Goal: Task Accomplishment & Management: Complete application form

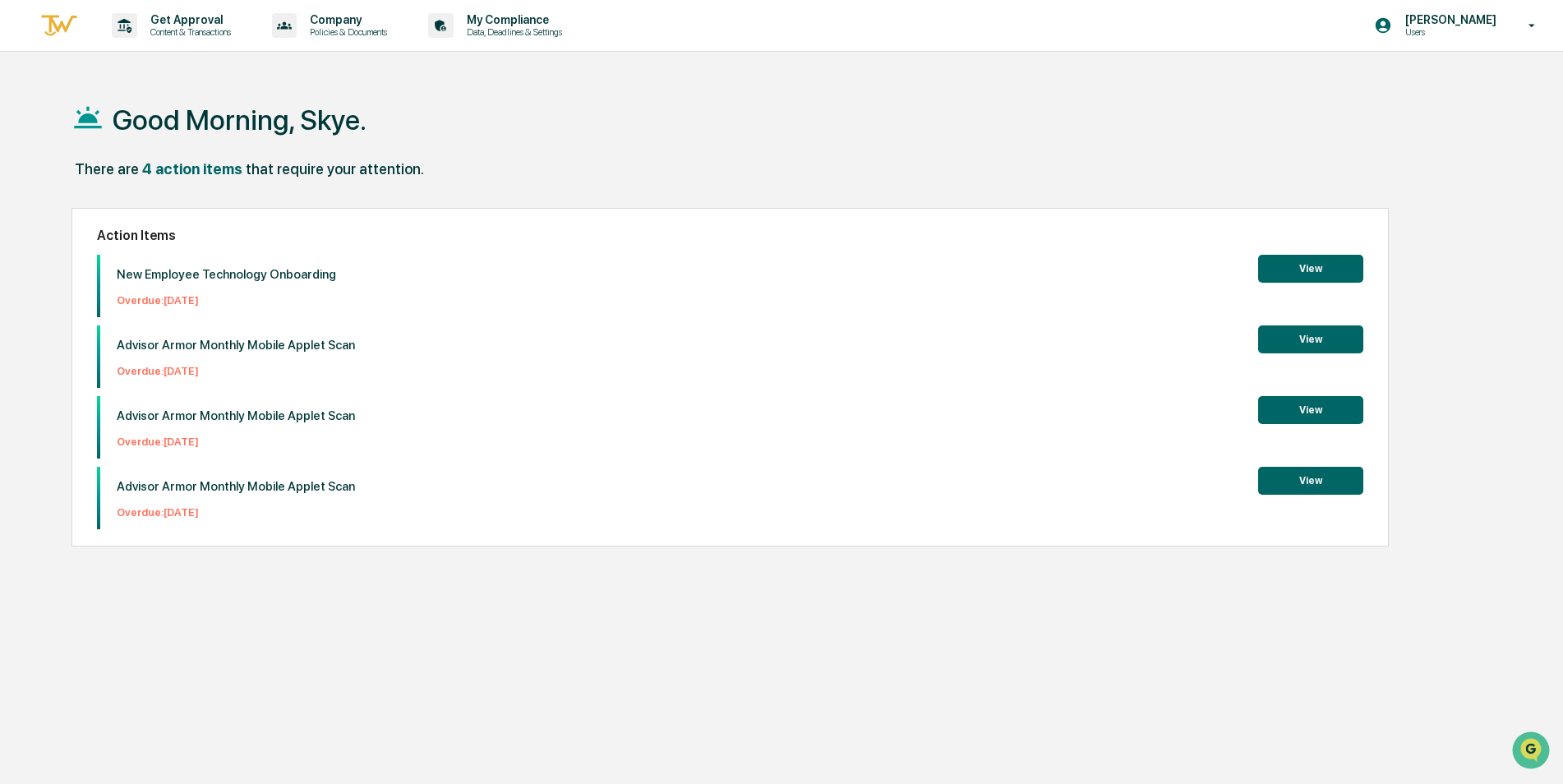
click at [1311, 263] on button "View" at bounding box center [1311, 268] width 105 height 28
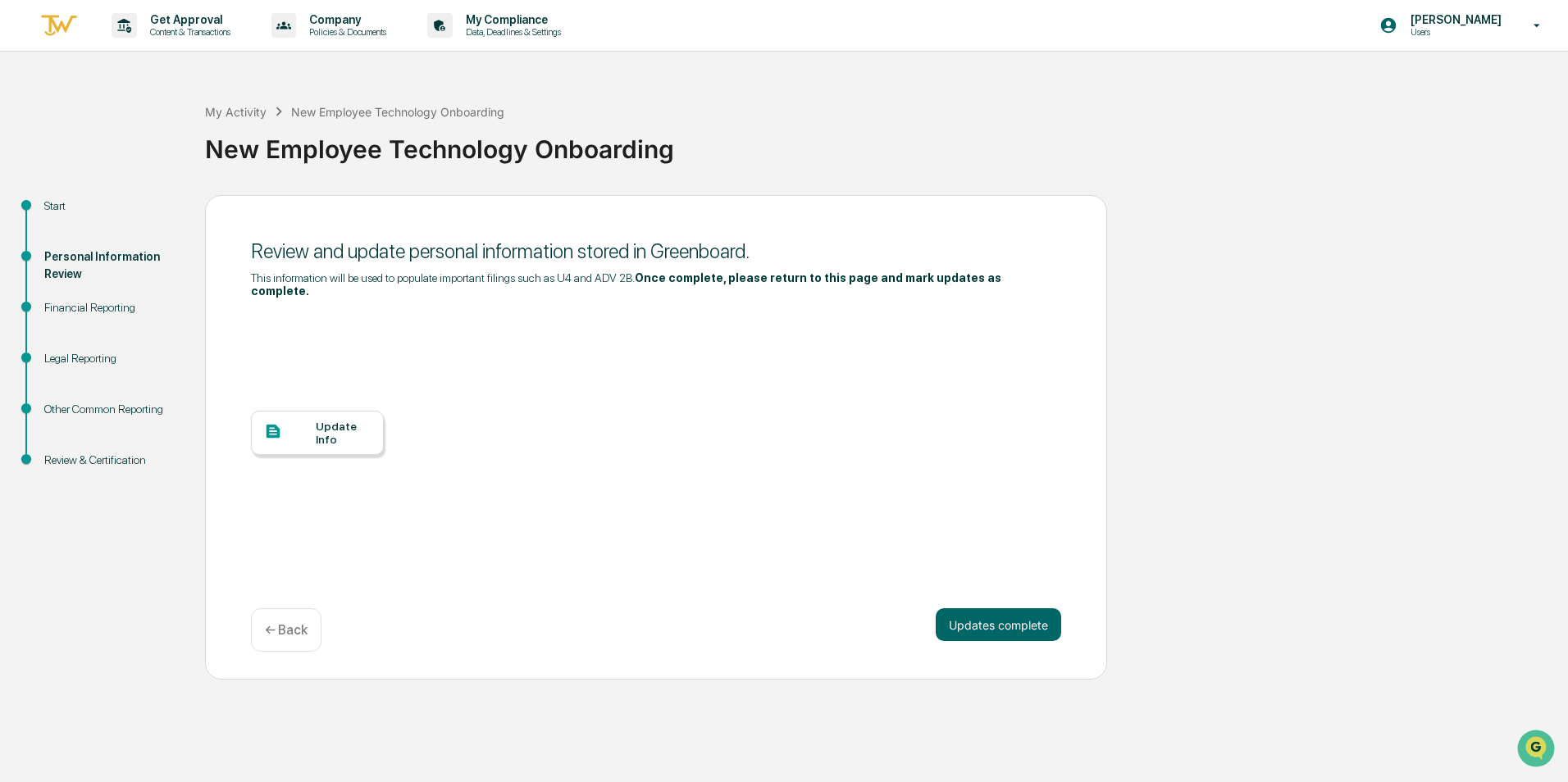
click at [300, 431] on div "Update Info" at bounding box center [317, 433] width 133 height 44
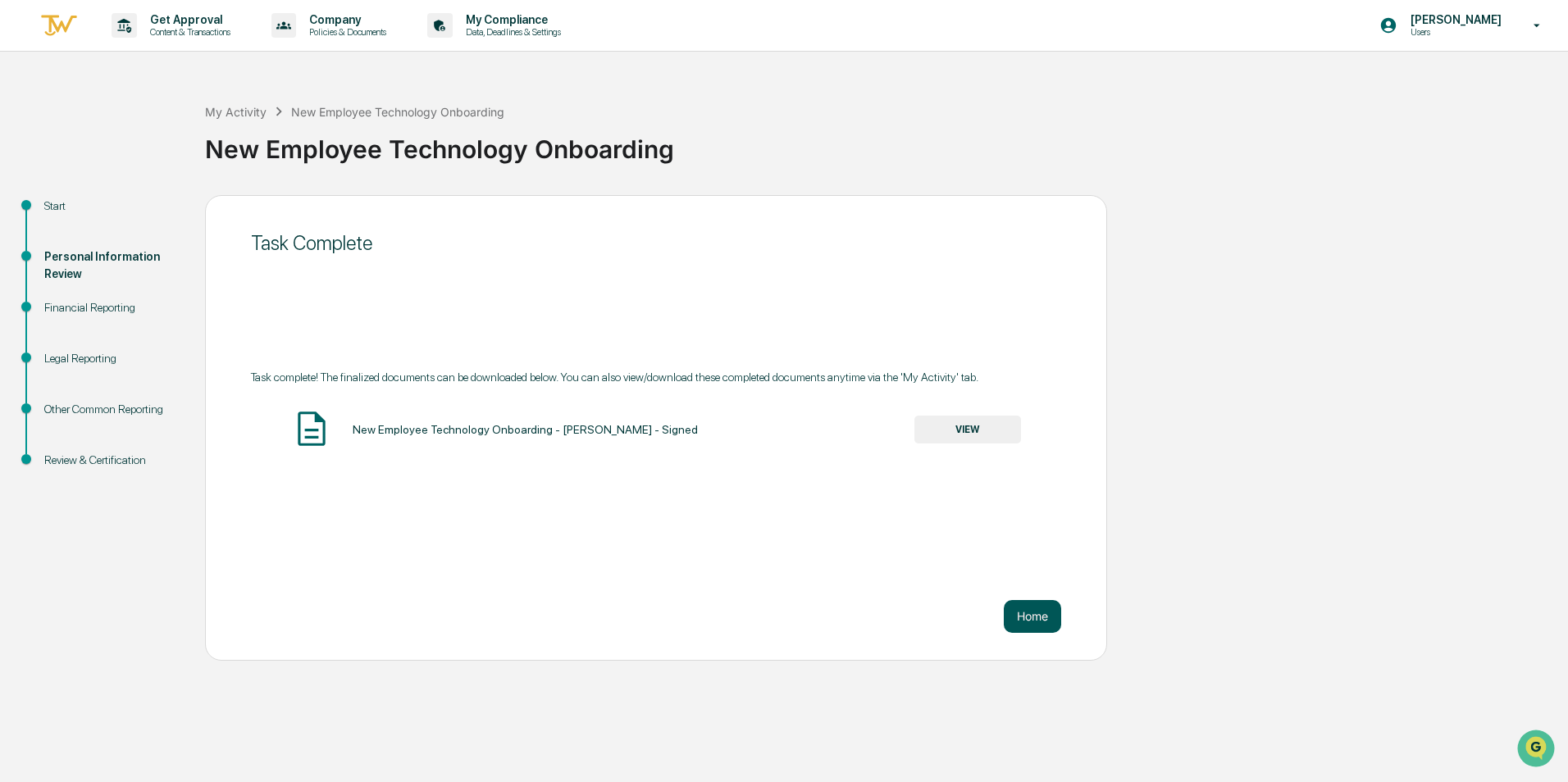
click at [1037, 619] on button "Home" at bounding box center [1032, 616] width 58 height 33
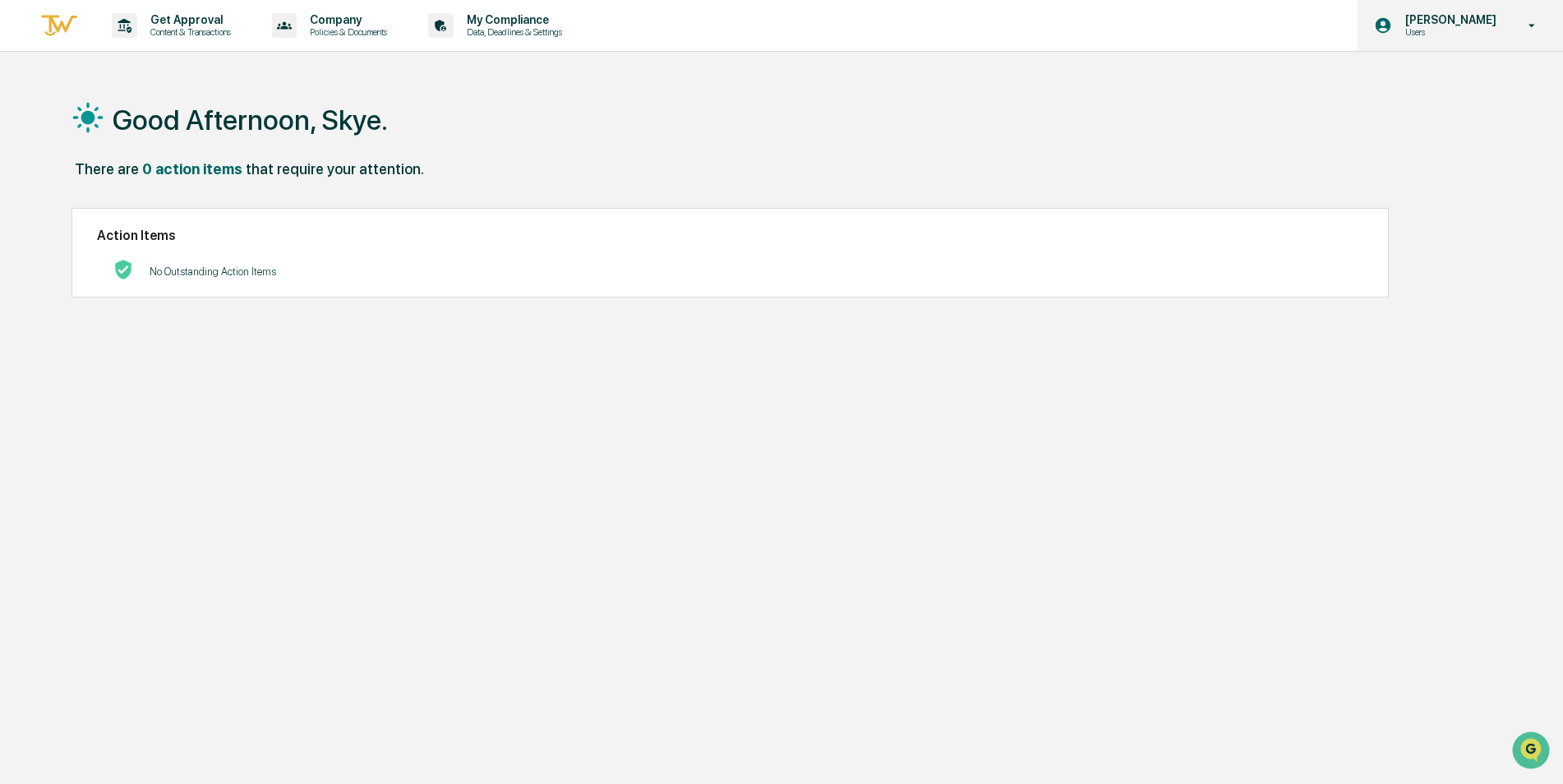
click at [1502, 37] on p "Users" at bounding box center [1448, 32] width 113 height 12
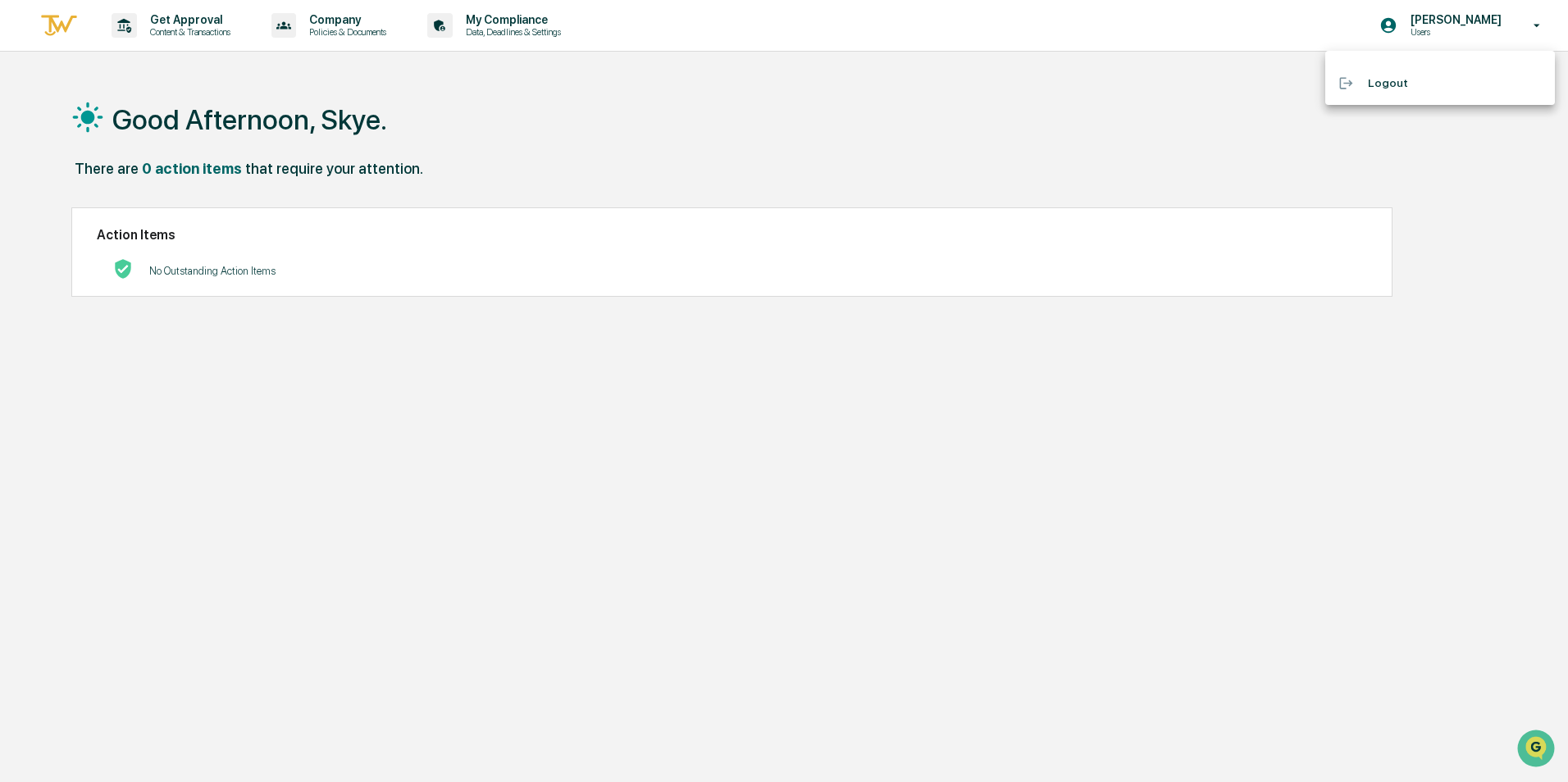
click at [1416, 93] on li "Logout" at bounding box center [1439, 83] width 230 height 31
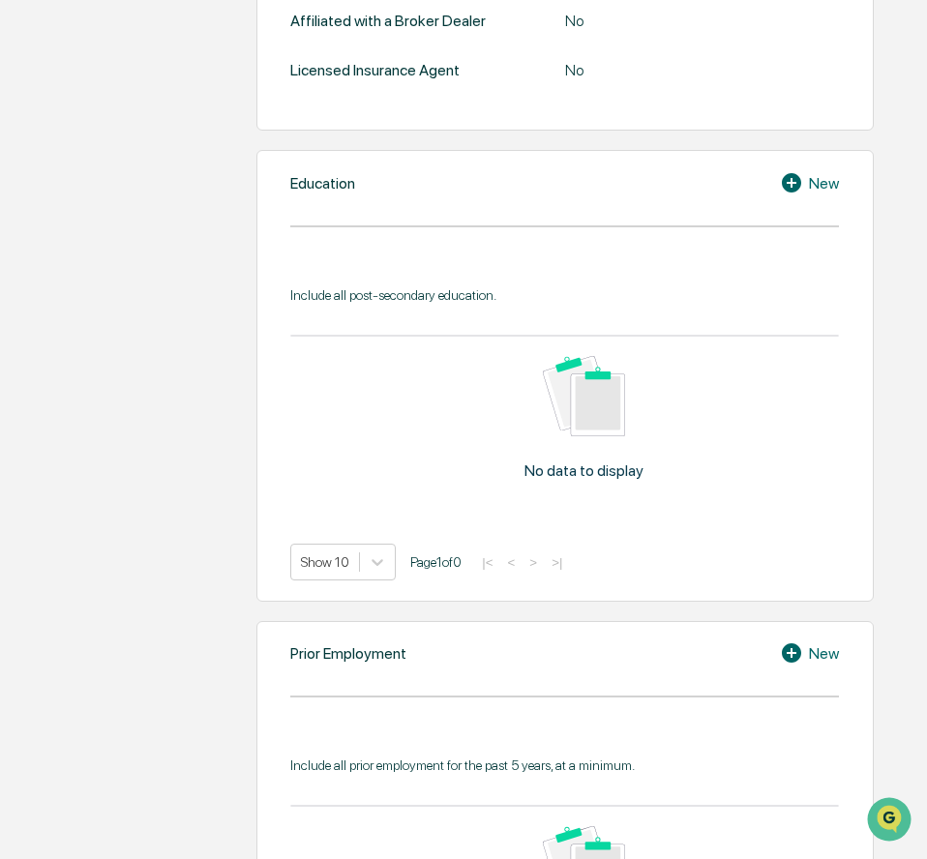
scroll to position [871, 0]
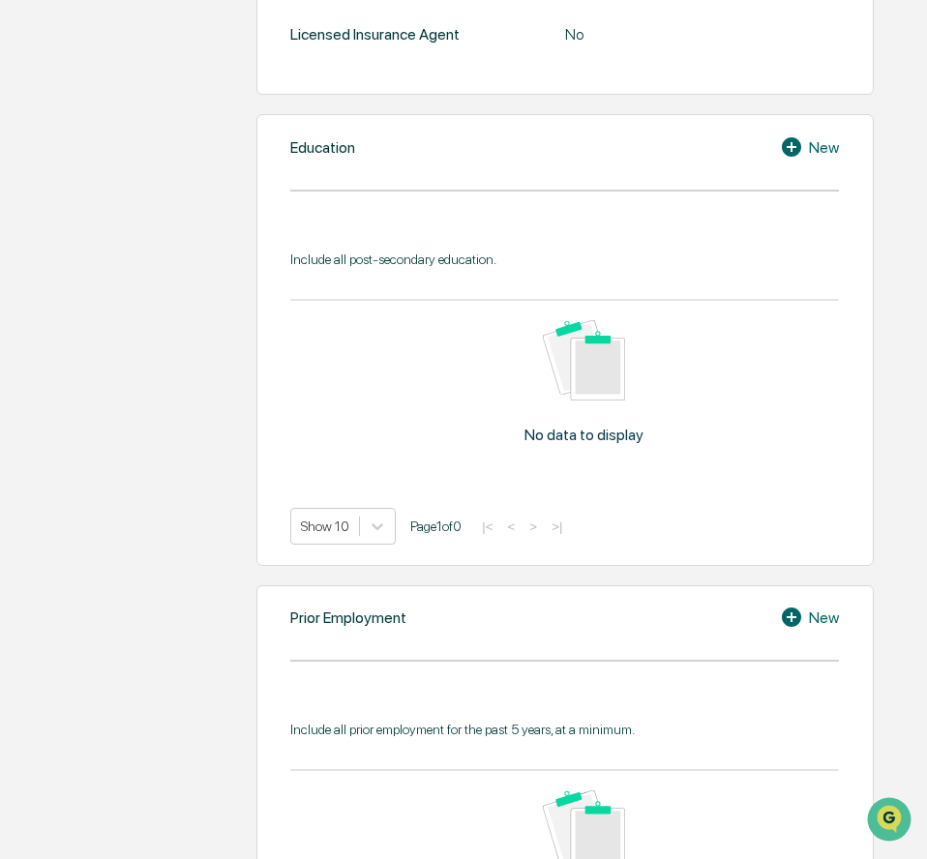
click at [807, 672] on div "Prior Employment New Include all prior employment for the past 5 years, at a mi…" at bounding box center [564, 810] width 617 height 451
click at [803, 629] on icon at bounding box center [794, 617] width 29 height 23
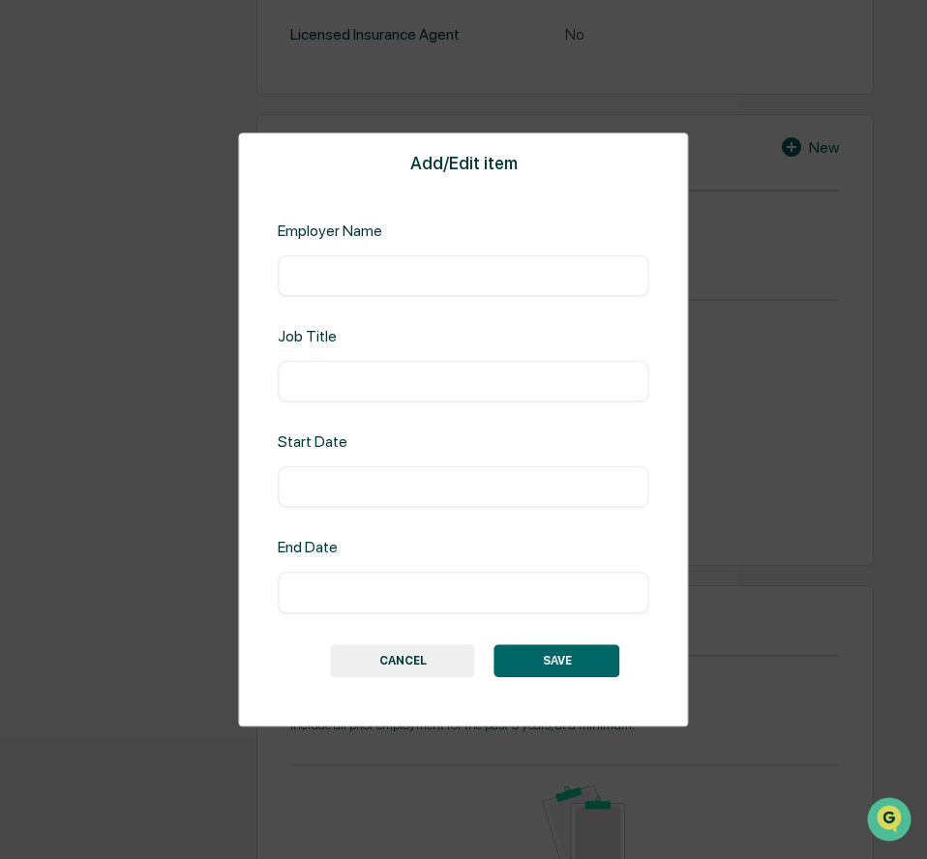
click at [325, 270] on input "text" at bounding box center [463, 275] width 342 height 19
type input "**********"
click at [317, 494] on input "text" at bounding box center [463, 487] width 342 height 19
drag, startPoint x: 388, startPoint y: 490, endPoint x: 5, endPoint y: 470, distance: 383.6
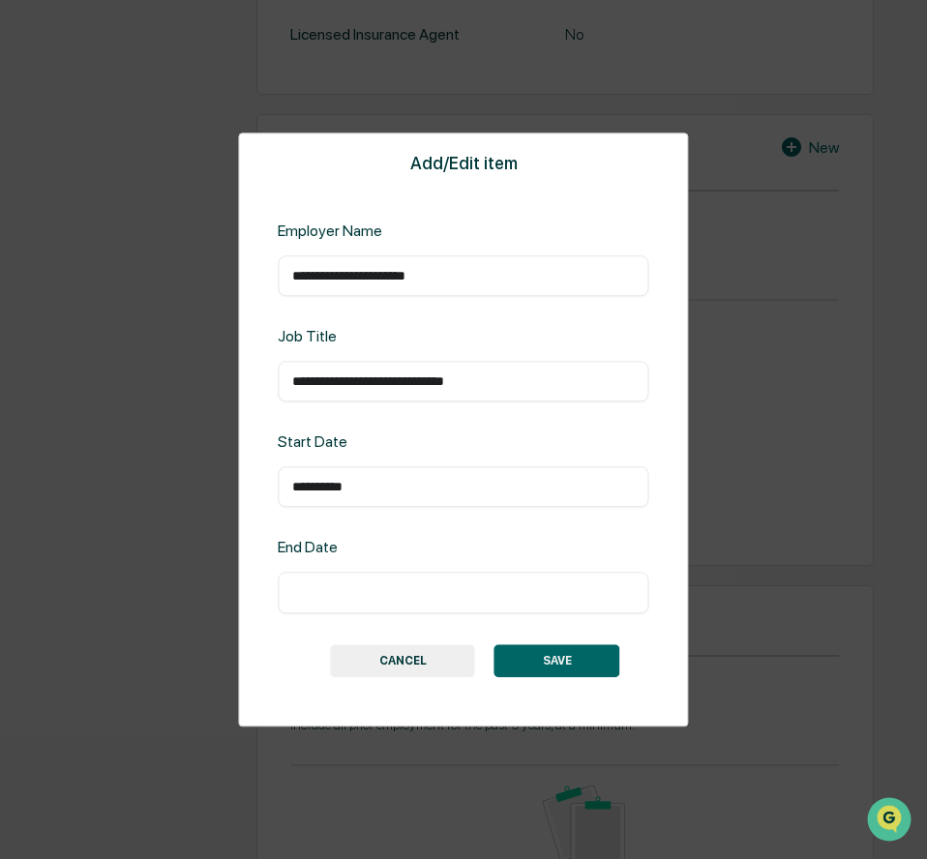
click at [13, 475] on div "**********" at bounding box center [463, 429] width 927 height 859
type input "*********"
click at [344, 591] on input "text" at bounding box center [463, 592] width 342 height 19
type input "**********"
click at [531, 645] on button "SAVE" at bounding box center [557, 660] width 126 height 33
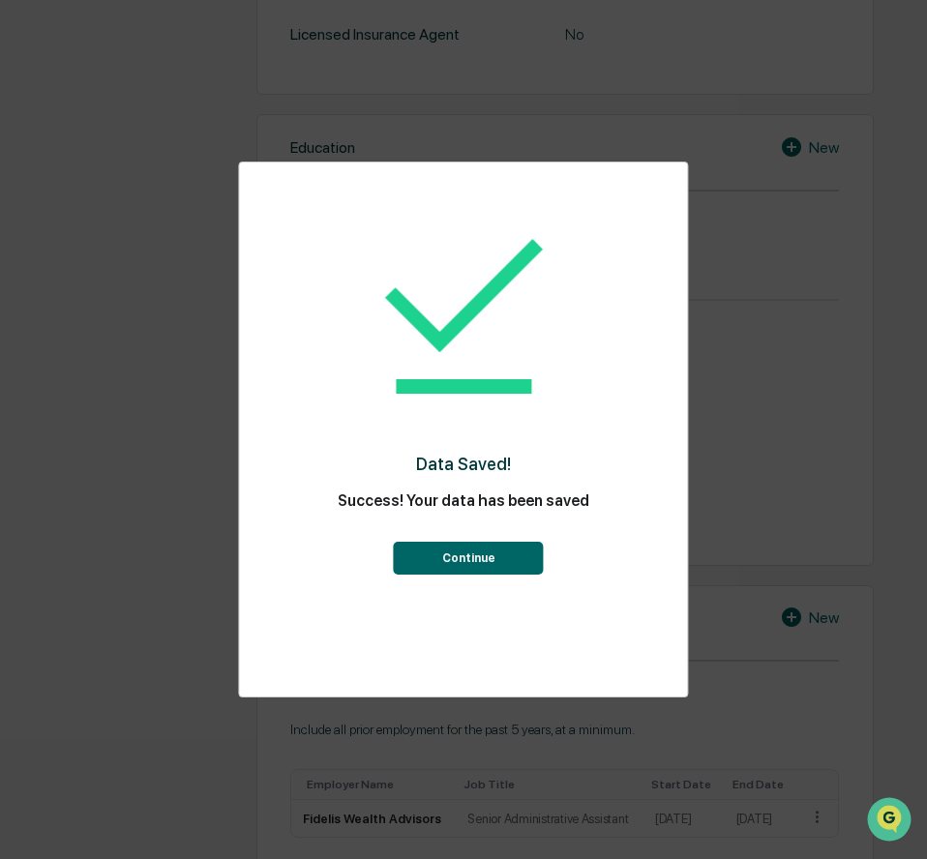
click at [470, 575] on div "Data Saved! Success! Your data has been saved Continue" at bounding box center [463, 387] width 371 height 411
click at [472, 565] on button "Continue" at bounding box center [469, 558] width 150 height 33
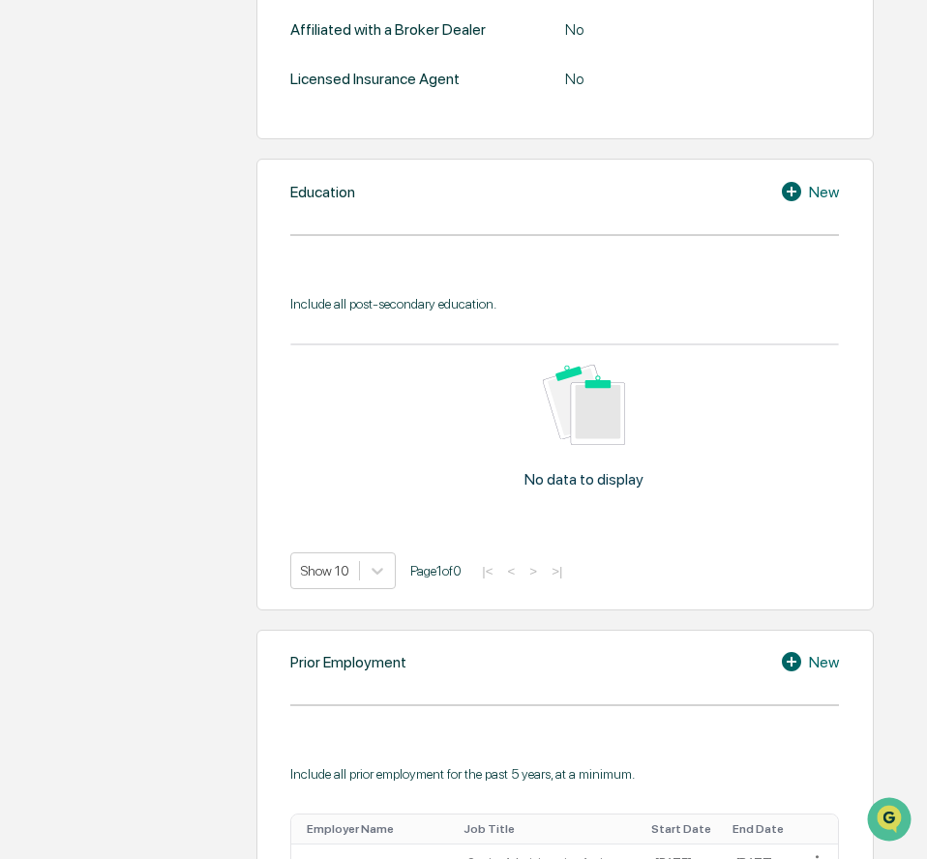
scroll to position [774, 0]
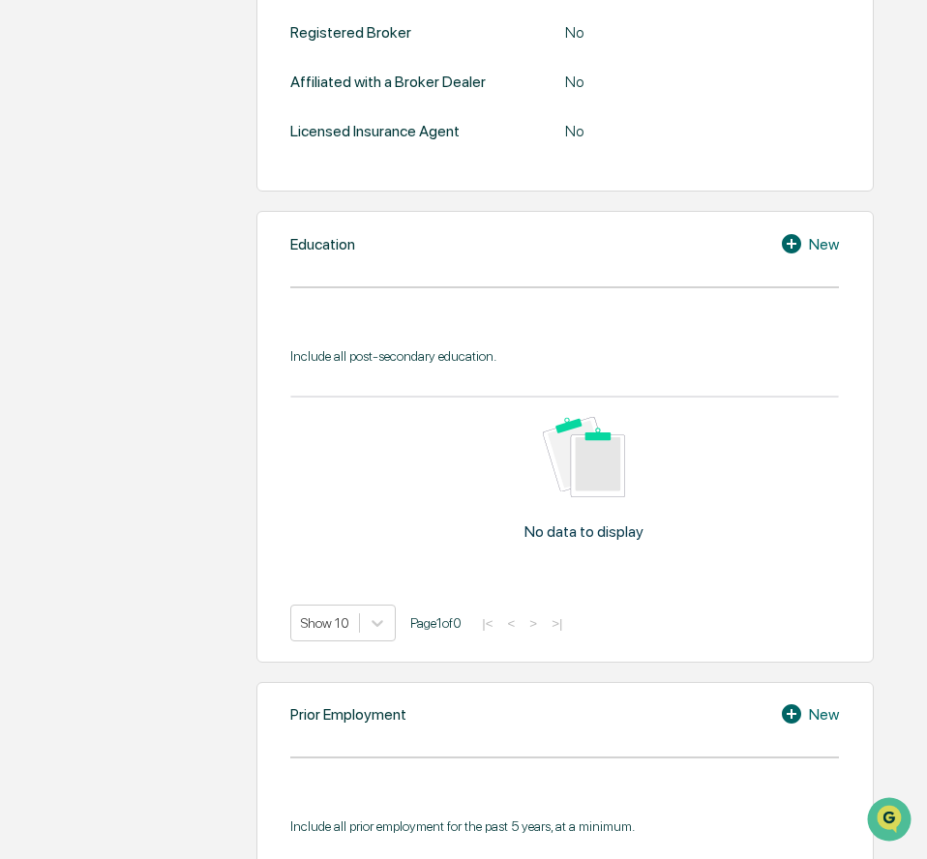
click at [807, 255] on icon at bounding box center [794, 243] width 29 height 23
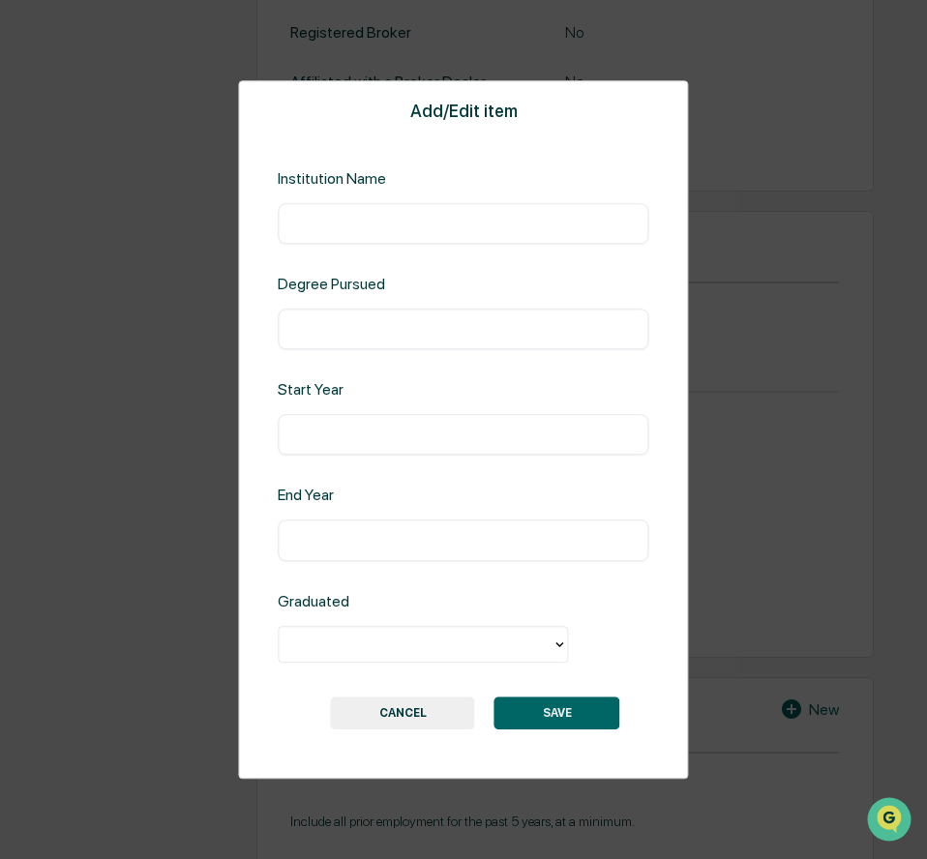
click at [431, 209] on div "​" at bounding box center [463, 223] width 371 height 41
click at [401, 231] on input "text" at bounding box center [463, 223] width 342 height 19
type input "**********"
click at [327, 335] on input "text" at bounding box center [463, 328] width 342 height 19
type input "**********"
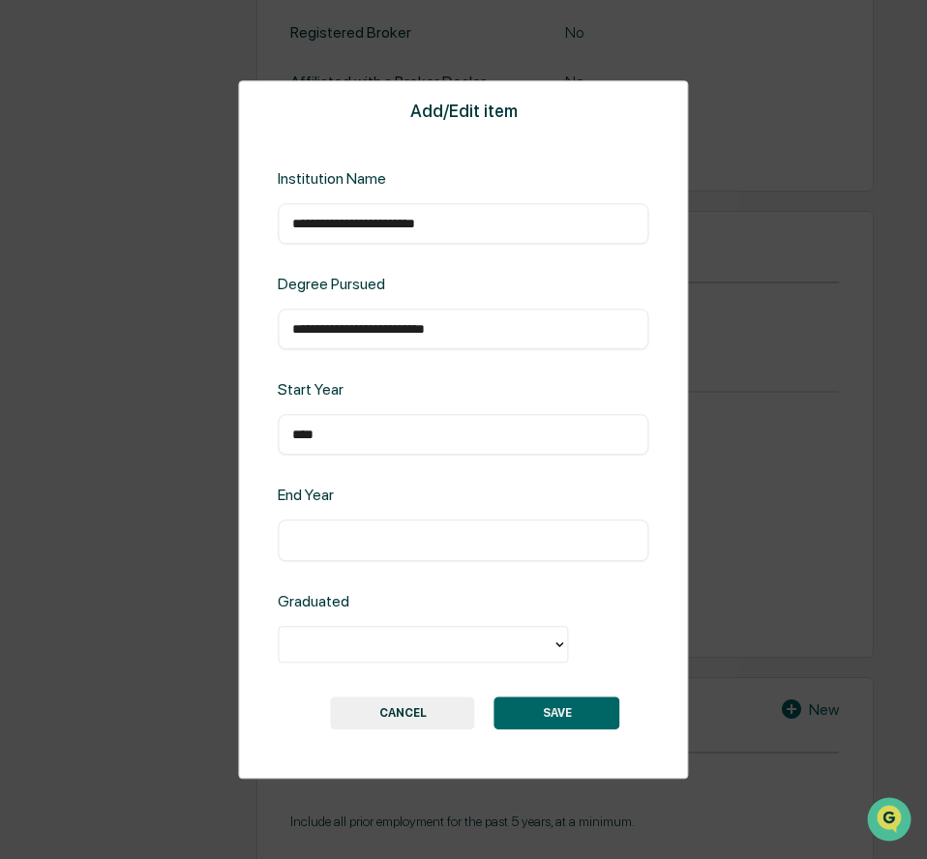
type input "****"
click at [354, 527] on div "​" at bounding box center [463, 540] width 371 height 41
click at [369, 549] on input "text" at bounding box center [463, 540] width 342 height 19
type input "****"
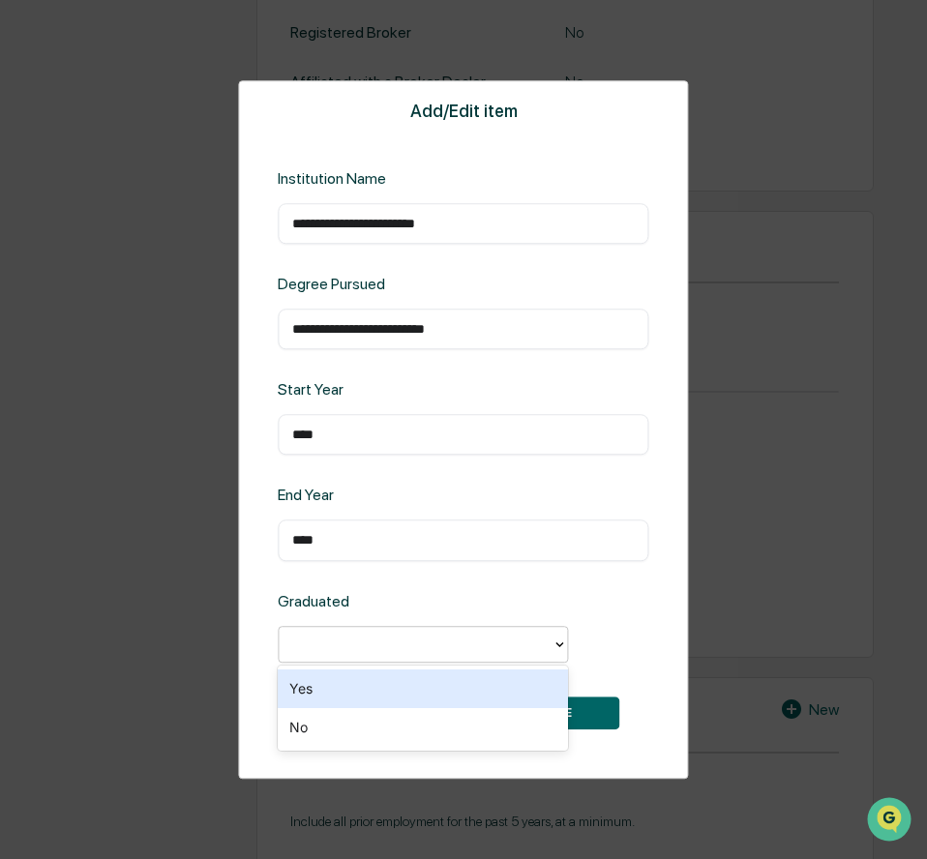
click at [370, 643] on div at bounding box center [414, 644] width 253 height 22
click at [338, 682] on div "Yes" at bounding box center [423, 688] width 290 height 39
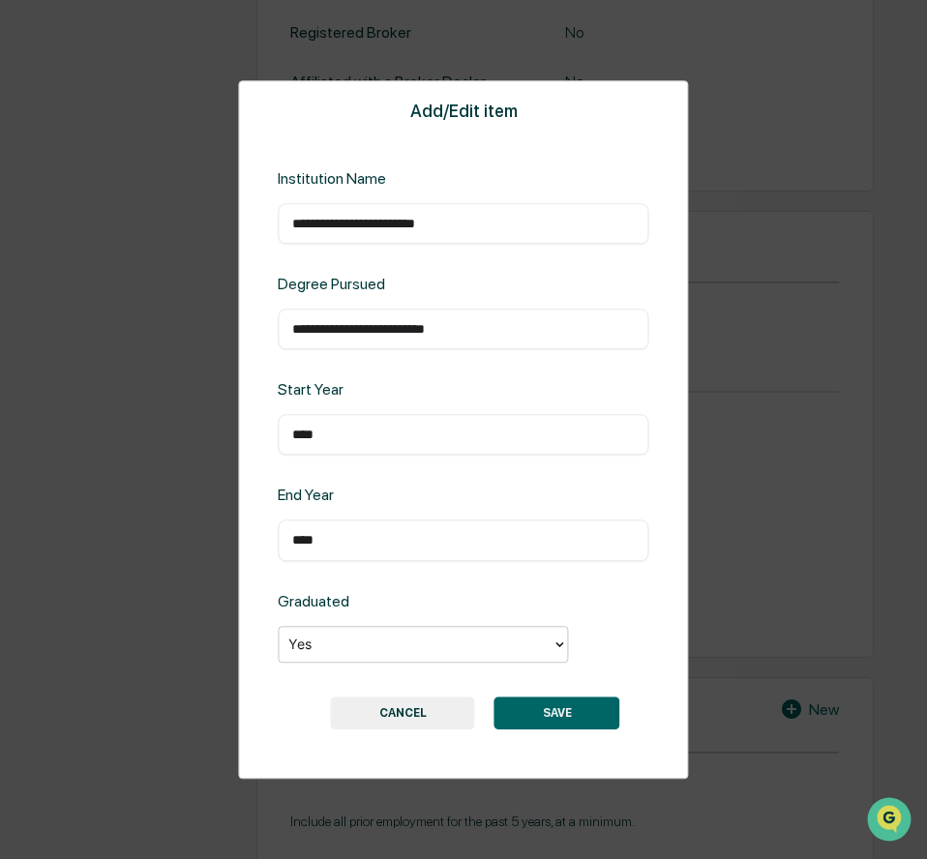
click at [572, 725] on button "SAVE" at bounding box center [557, 713] width 126 height 33
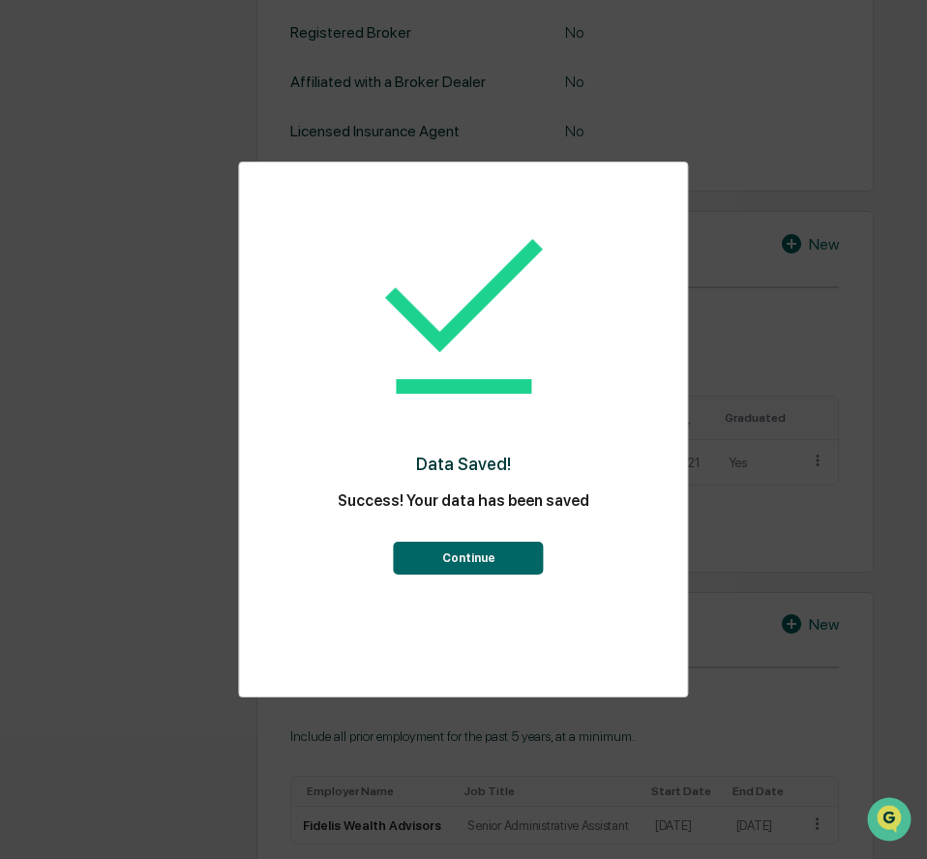
click at [480, 561] on button "Continue" at bounding box center [469, 558] width 150 height 33
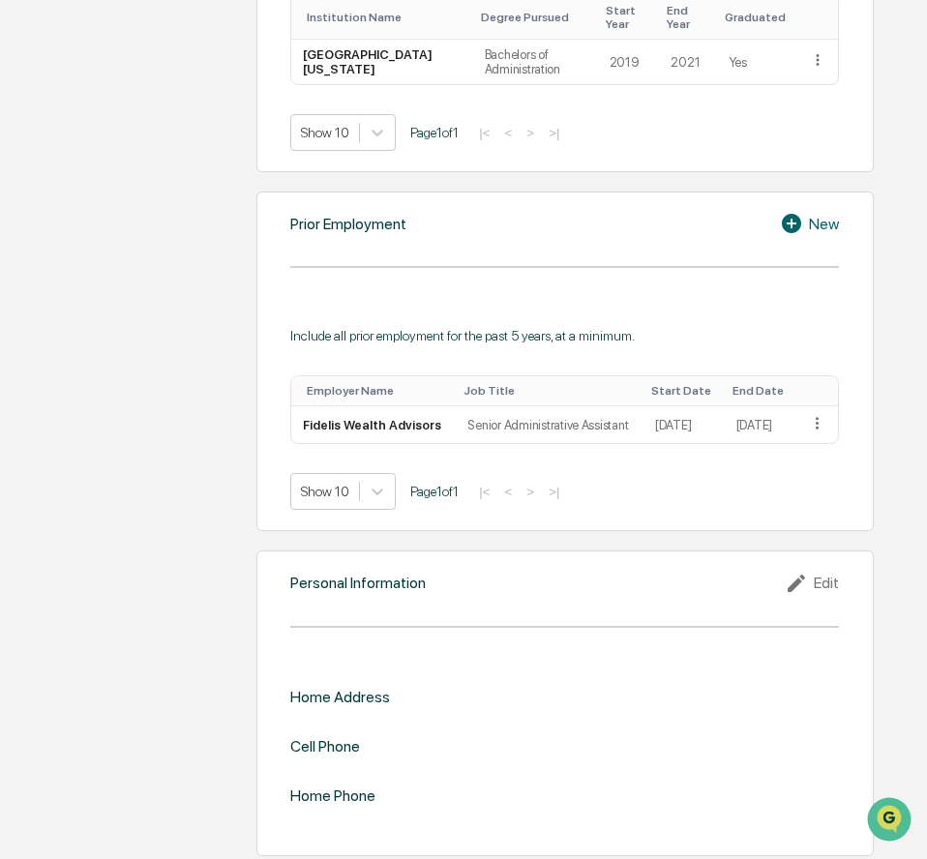
scroll to position [1186, 0]
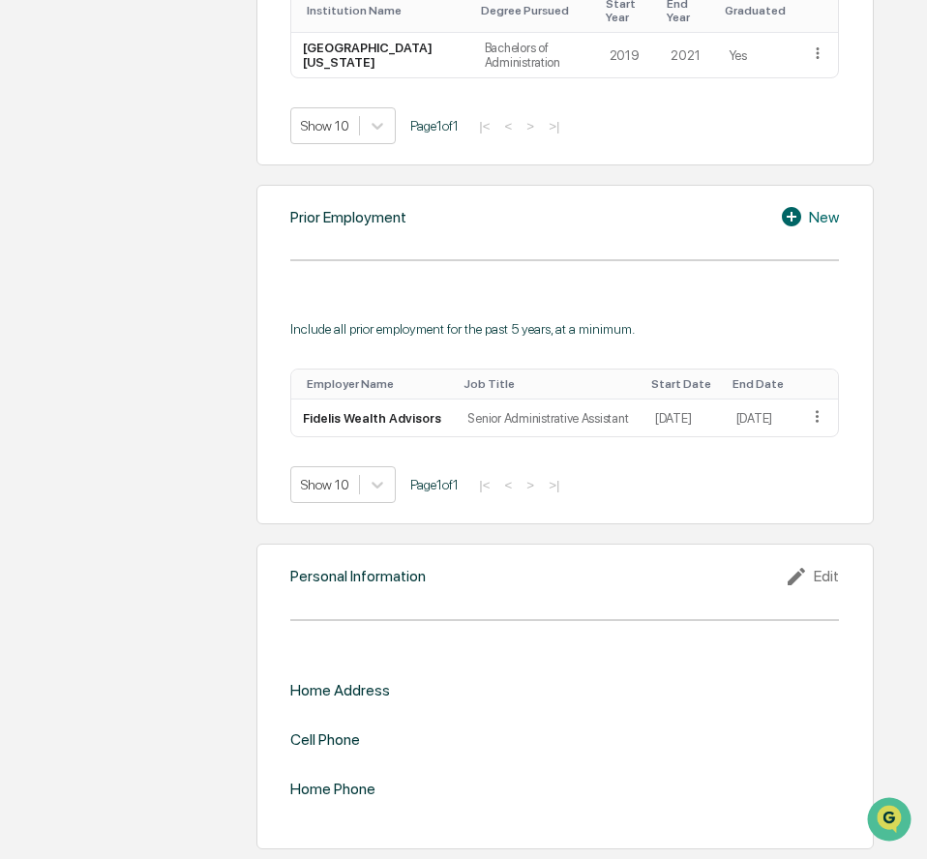
click at [823, 576] on div "Edit" at bounding box center [812, 576] width 54 height 23
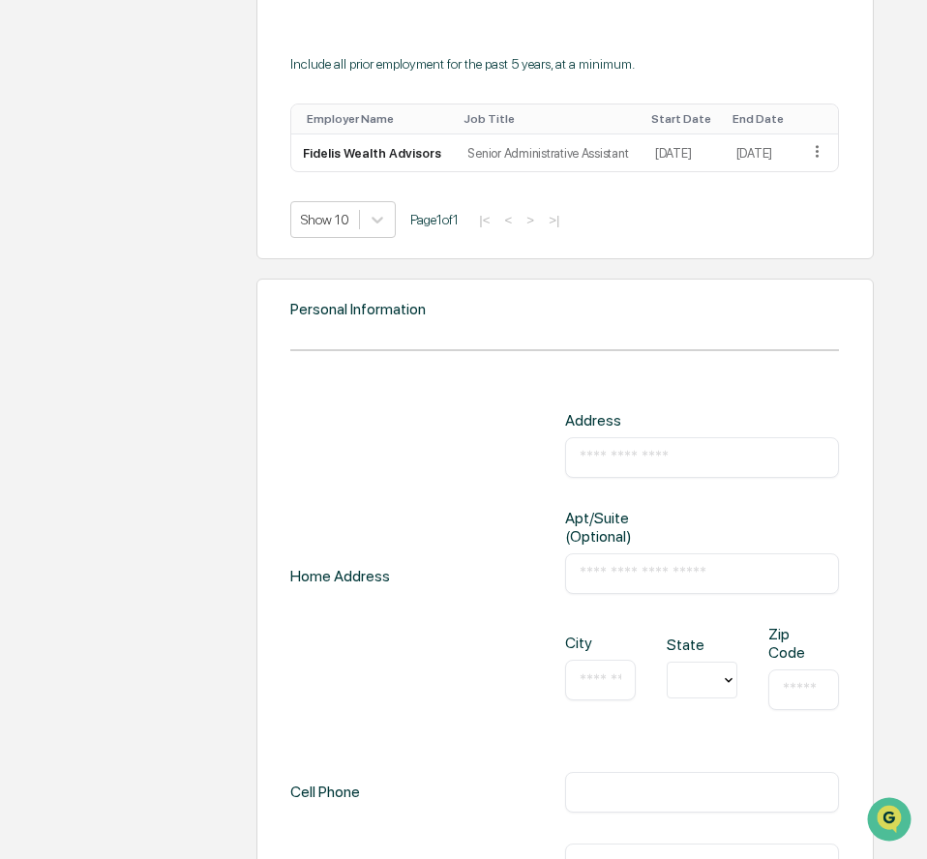
scroll to position [1476, 0]
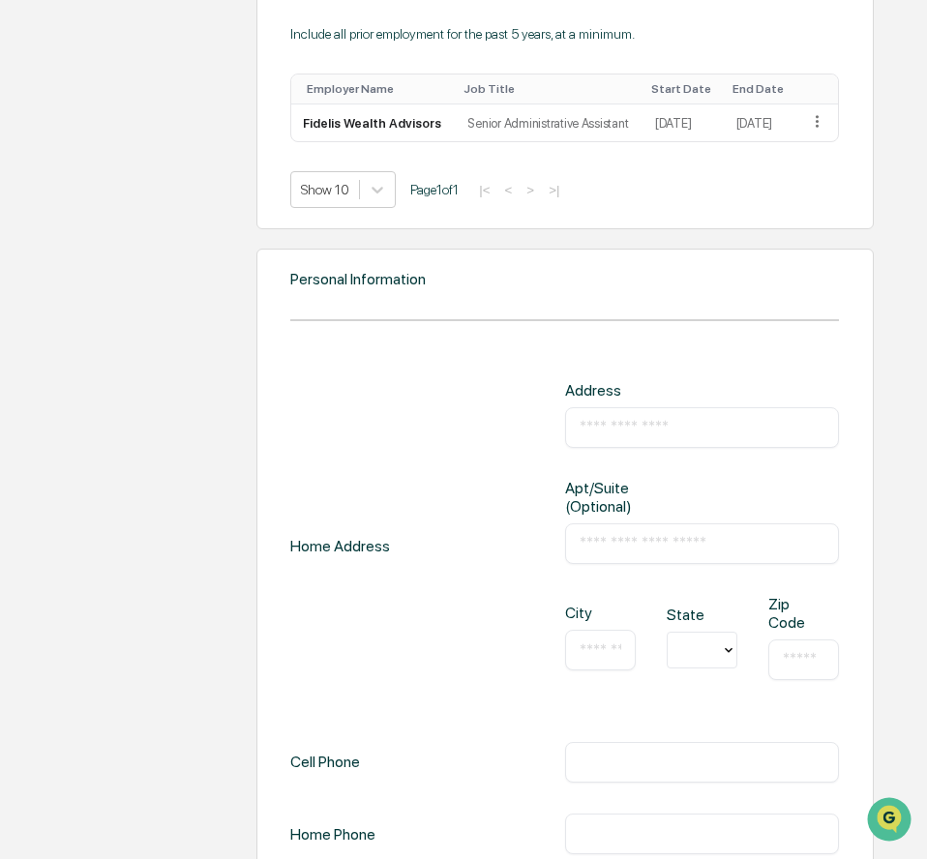
click at [639, 437] on input "text" at bounding box center [702, 427] width 246 height 19
type input "**********"
type input "**"
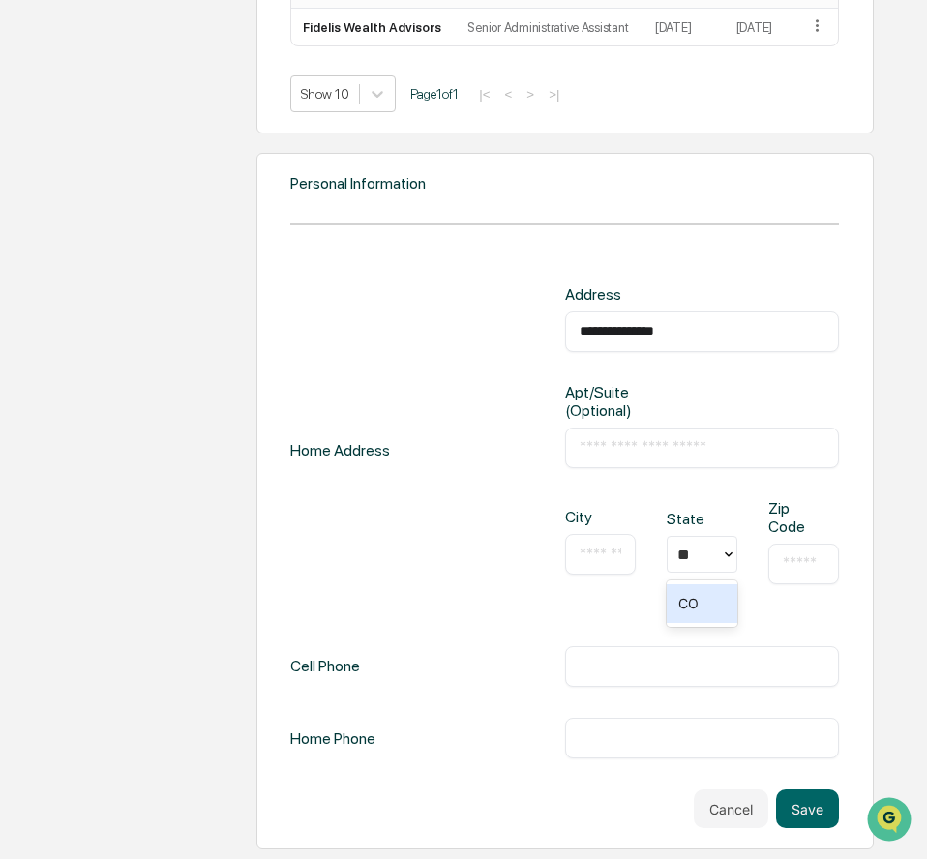
scroll to position [1577, 0]
click at [587, 561] on input "text" at bounding box center [600, 554] width 42 height 19
type input "**********"
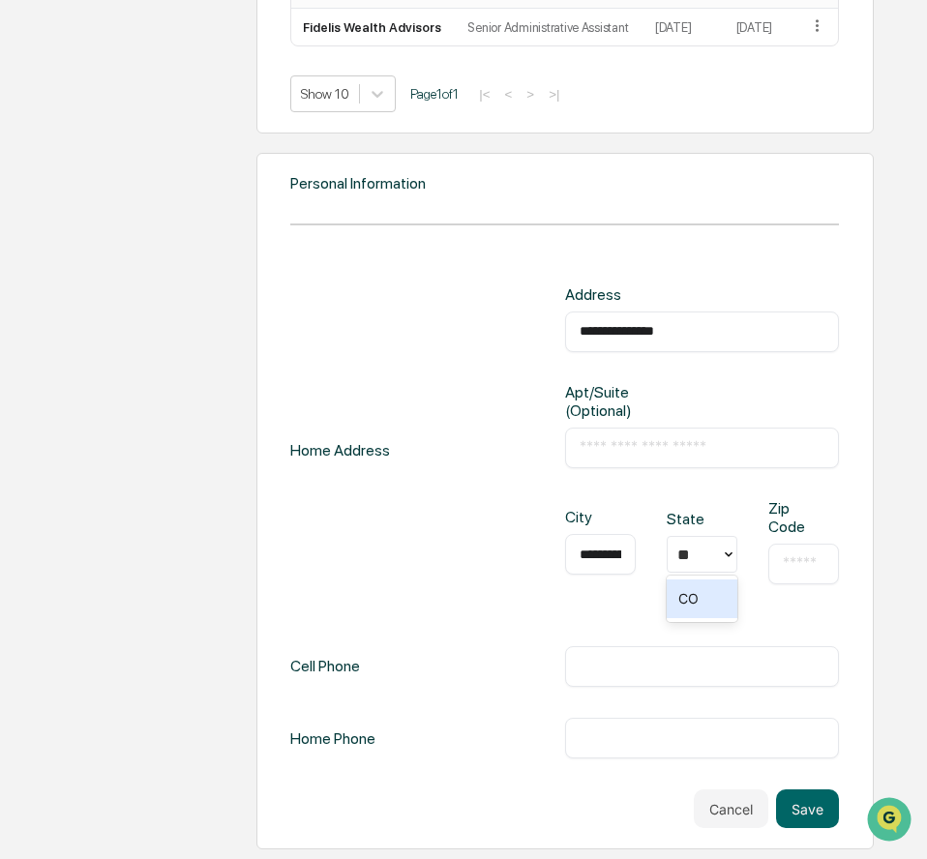
click at [699, 544] on div "**" at bounding box center [694, 555] width 34 height 22
click at [704, 604] on div "CO" at bounding box center [702, 598] width 71 height 39
click at [779, 563] on div "​" at bounding box center [803, 564] width 71 height 41
click at [796, 564] on input "text" at bounding box center [804, 563] width 42 height 19
type input "*****"
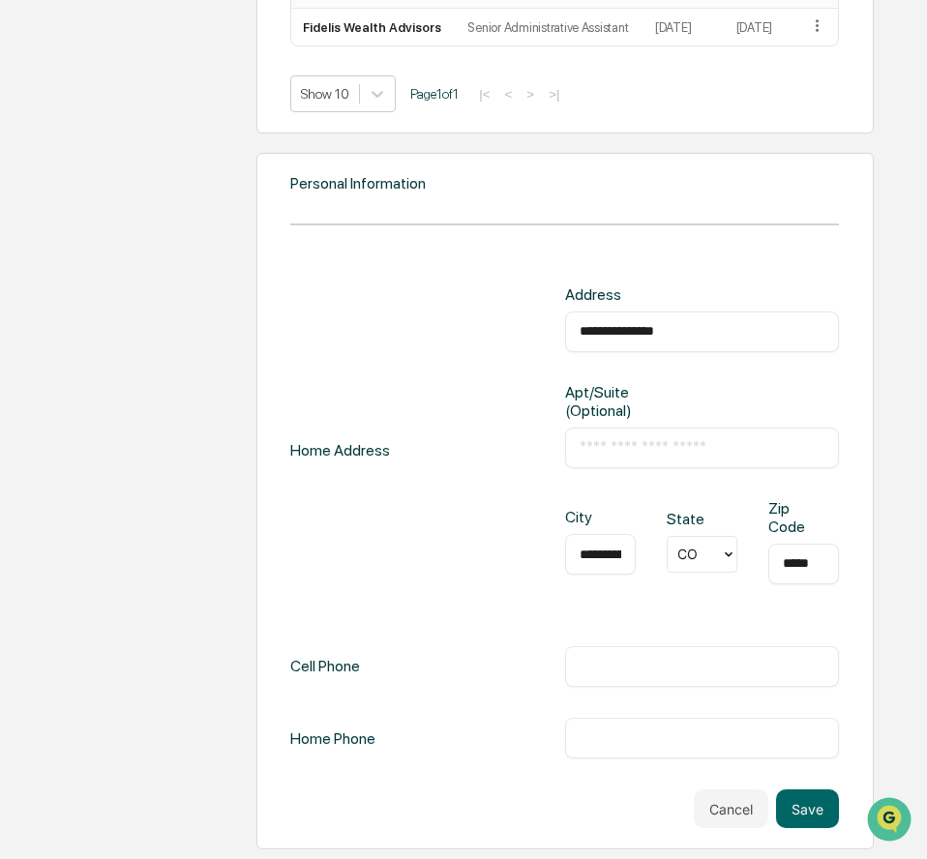
click at [745, 663] on input "text" at bounding box center [702, 666] width 246 height 19
type input "**********"
click at [811, 818] on button "Save" at bounding box center [807, 808] width 63 height 39
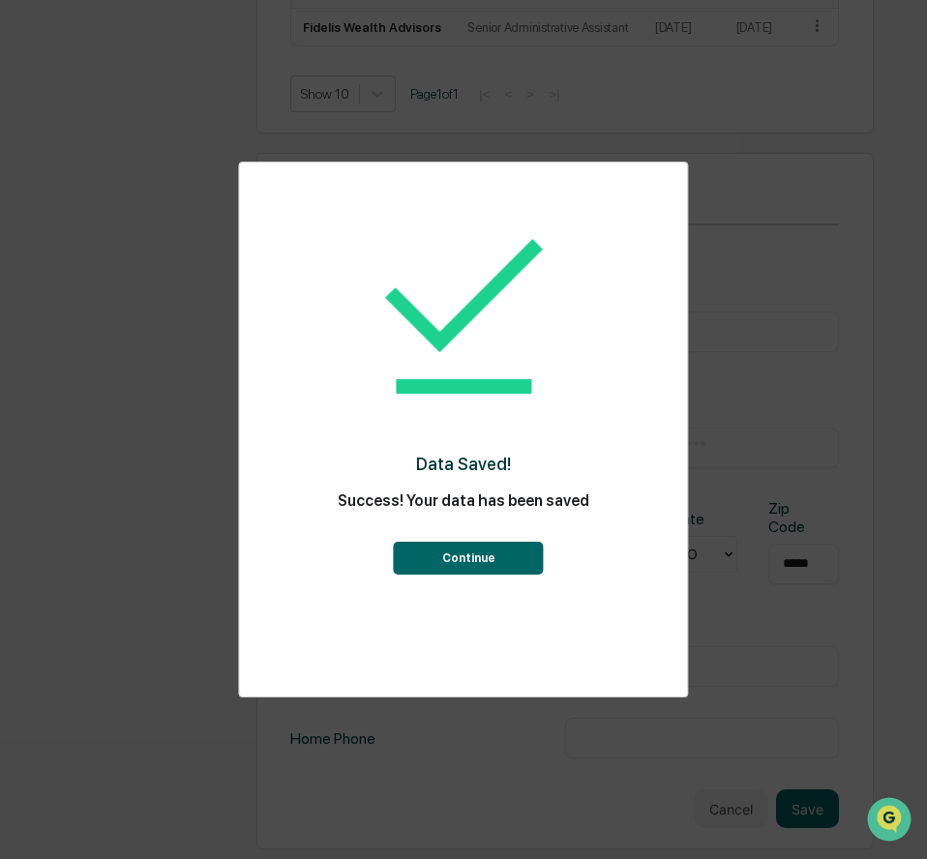
click at [453, 559] on button "Continue" at bounding box center [469, 558] width 150 height 33
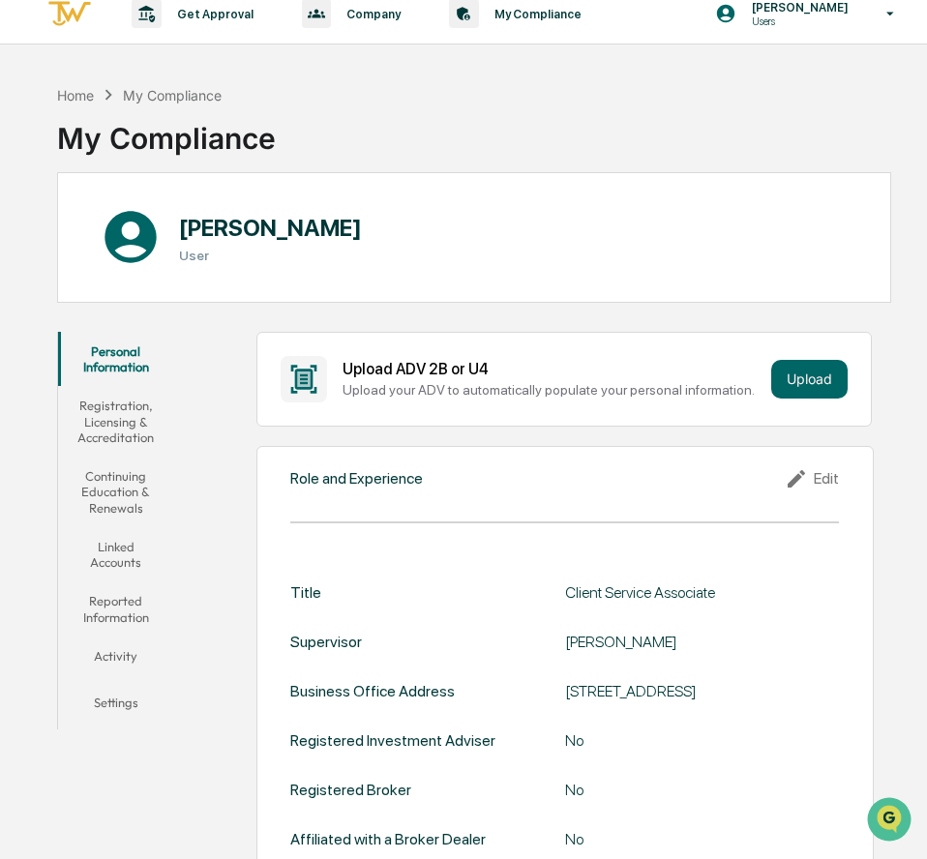
scroll to position [0, 0]
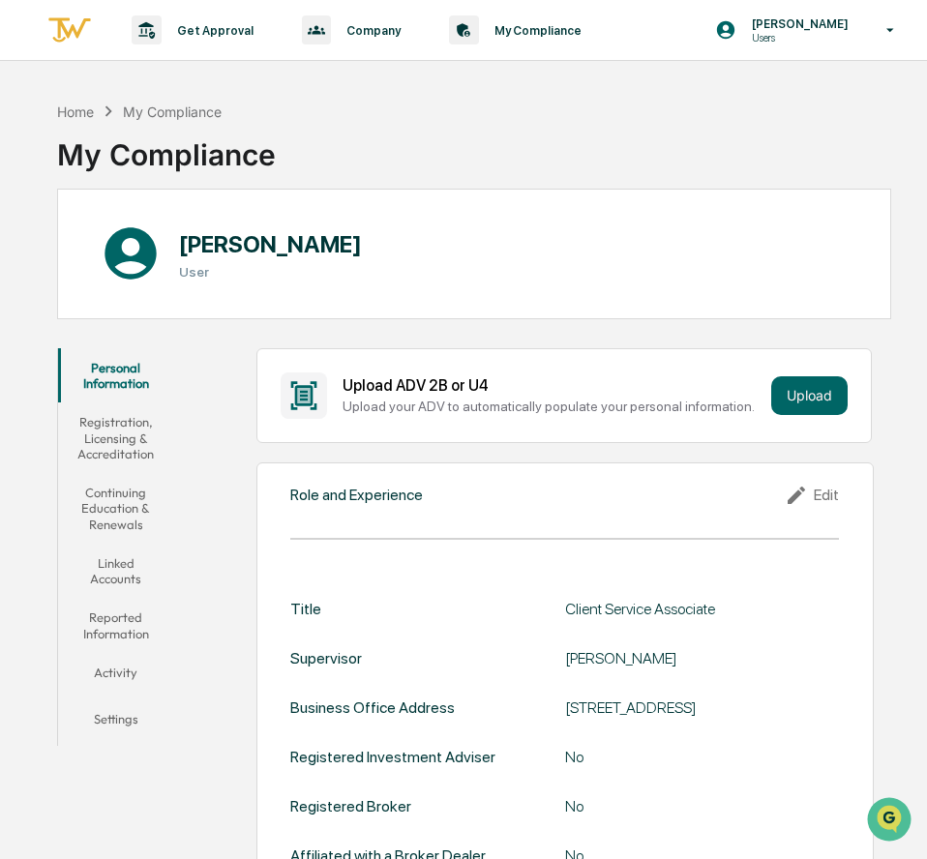
click at [121, 461] on button "Registration, Licensing & Accreditation" at bounding box center [116, 437] width 116 height 71
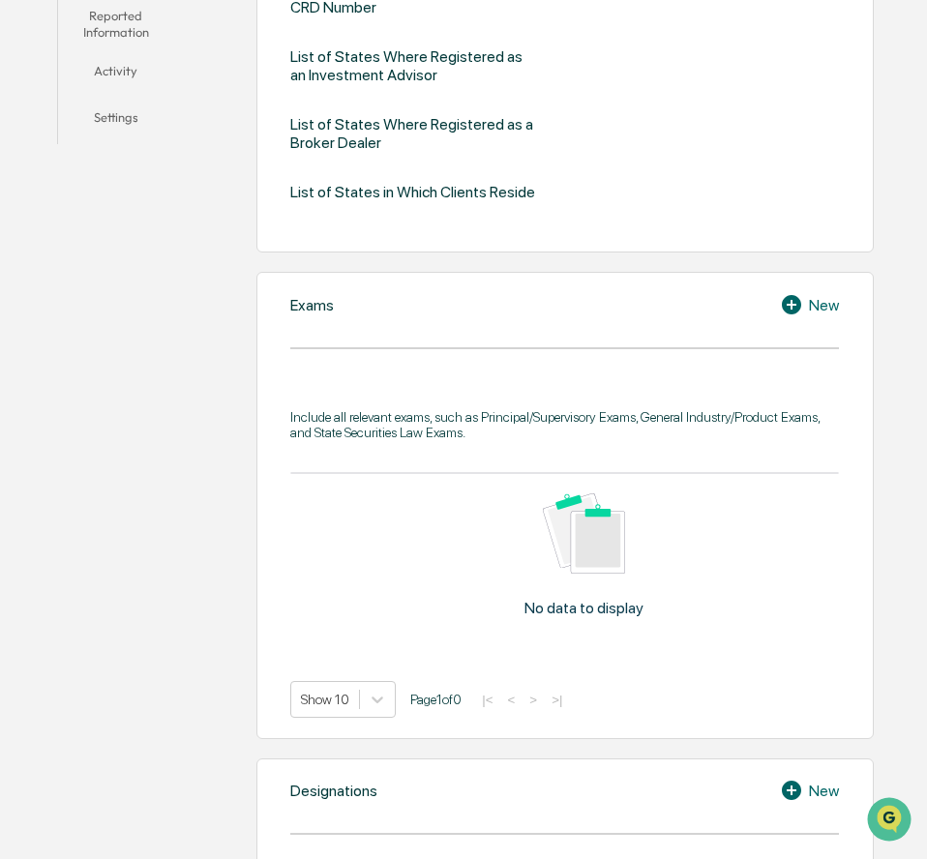
scroll to position [252, 0]
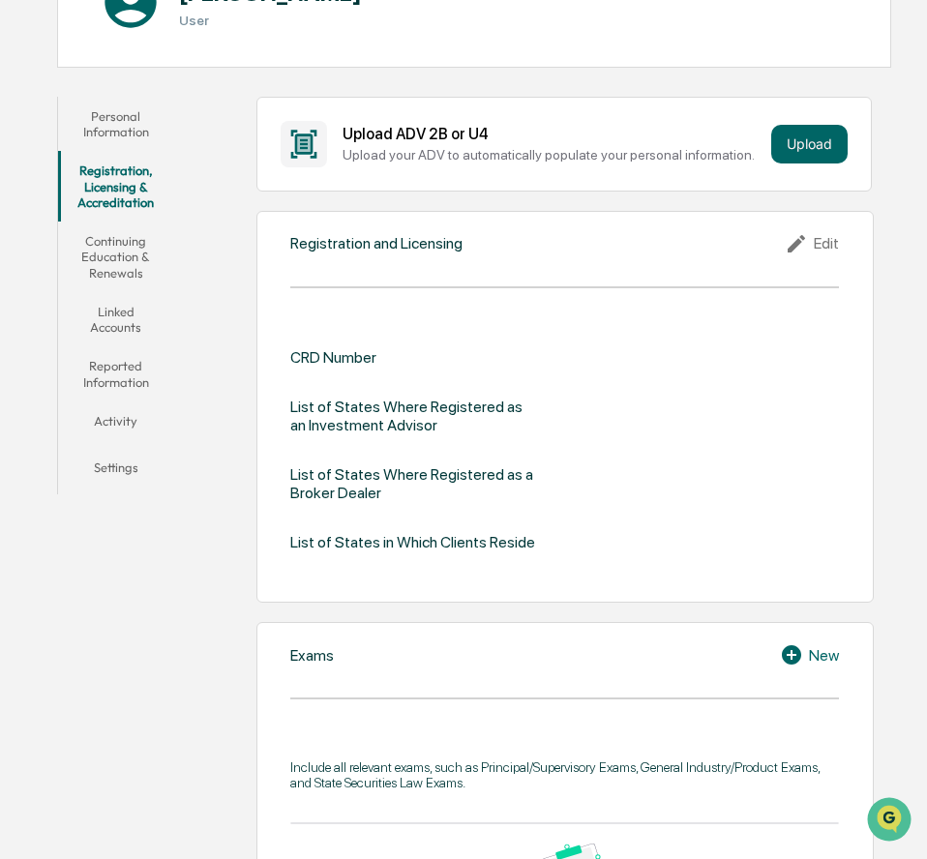
click at [126, 245] on button "Continuing Education & Renewals" at bounding box center [116, 257] width 116 height 71
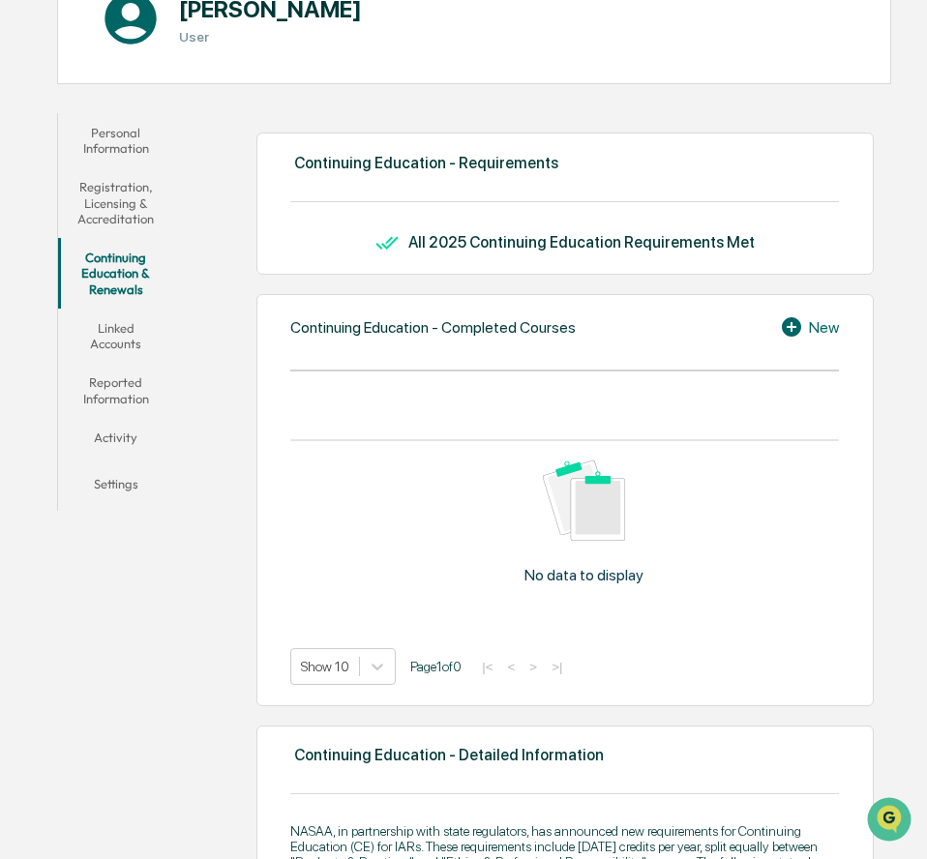
scroll to position [177, 0]
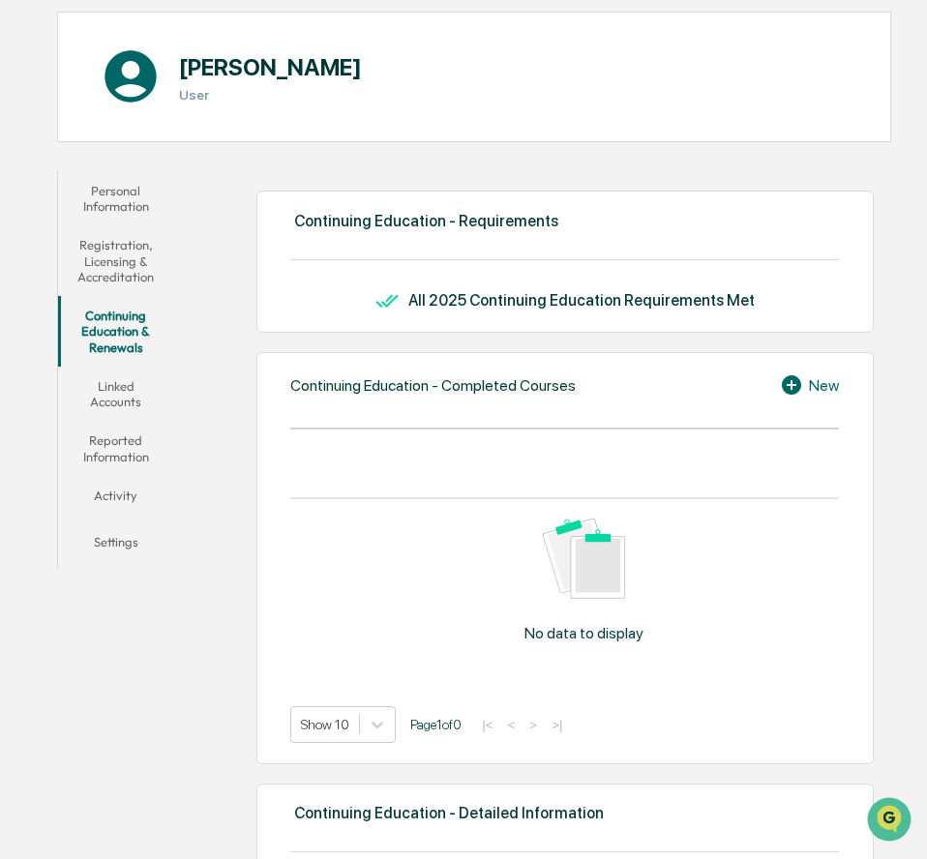
click at [92, 386] on button "Linked Accounts" at bounding box center [116, 394] width 116 height 55
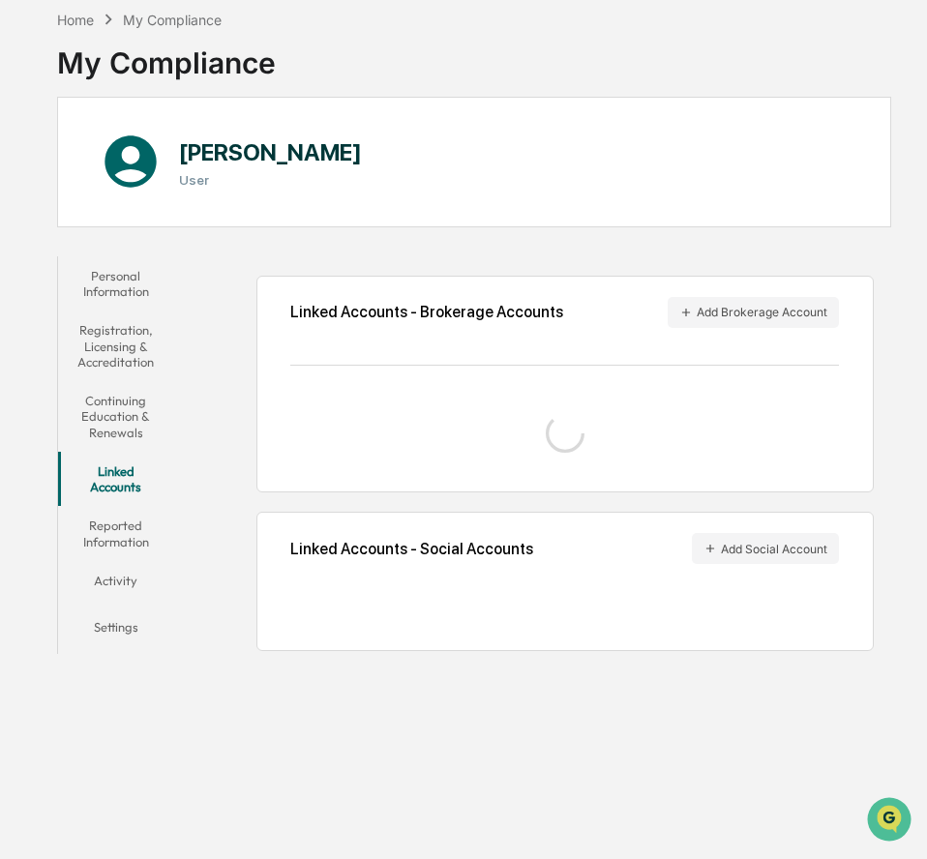
scroll to position [92, 0]
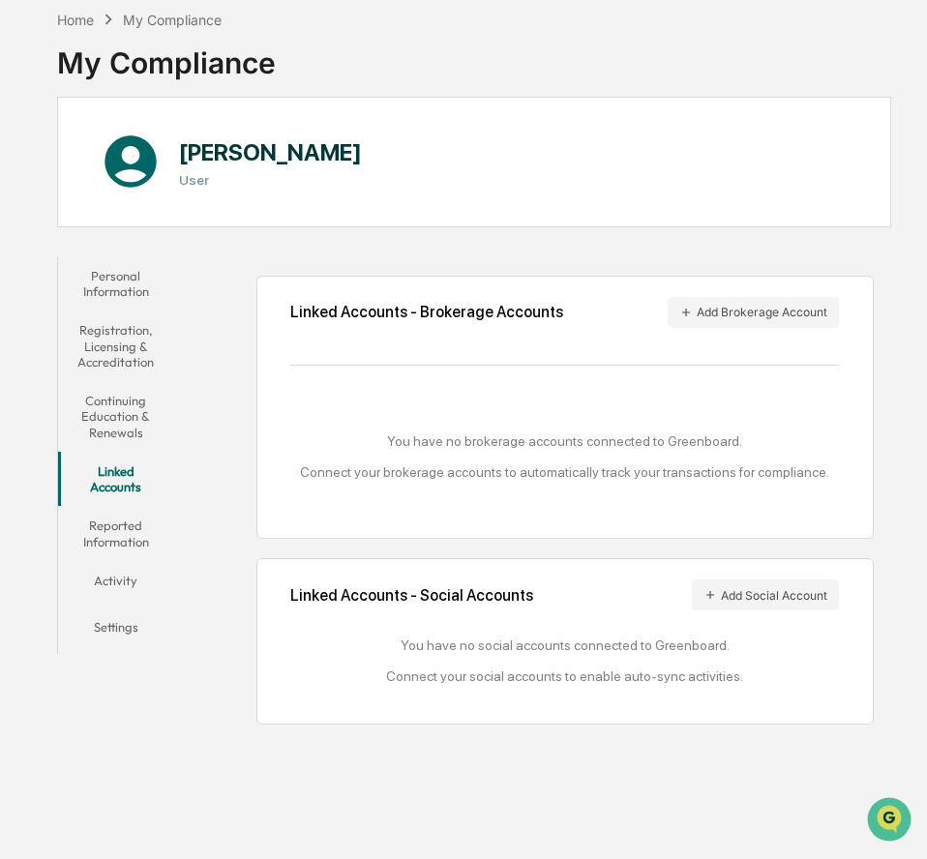
click at [123, 548] on button "Reported Information" at bounding box center [116, 533] width 116 height 55
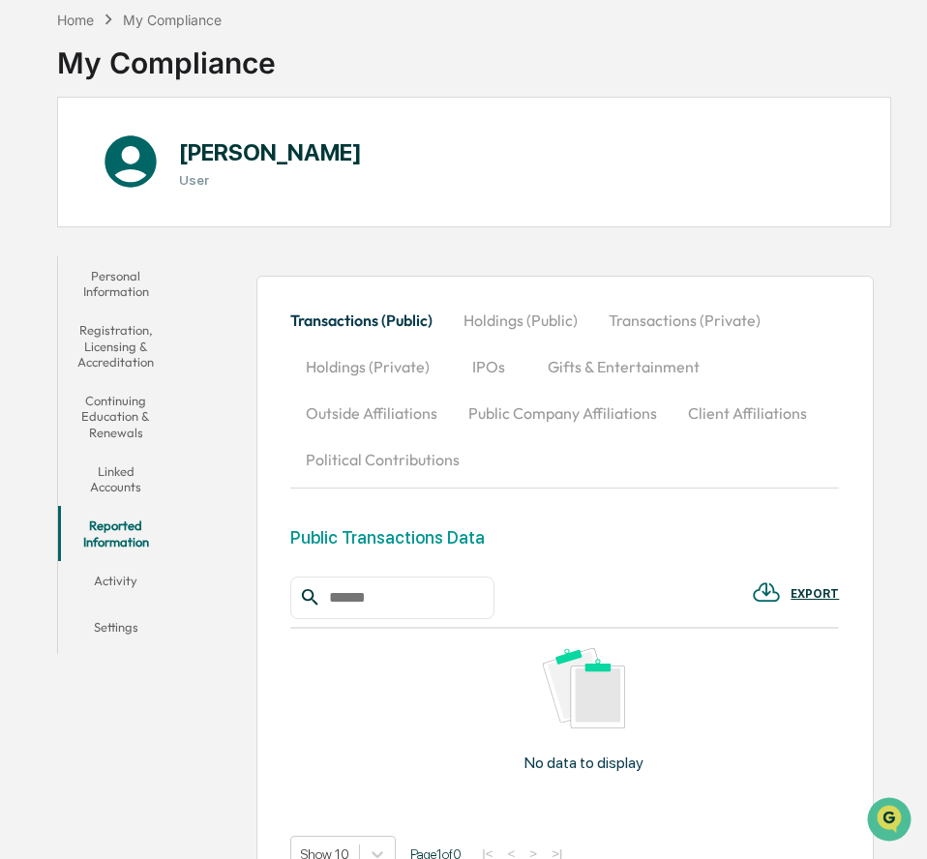
click at [142, 587] on button "Activity" at bounding box center [116, 584] width 116 height 46
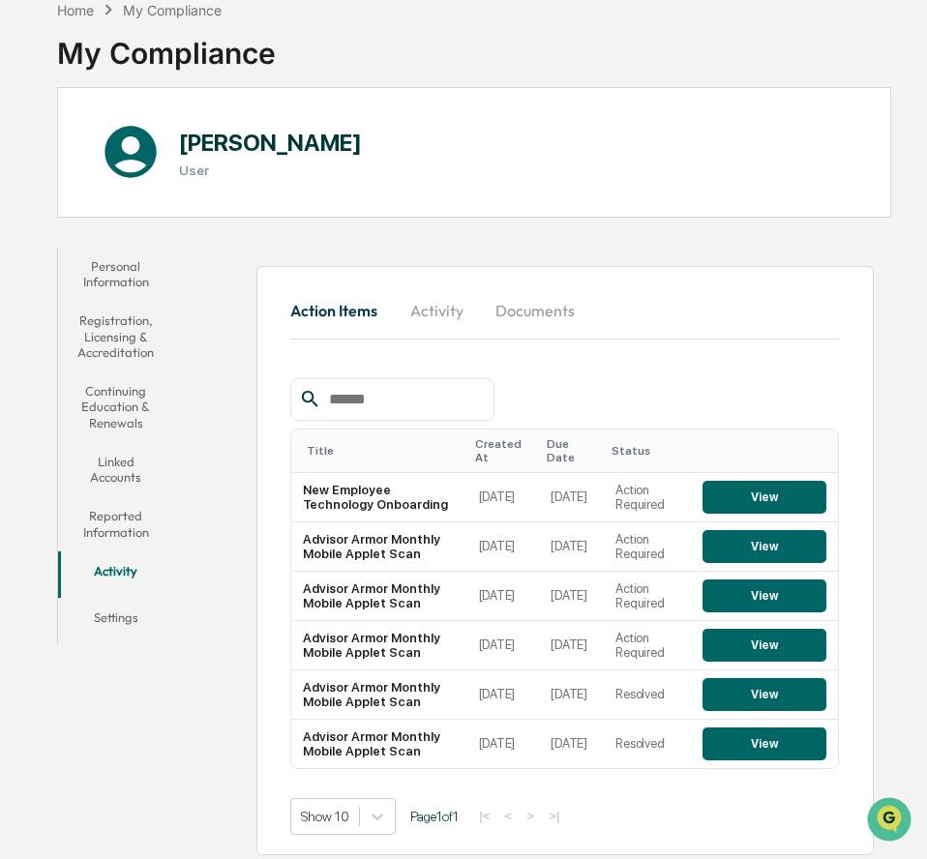
scroll to position [107, 0]
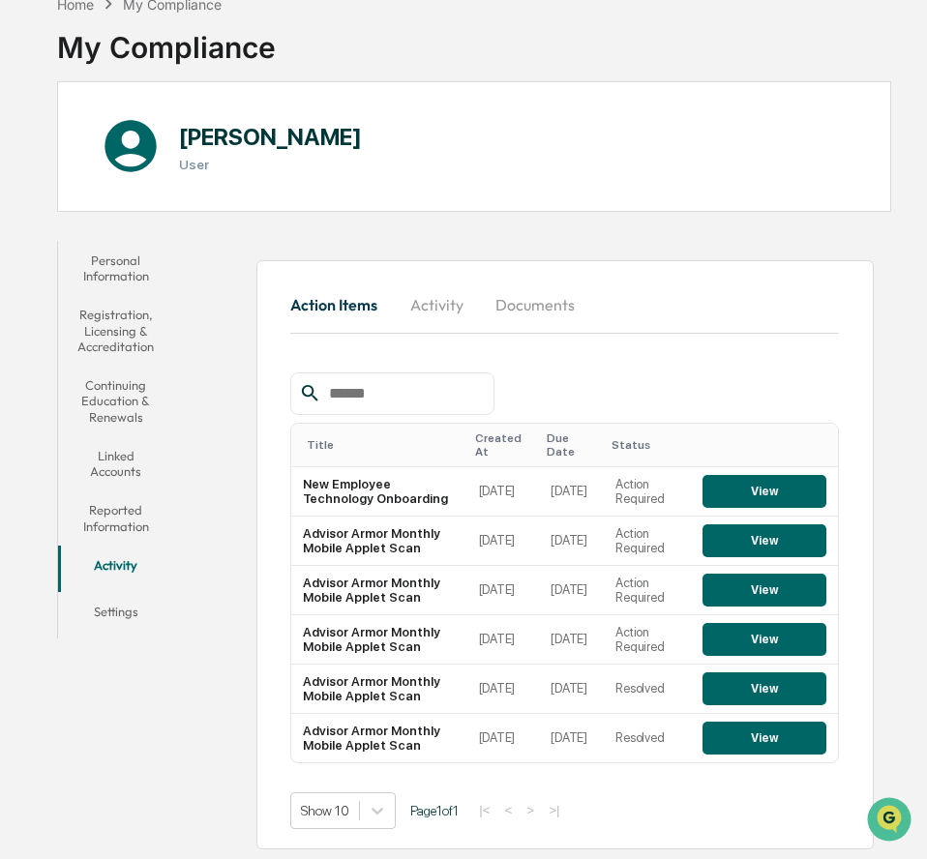
click at [112, 599] on button "Settings" at bounding box center [116, 615] width 116 height 46
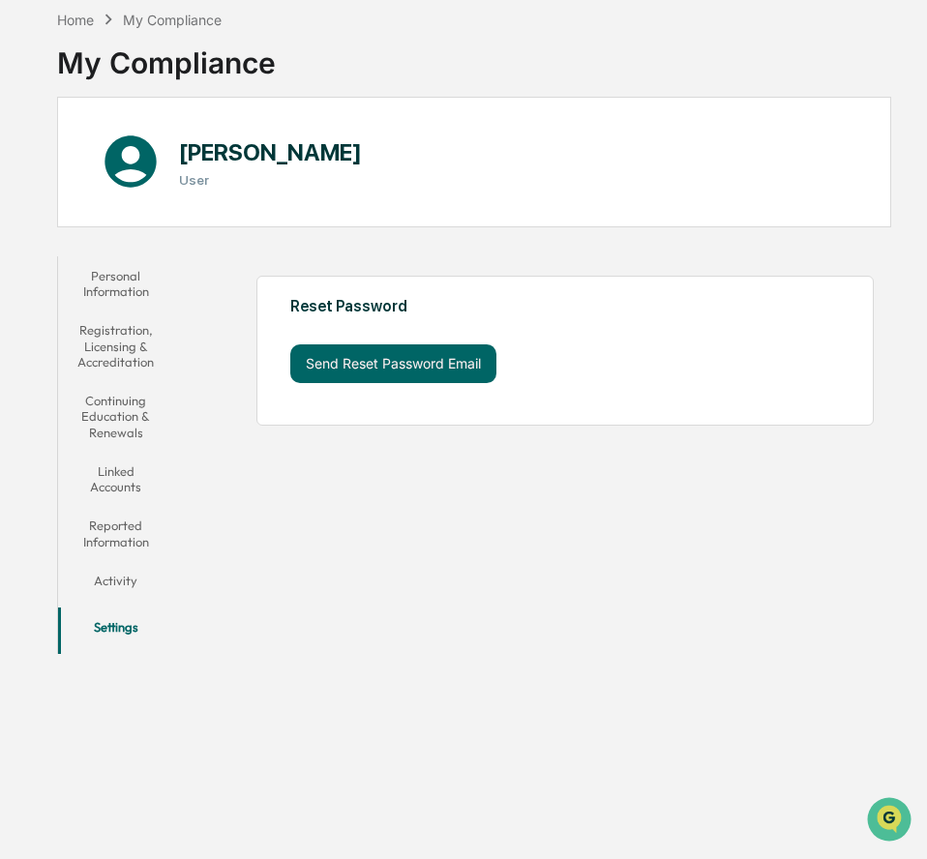
scroll to position [92, 0]
click at [115, 277] on button "Personal Information" at bounding box center [116, 283] width 116 height 55
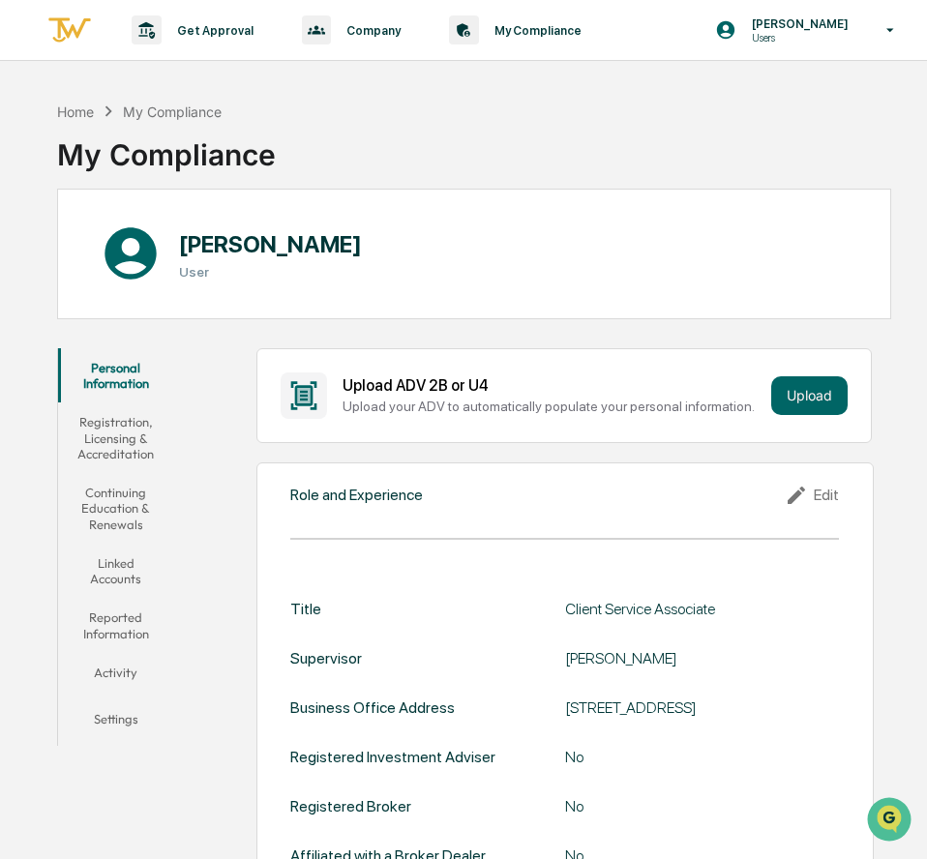
click at [122, 678] on button "Activity" at bounding box center [116, 676] width 116 height 46
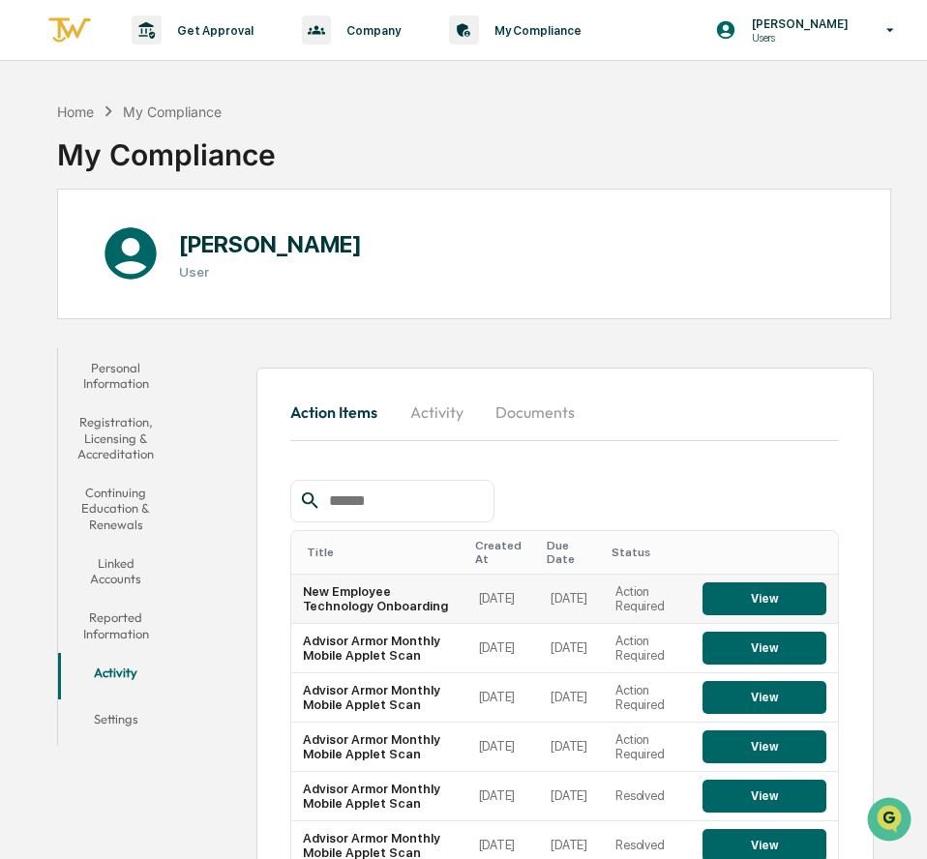
click at [719, 587] on button "View" at bounding box center [764, 598] width 124 height 33
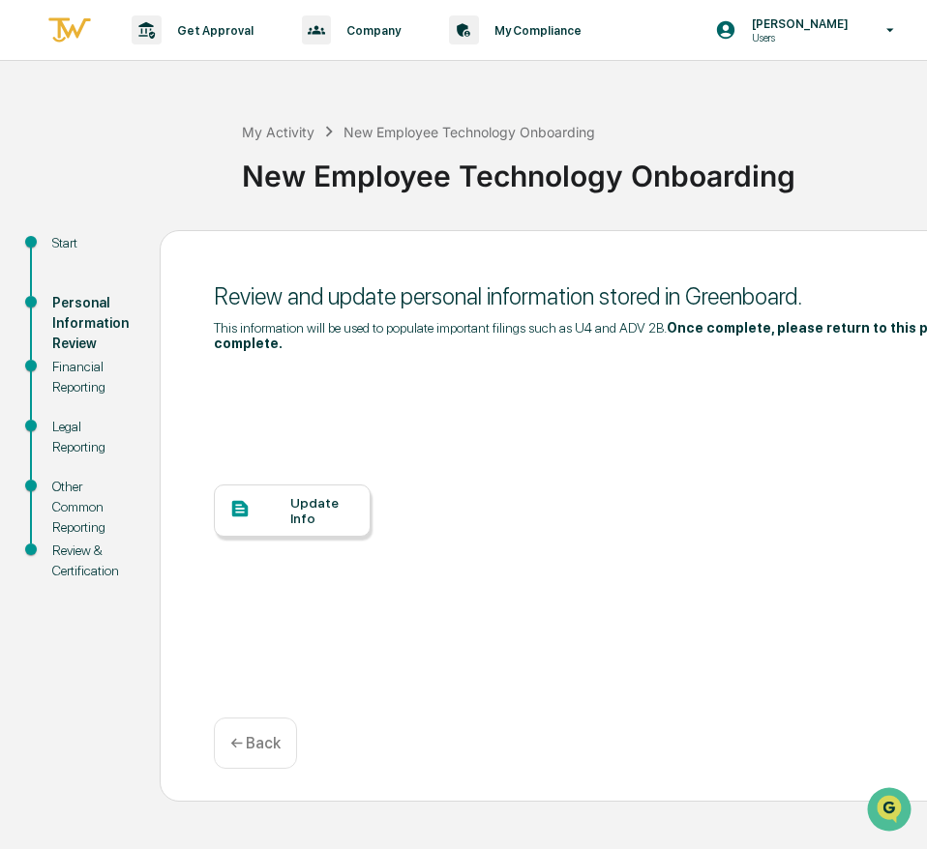
scroll to position [10, 0]
click at [317, 495] on div "Update Info" at bounding box center [322, 510] width 65 height 31
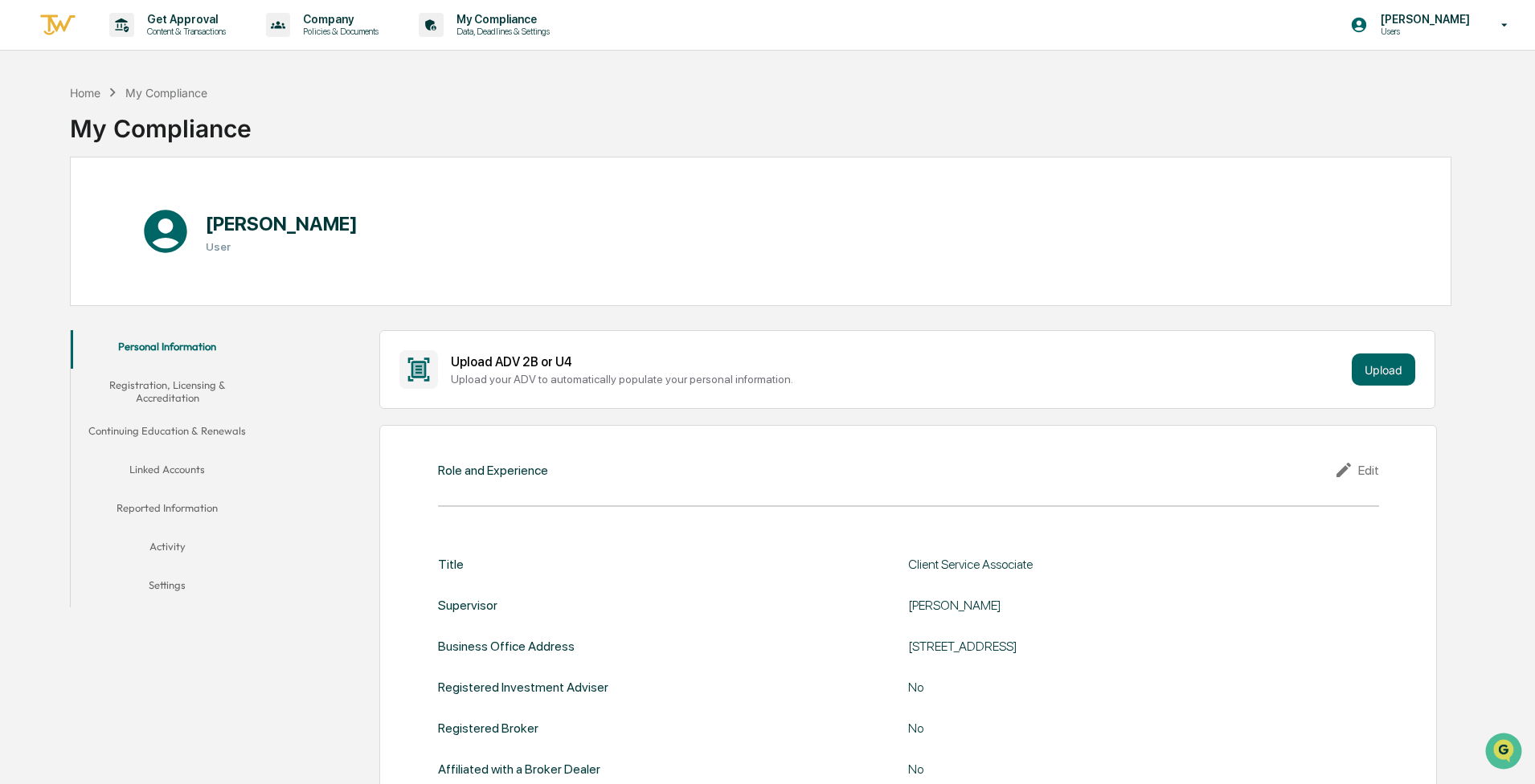
click at [160, 543] on button "Activity" at bounding box center [167, 550] width 193 height 38
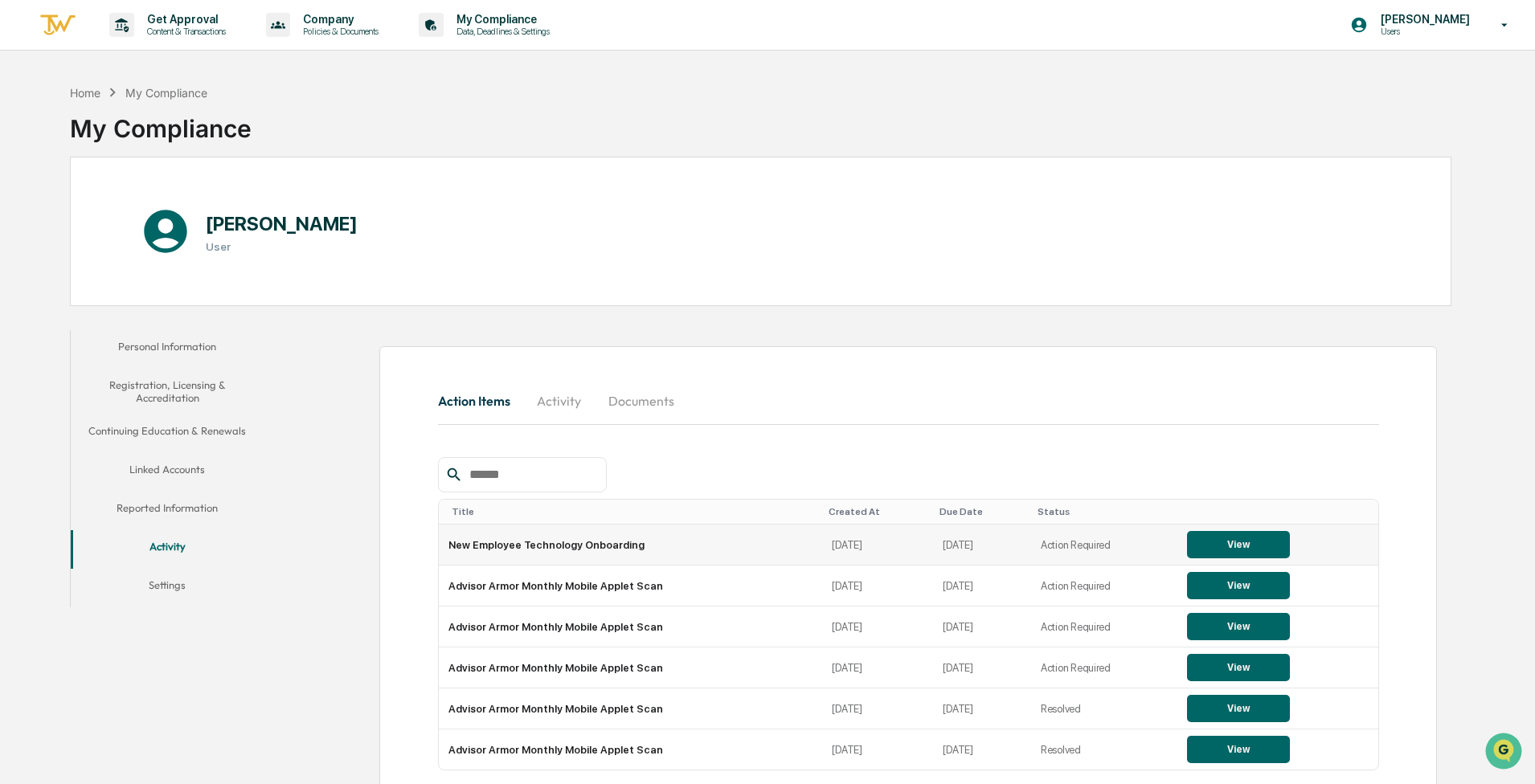
click at [769, 533] on button "View" at bounding box center [1238, 544] width 103 height 27
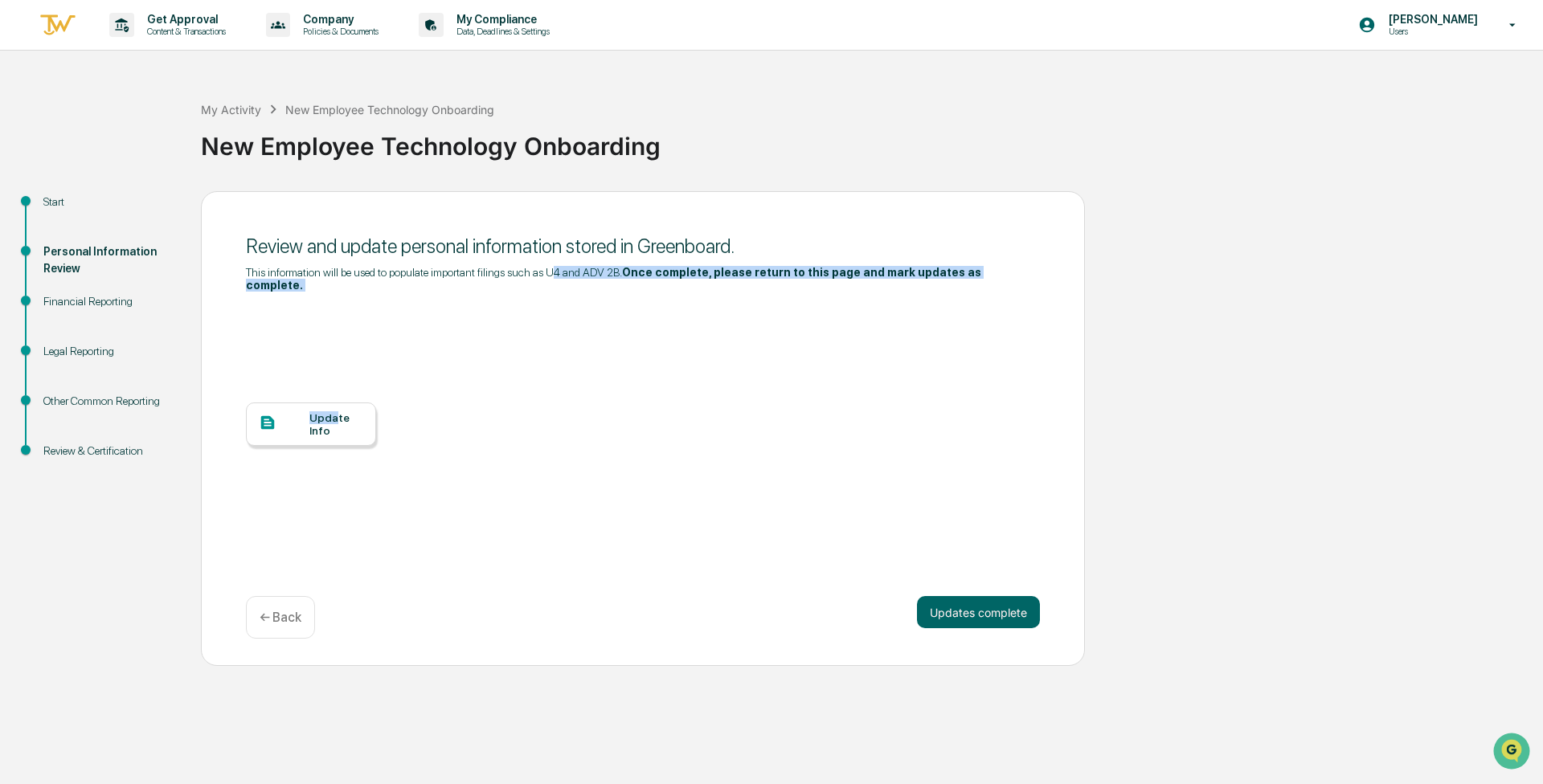
drag, startPoint x: 344, startPoint y: 281, endPoint x: 553, endPoint y: 277, distance: 209.0
click at [553, 277] on div "Review and update personal information stored in Greenboard. This information w…" at bounding box center [643, 407] width 794 height 346
click at [553, 277] on div "This information will be used to populate important filings such as U4 and ADV …" at bounding box center [643, 278] width 794 height 26
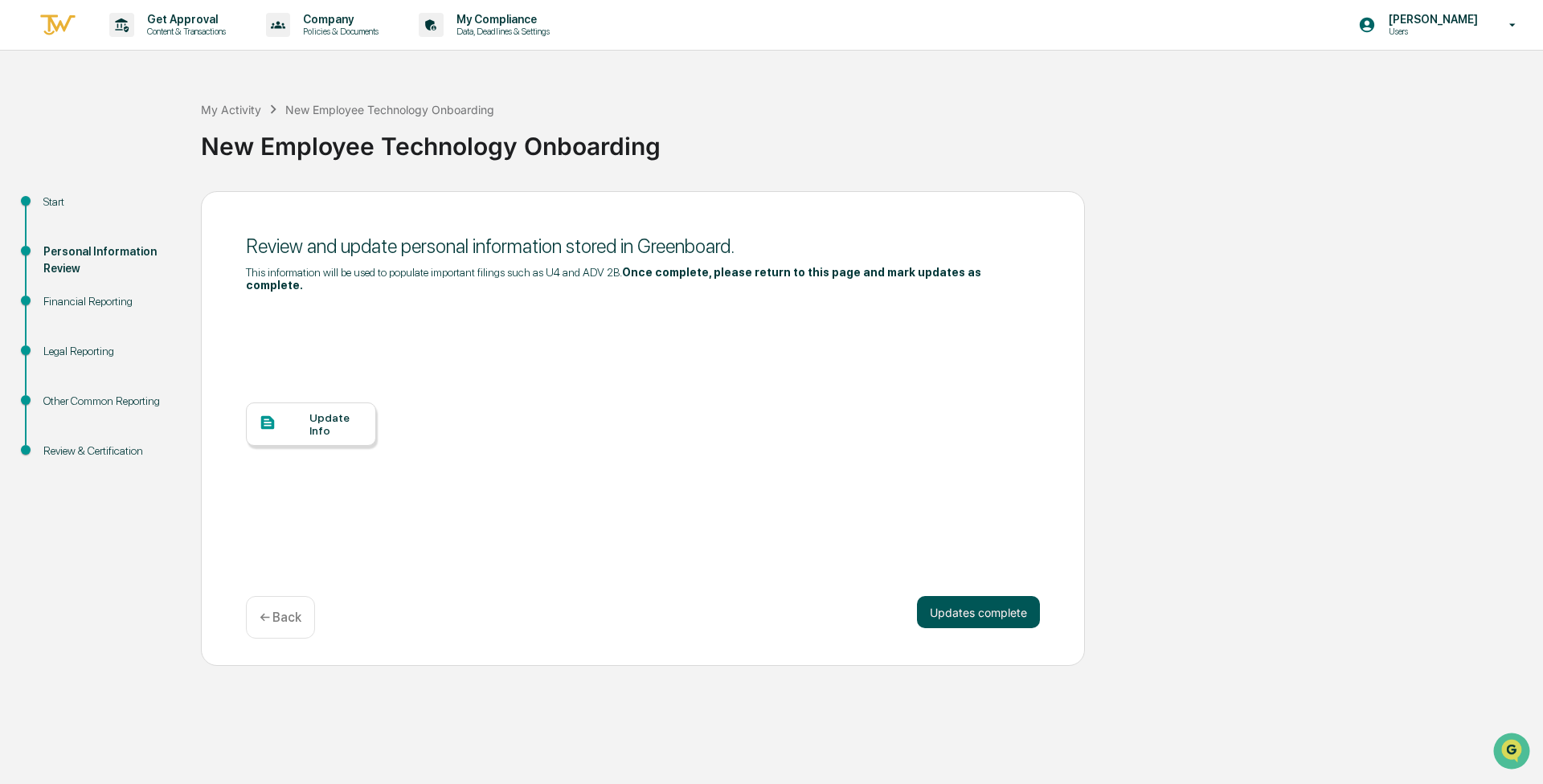
click at [769, 600] on button "Updates complete" at bounding box center [979, 612] width 123 height 32
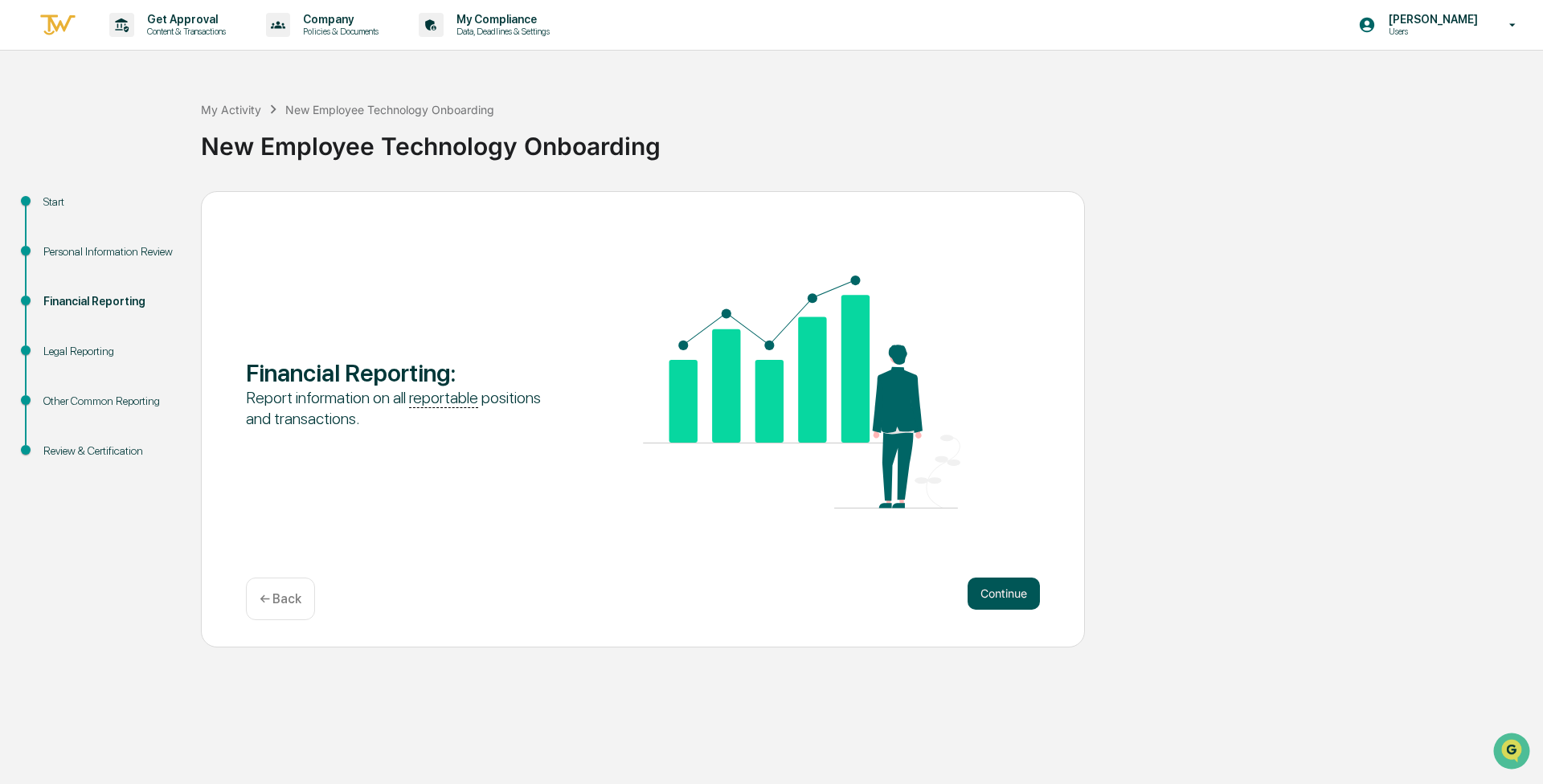
click at [769, 589] on button "Continue" at bounding box center [1004, 594] width 72 height 32
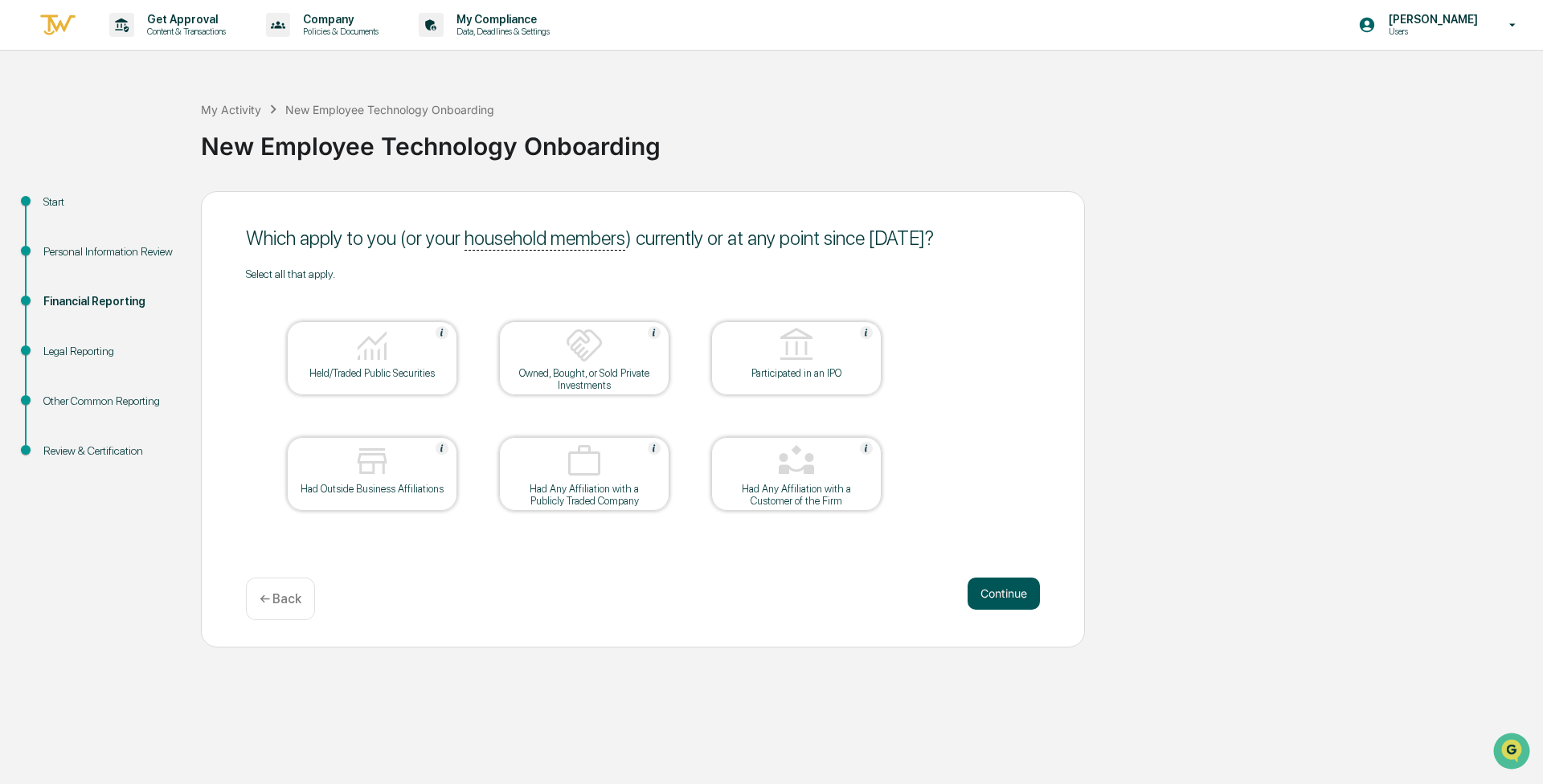
click at [769, 595] on button "Continue" at bounding box center [1004, 594] width 72 height 32
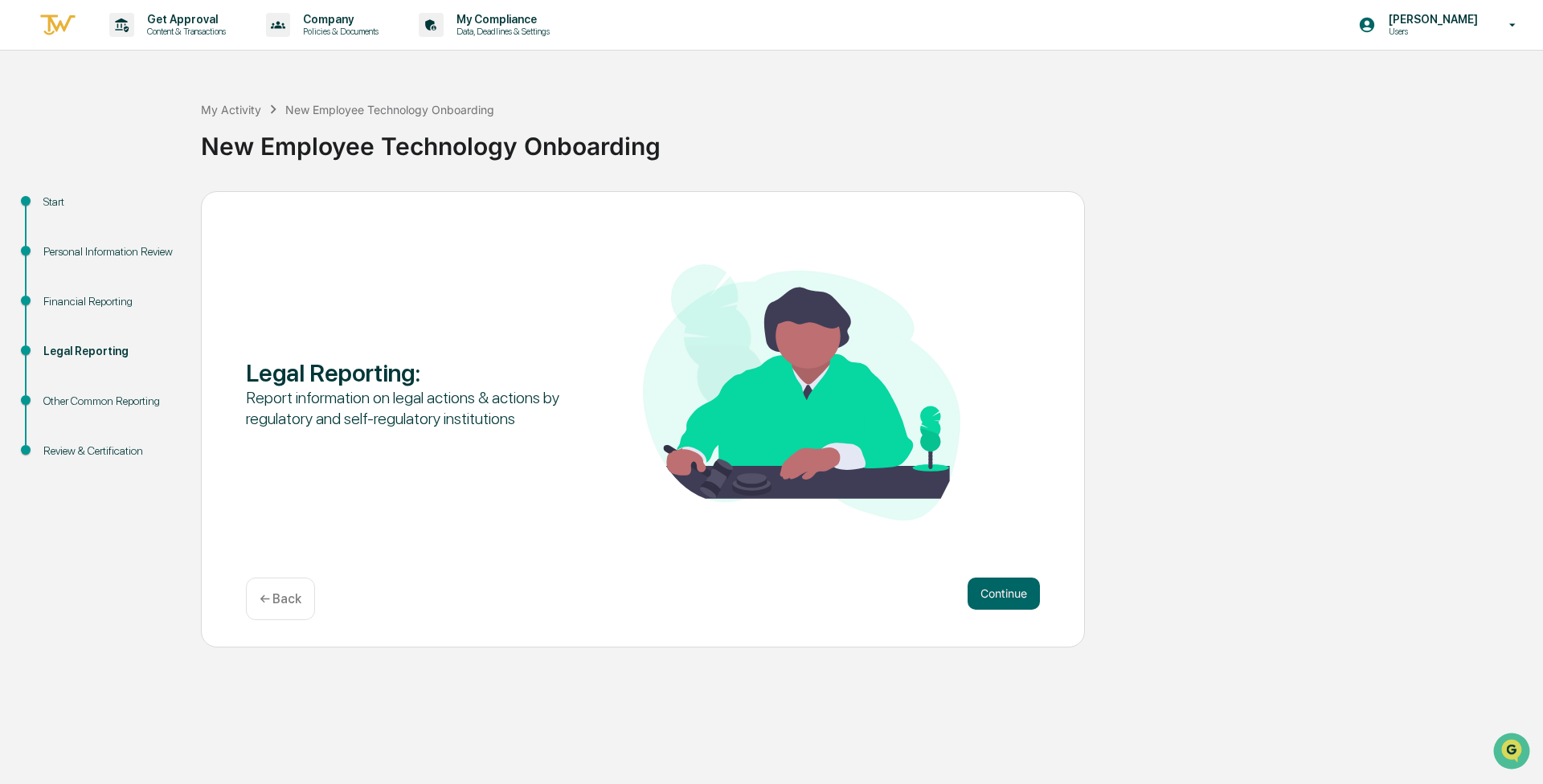
click at [769, 595] on button "Continue" at bounding box center [1004, 594] width 72 height 32
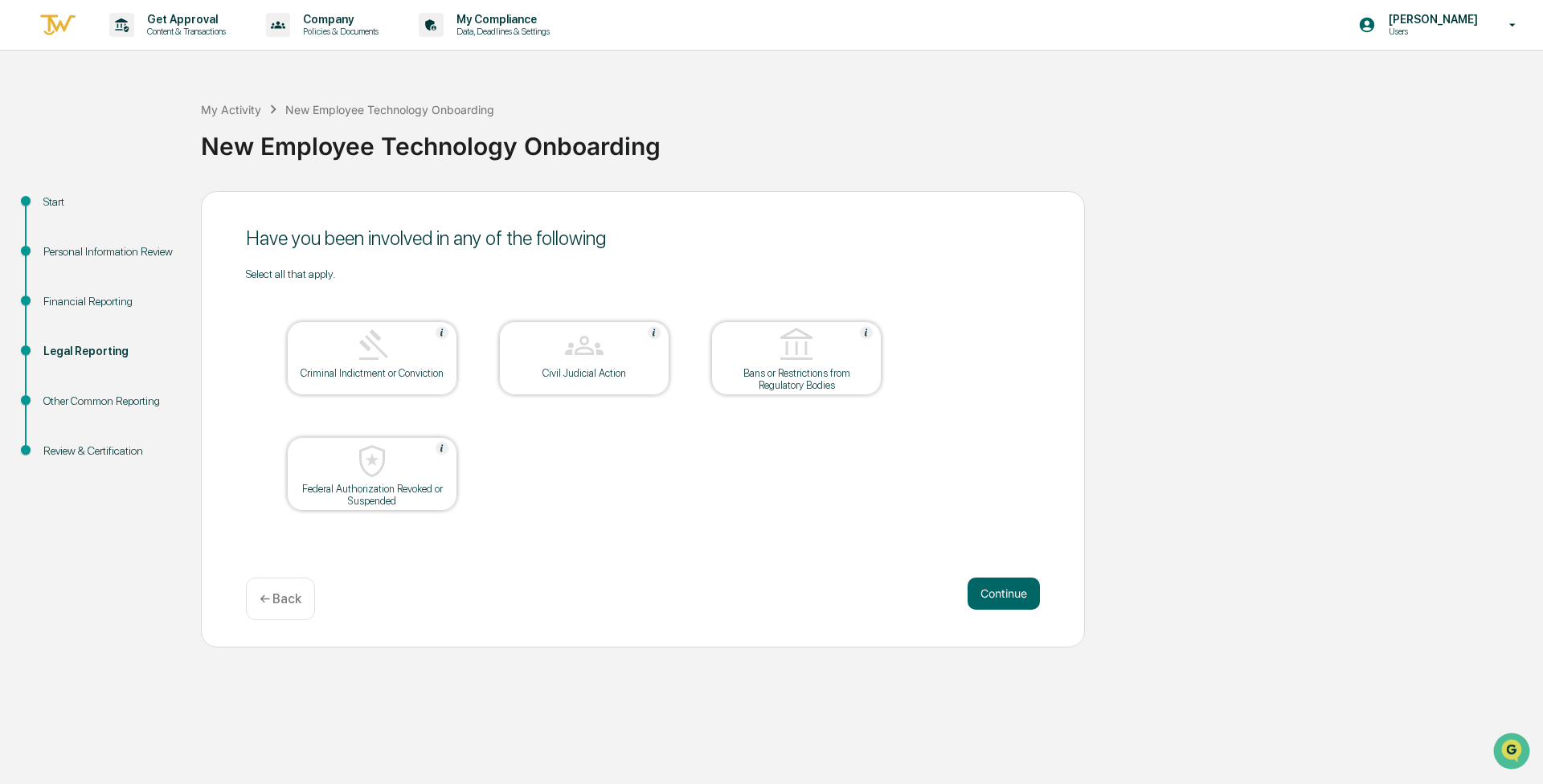
click at [769, 595] on button "Continue" at bounding box center [1004, 594] width 72 height 32
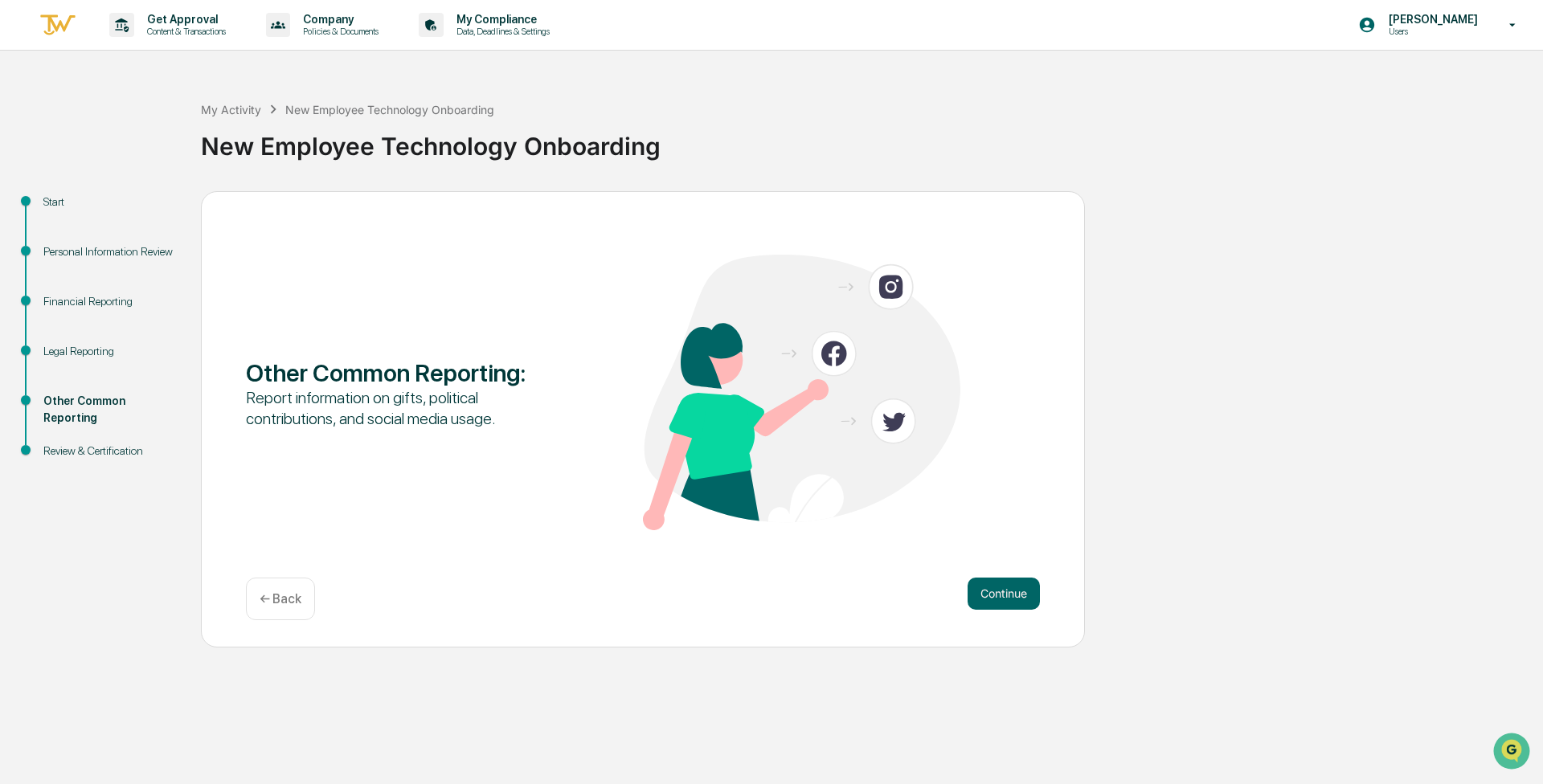
click at [769, 595] on button "Continue" at bounding box center [1004, 594] width 72 height 32
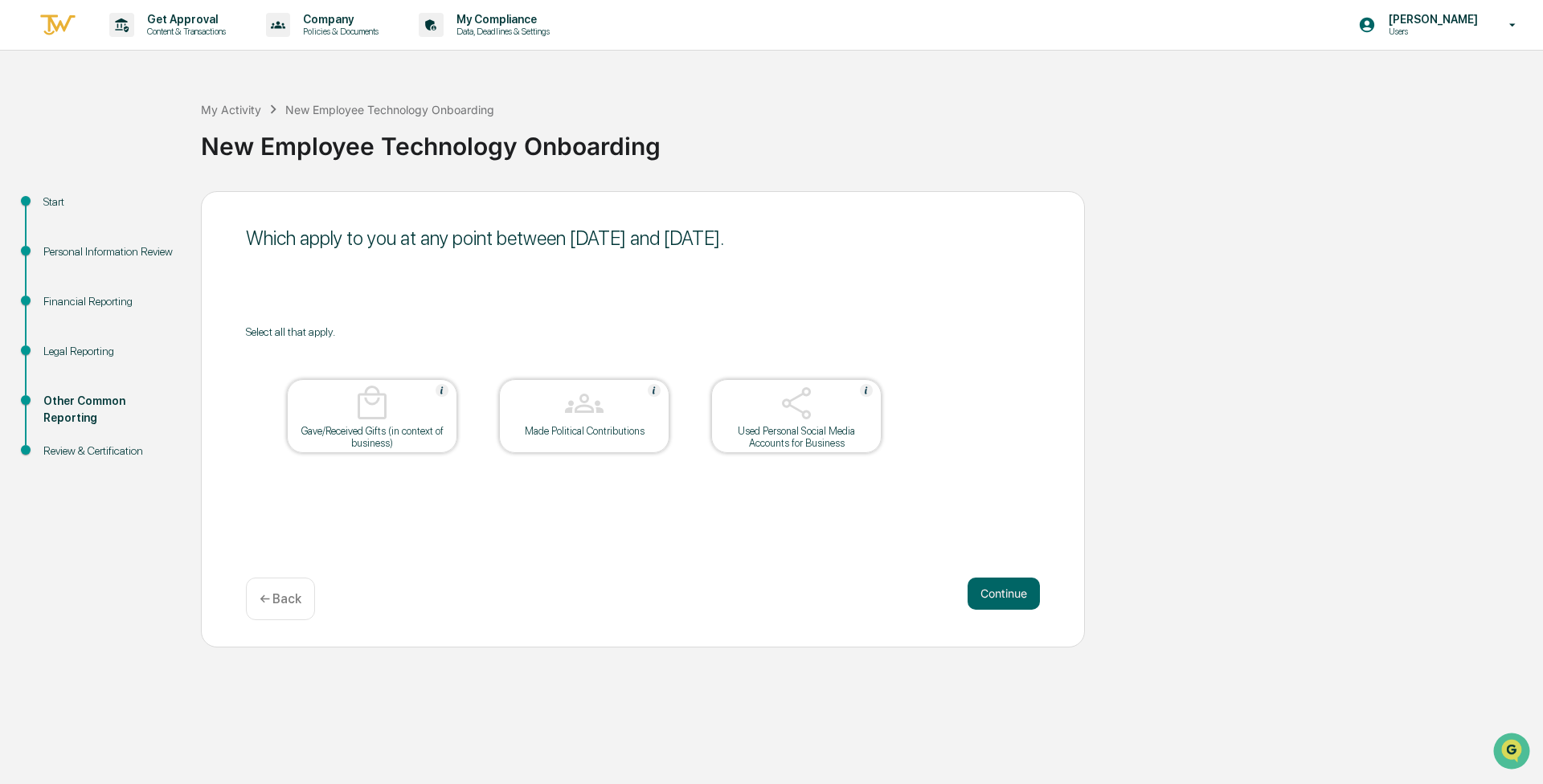
click at [769, 595] on button "Continue" at bounding box center [1004, 594] width 72 height 32
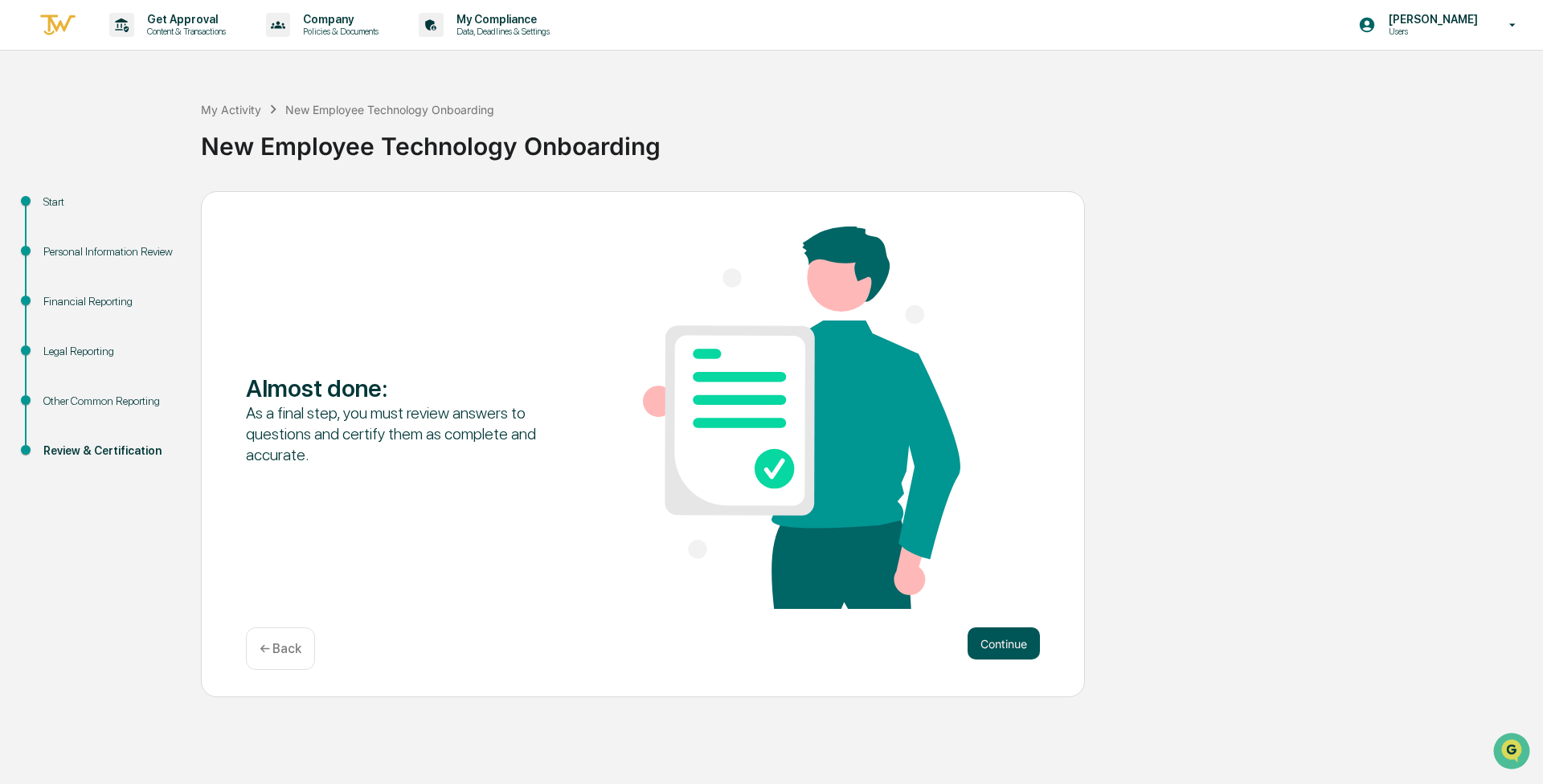
drag, startPoint x: 991, startPoint y: 627, endPoint x: 1005, endPoint y: 648, distance: 25.2
click at [769, 632] on div "Almost done : As a final step, you must review answers to questions and certify…" at bounding box center [643, 444] width 884 height 507
click at [769, 648] on button "Continue" at bounding box center [1004, 644] width 72 height 32
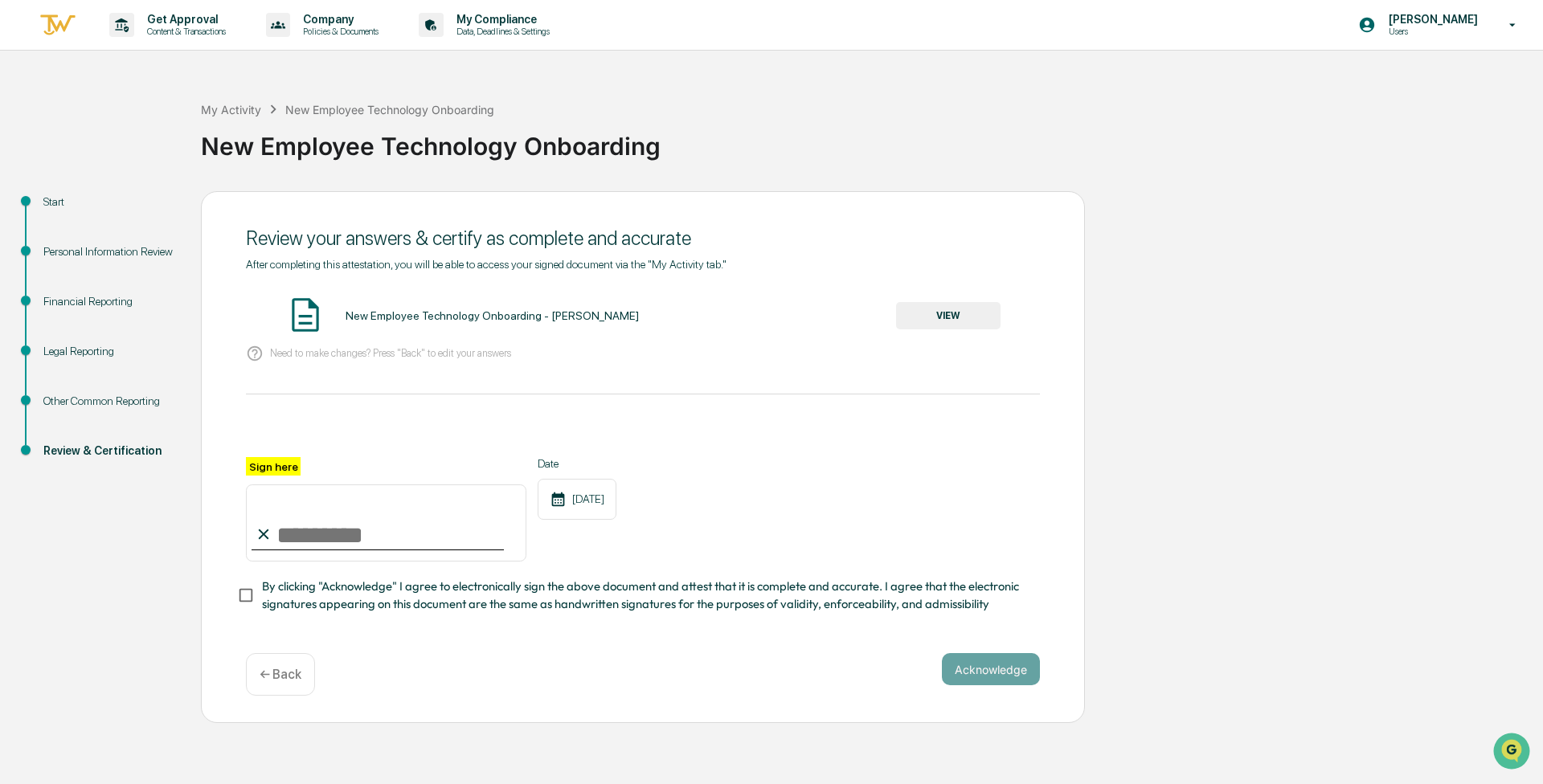
click at [328, 533] on input "Sign here" at bounding box center [386, 522] width 281 height 77
type input "**********"
click at [263, 605] on span "By clicking "Acknowledge" I agree to electronically sign the above document and…" at bounding box center [644, 596] width 765 height 37
click at [769, 664] on button "Acknowledge" at bounding box center [991, 669] width 98 height 32
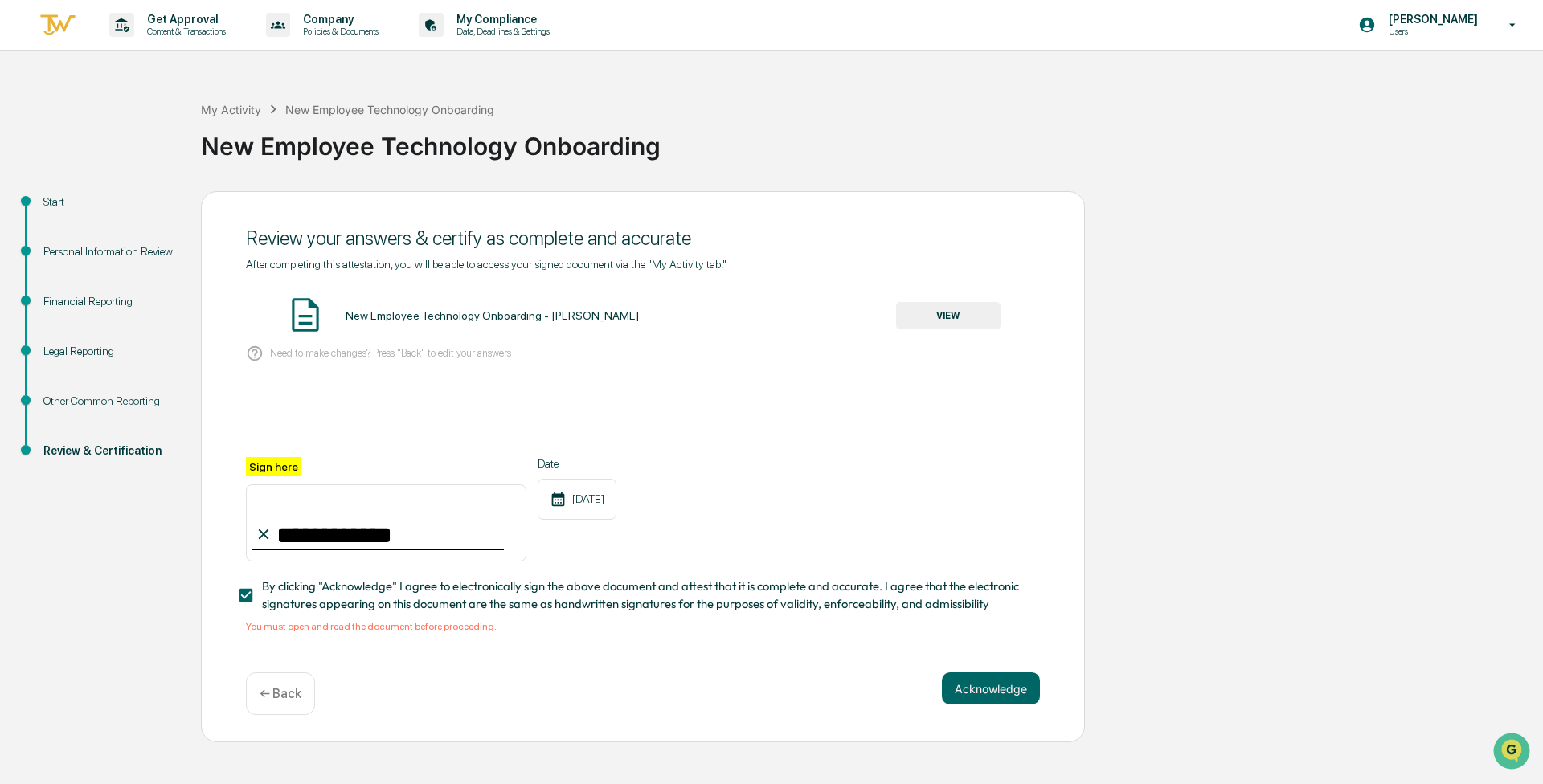
drag, startPoint x: 334, startPoint y: 350, endPoint x: 371, endPoint y: 317, distance: 49.6
click at [333, 340] on div "Need to make changes? Press "Back" to edit your answers" at bounding box center [643, 354] width 794 height 33
click at [376, 315] on div "New Employee Technology Onboarding - Skye Fineran" at bounding box center [492, 315] width 293 height 12
click at [769, 310] on button "VIEW" at bounding box center [949, 316] width 105 height 27
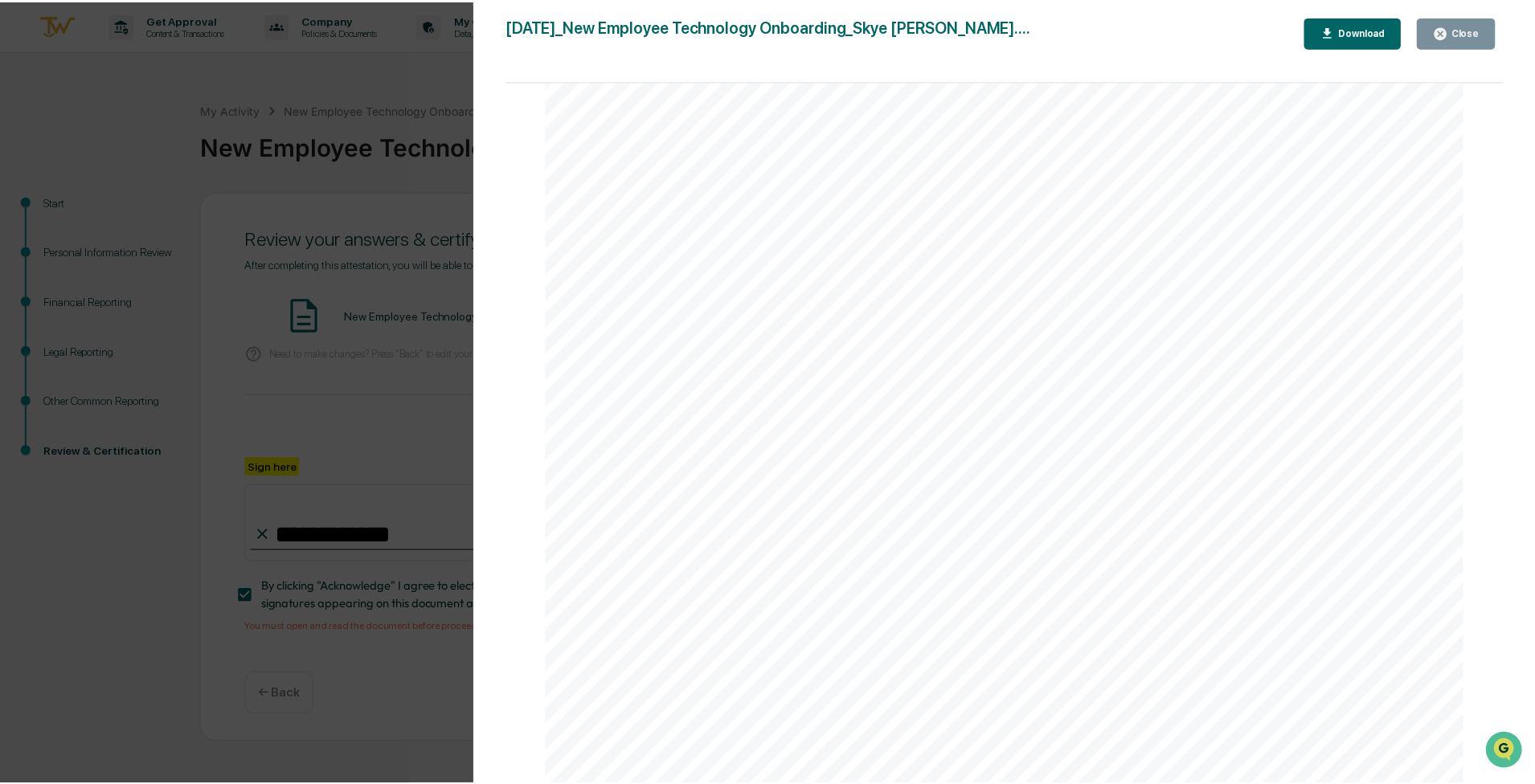
scroll to position [4709, 0]
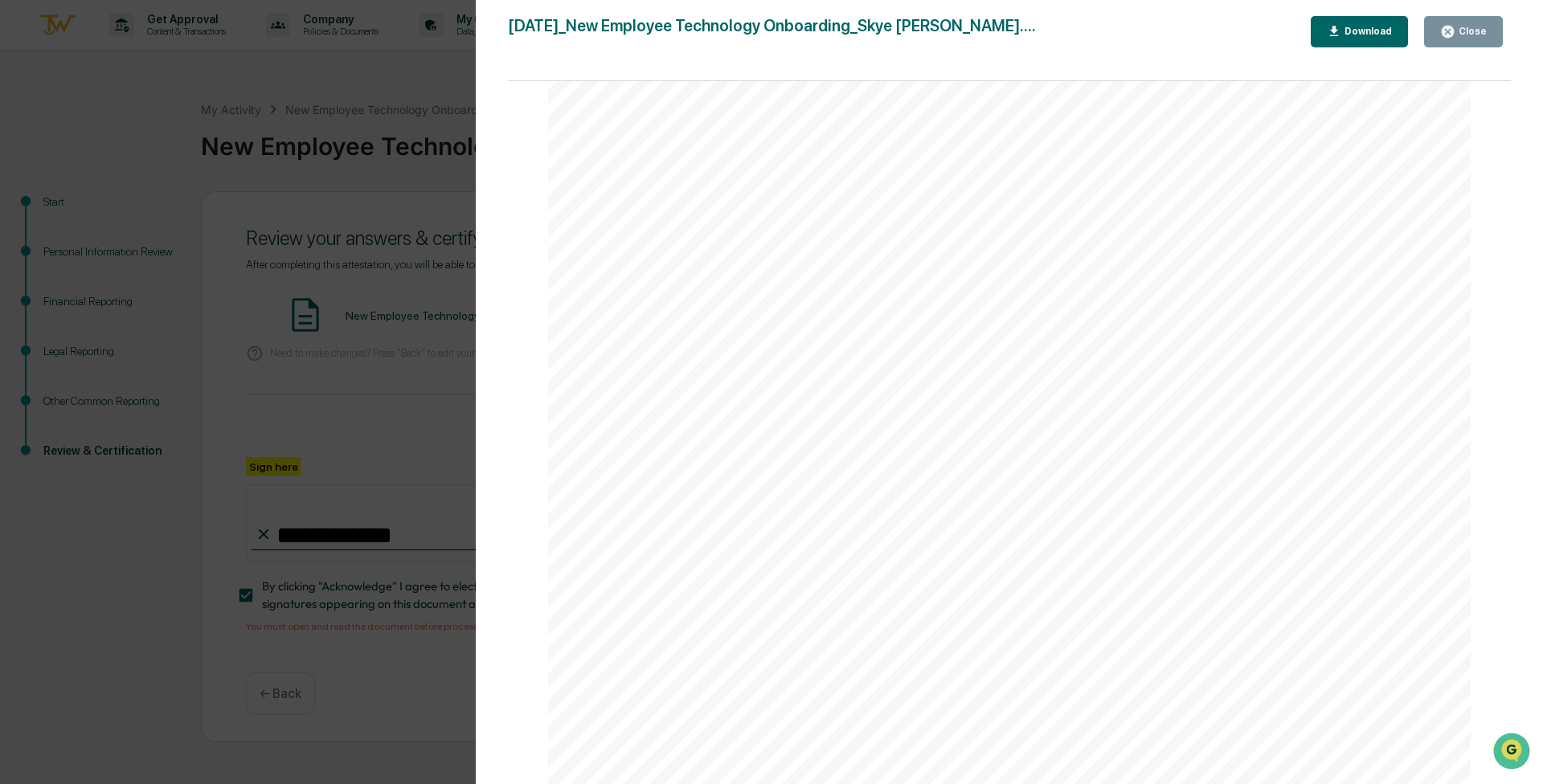
click at [769, 27] on div "Close" at bounding box center [1472, 32] width 32 height 12
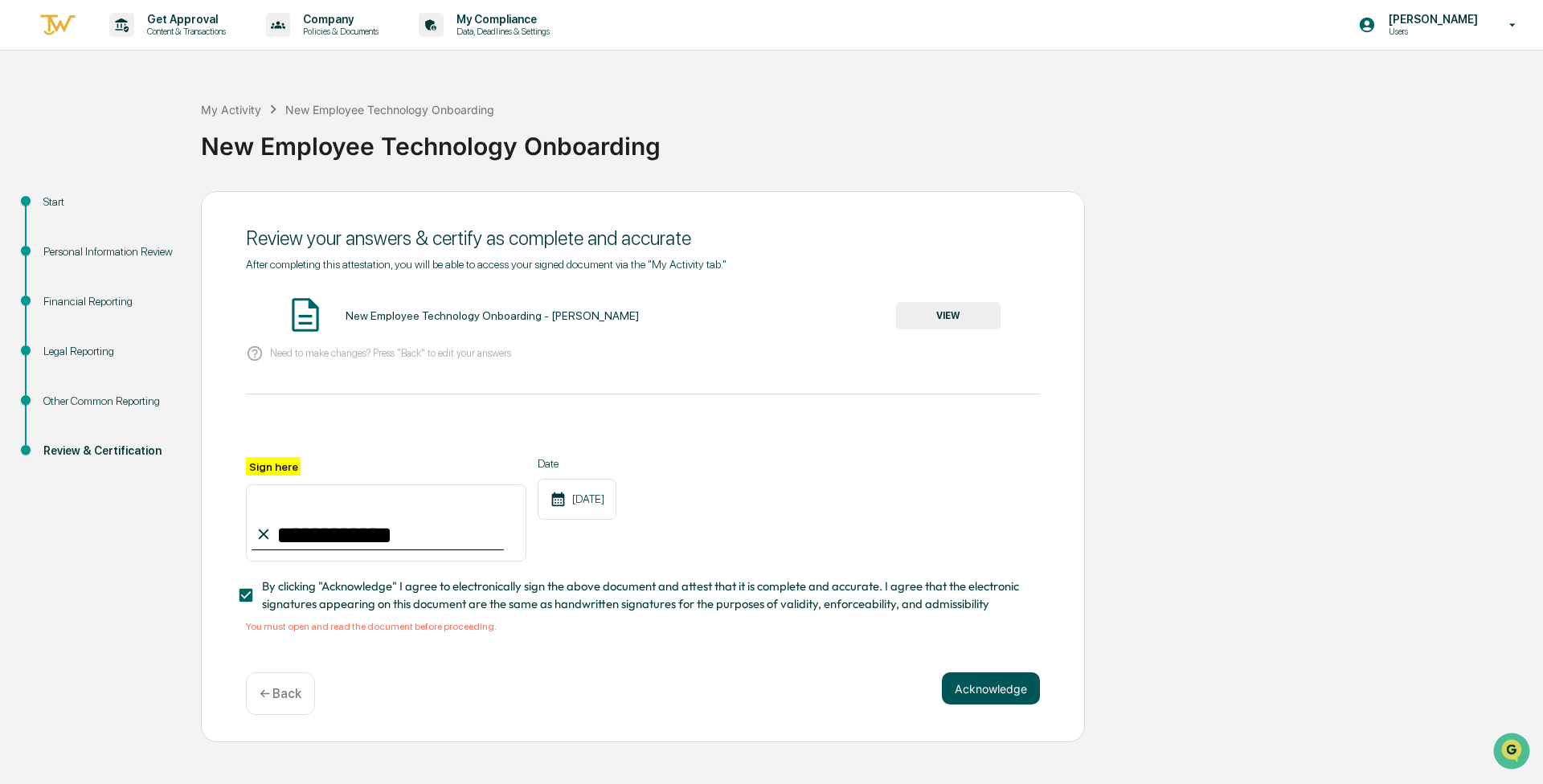
click at [769, 694] on button "Acknowledge" at bounding box center [991, 688] width 98 height 32
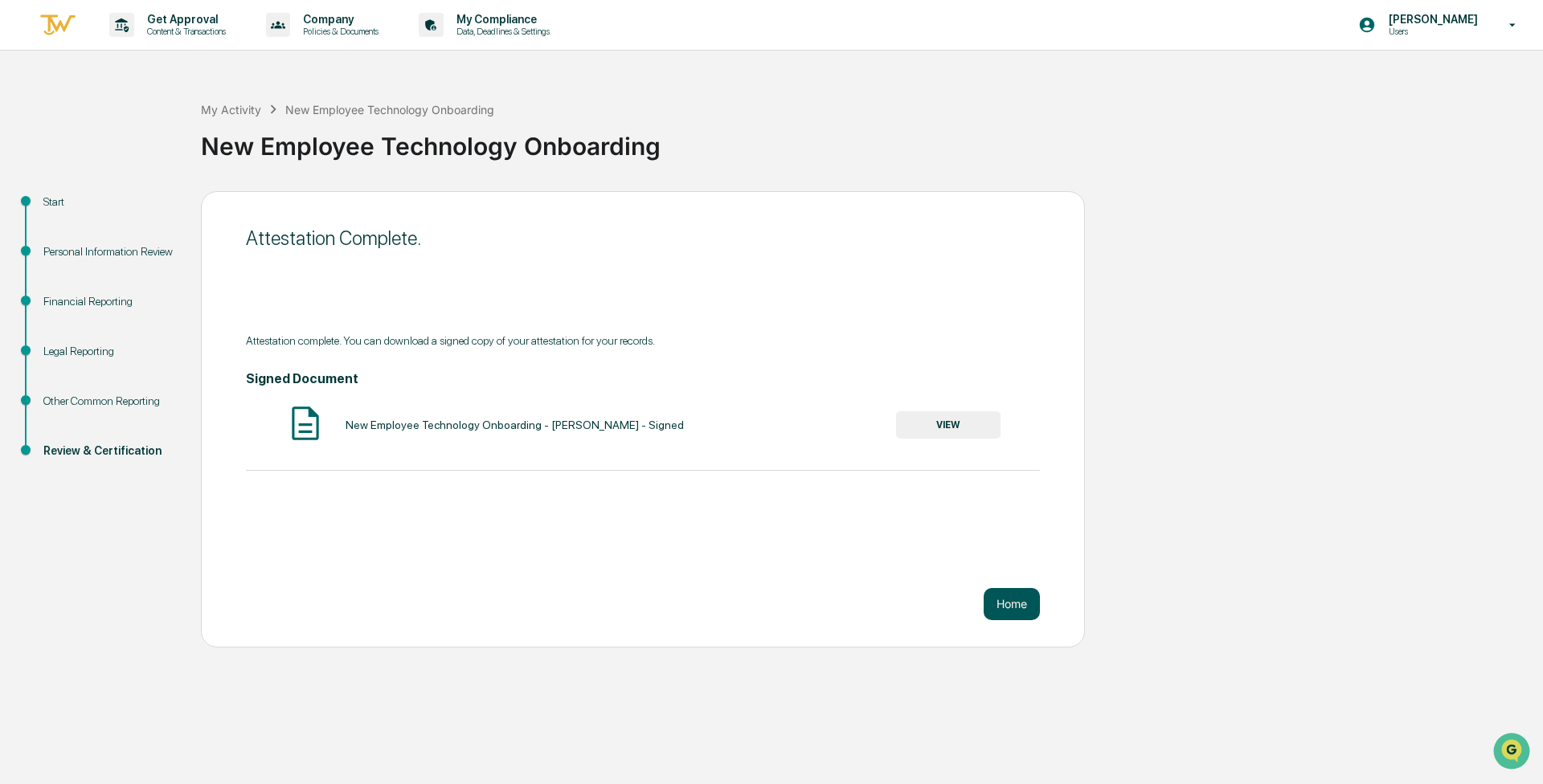
click at [769, 612] on button "Home" at bounding box center [1012, 604] width 57 height 32
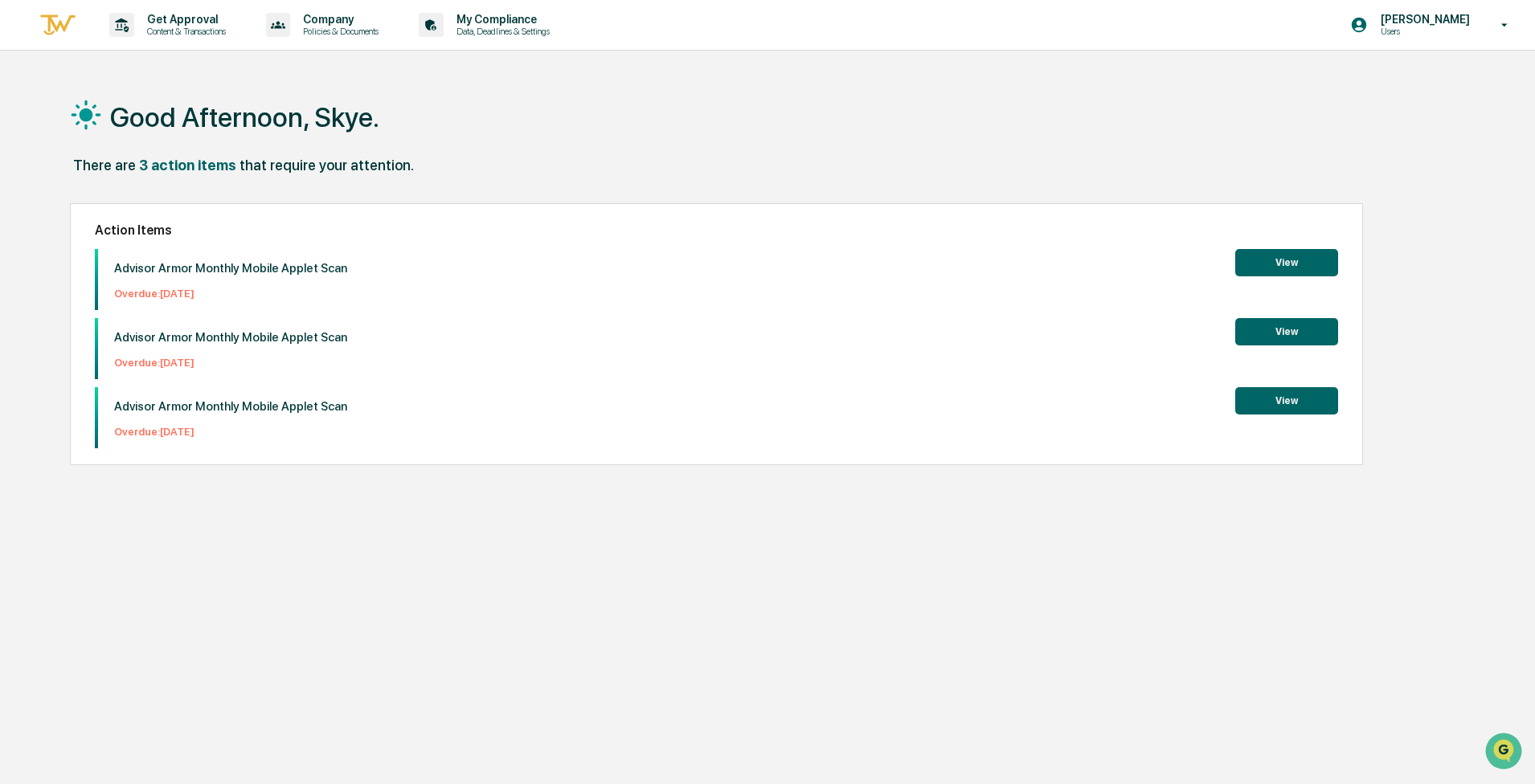
click at [769, 264] on button "View" at bounding box center [1287, 262] width 103 height 27
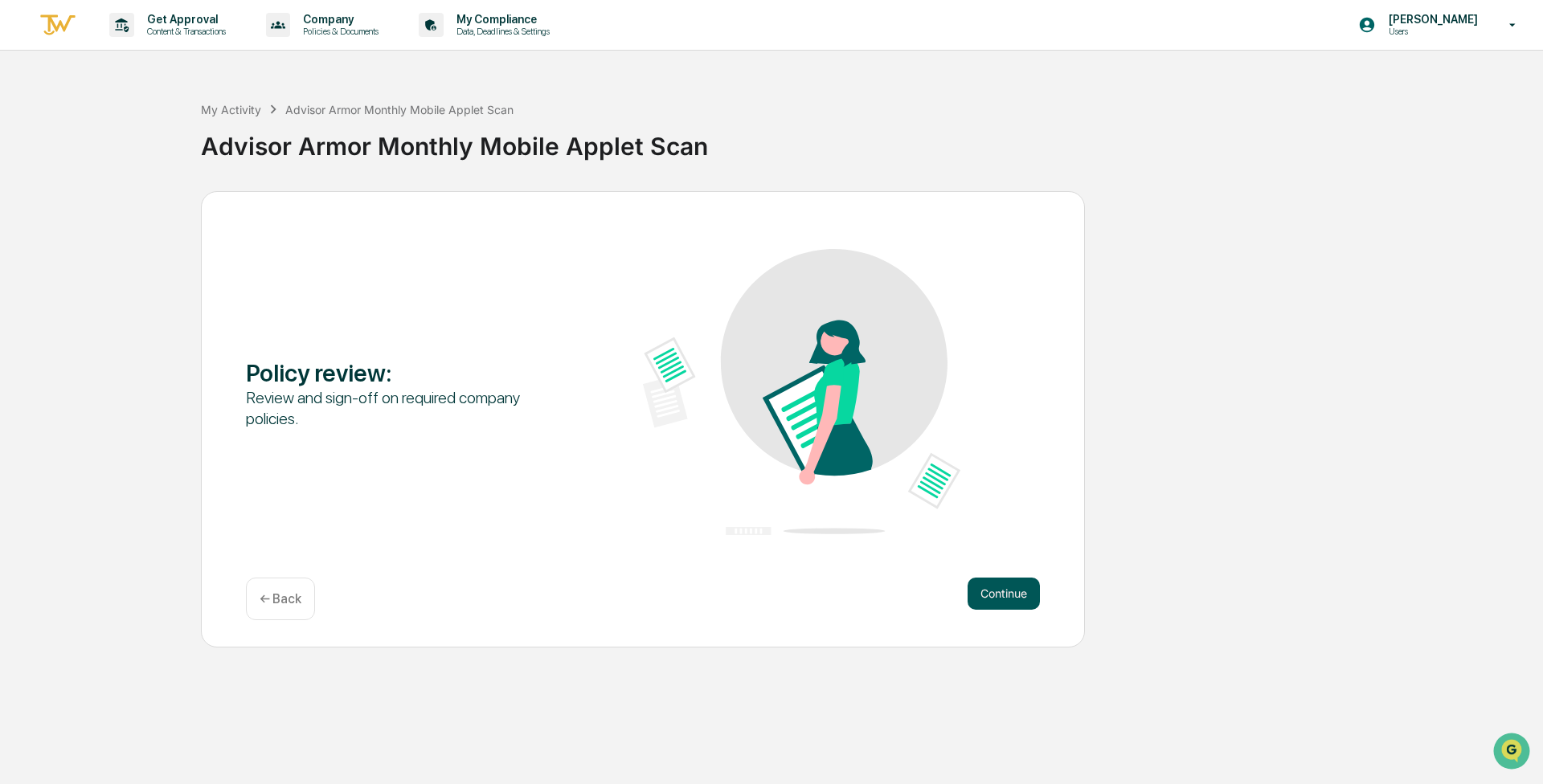
click at [769, 589] on button "Continue" at bounding box center [1004, 594] width 72 height 32
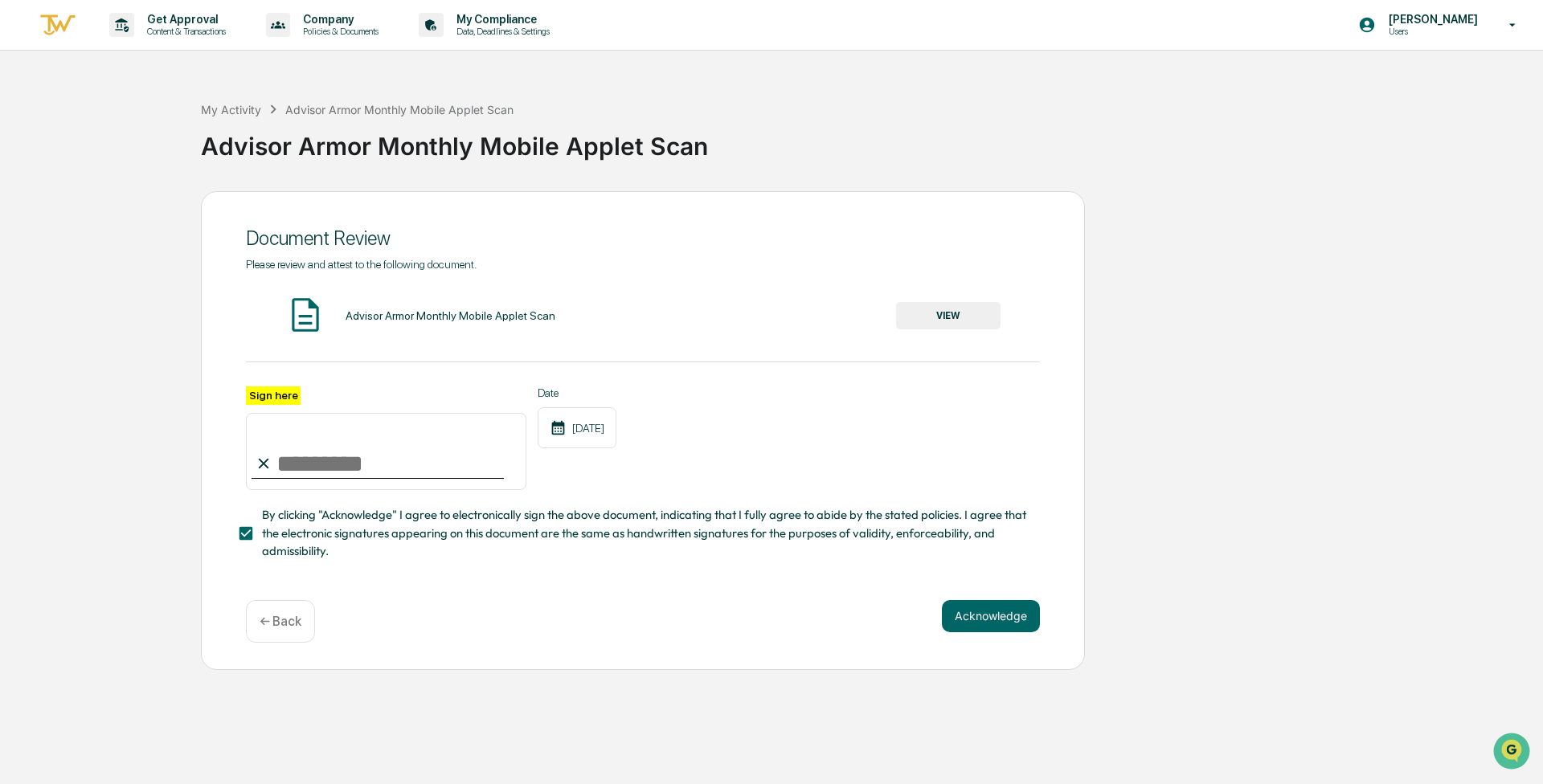
click at [442, 434] on input "Sign here" at bounding box center [386, 451] width 281 height 77
type input "**********"
click at [769, 620] on button "Acknowledge" at bounding box center [991, 616] width 98 height 32
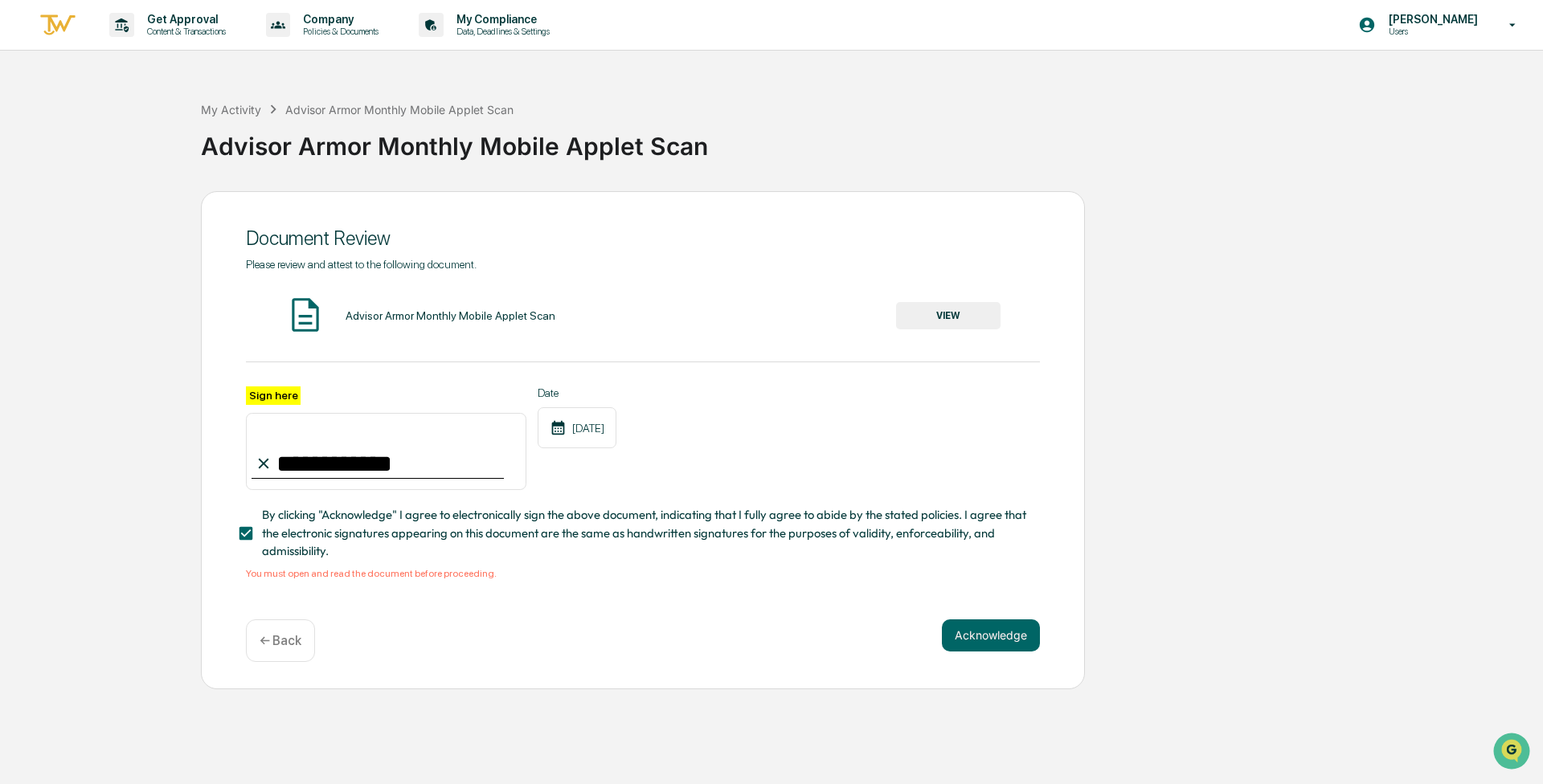
drag, startPoint x: 343, startPoint y: 300, endPoint x: 516, endPoint y: 317, distance: 173.8
click at [343, 299] on div "Advisor Armor Monthly Mobile Applet Scan VIEW" at bounding box center [643, 316] width 794 height 42
click at [769, 314] on button "VIEW" at bounding box center [949, 316] width 105 height 27
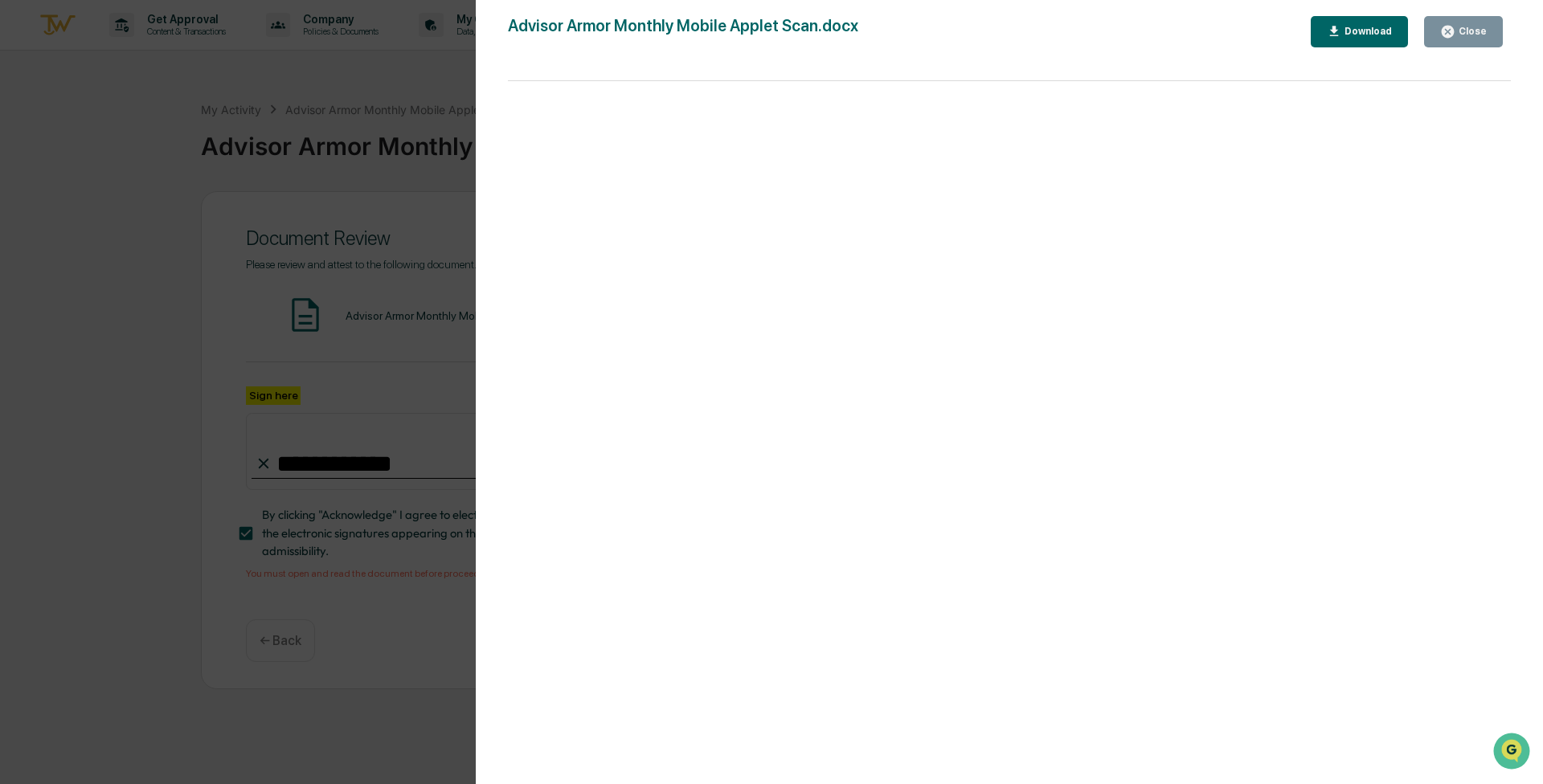
click at [769, 35] on div "Close" at bounding box center [1472, 32] width 32 height 12
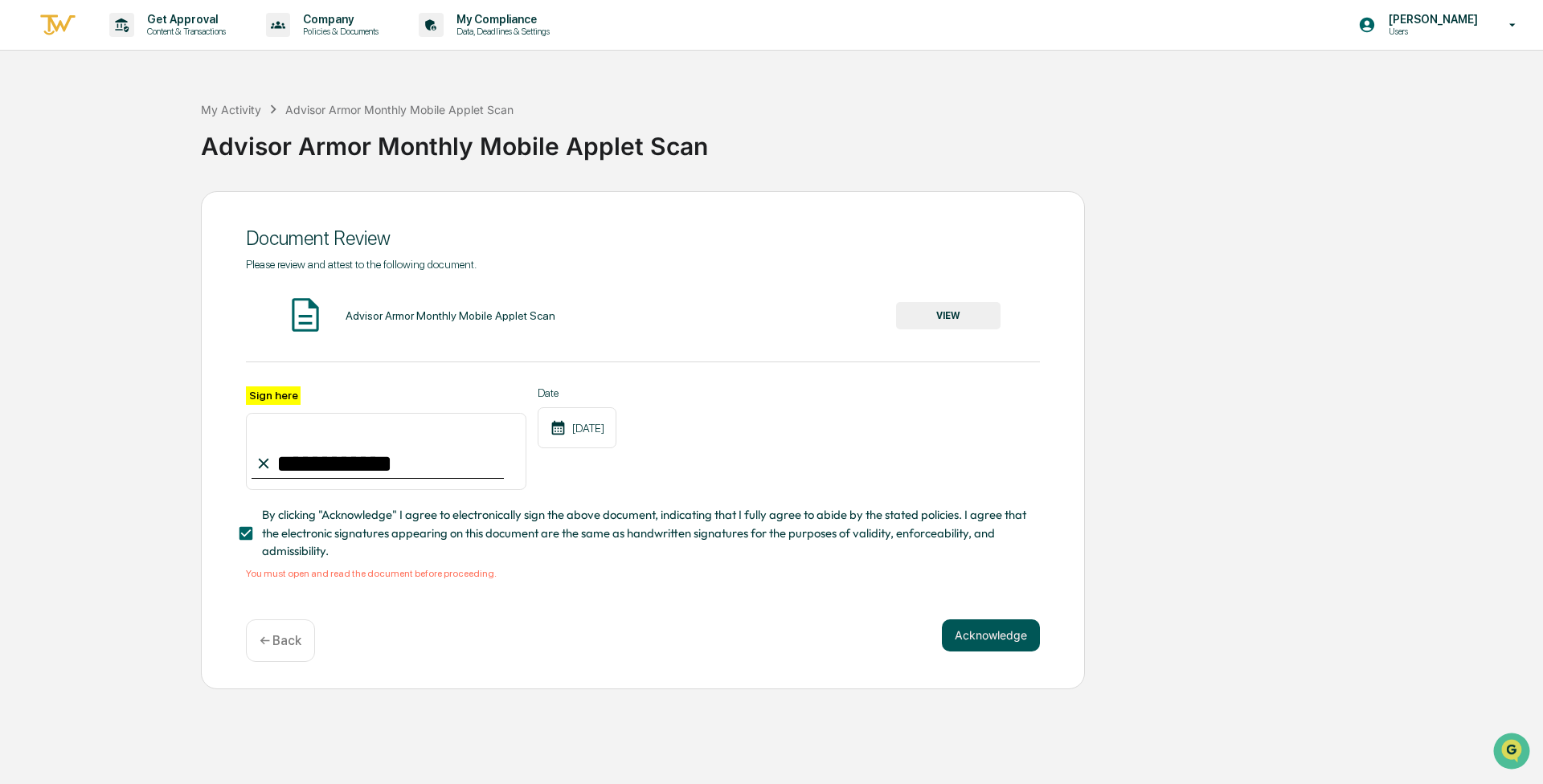
click at [769, 636] on button "Acknowledge" at bounding box center [991, 635] width 98 height 32
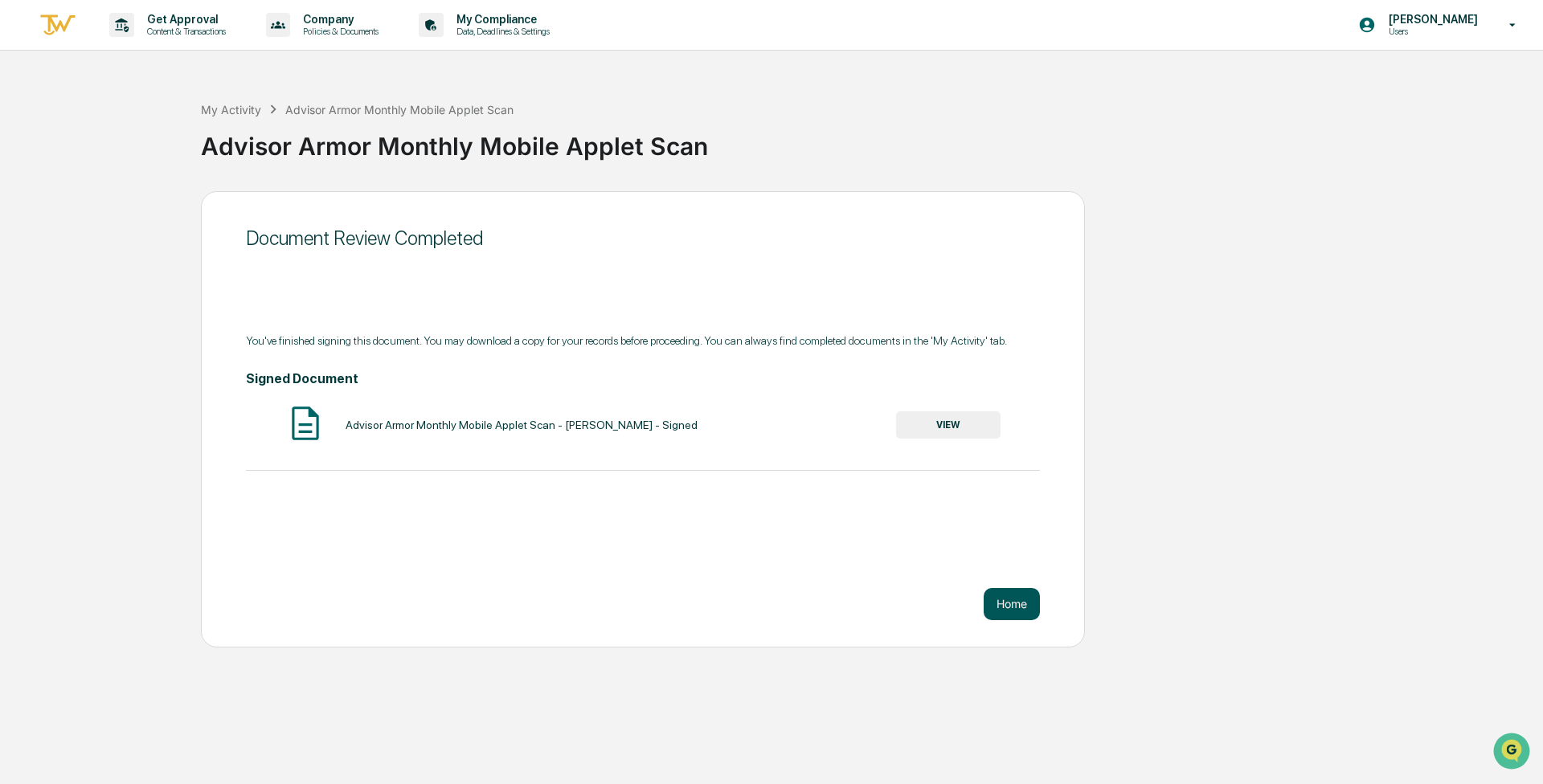
click at [769, 608] on button "Home" at bounding box center [1012, 604] width 57 height 32
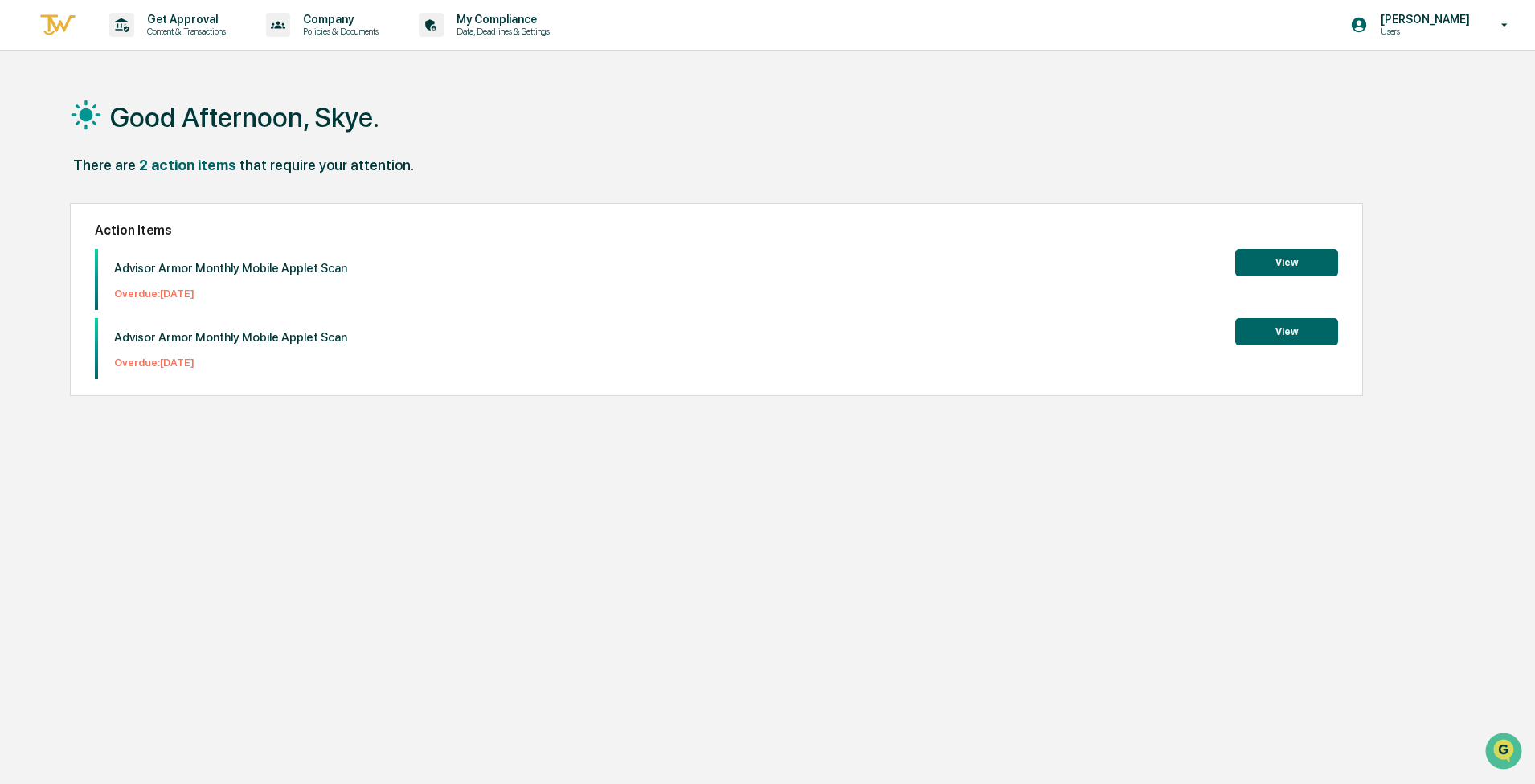
click at [769, 272] on button "View" at bounding box center [1287, 262] width 103 height 27
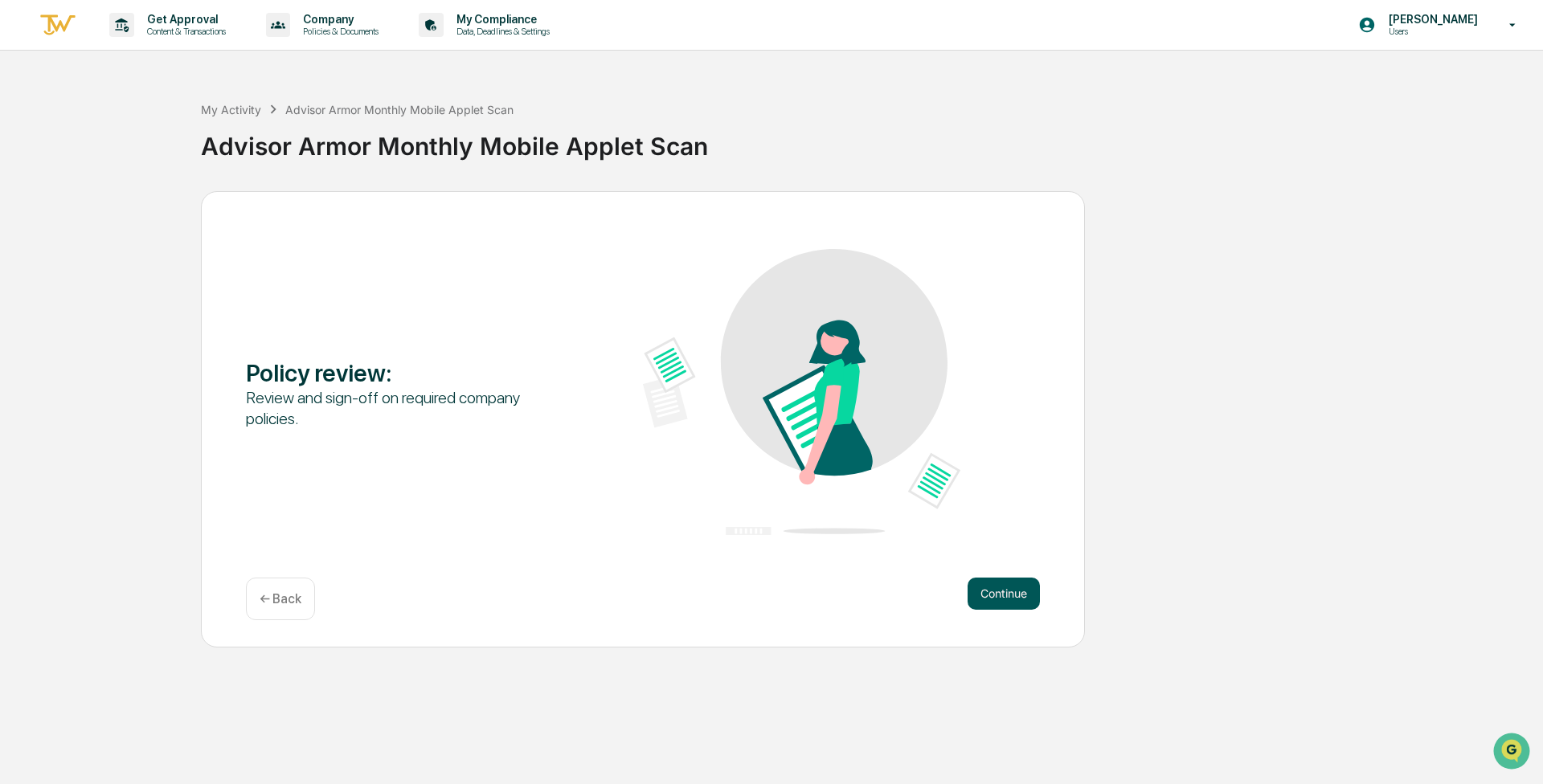
click at [769, 601] on button "Continue" at bounding box center [1004, 594] width 72 height 32
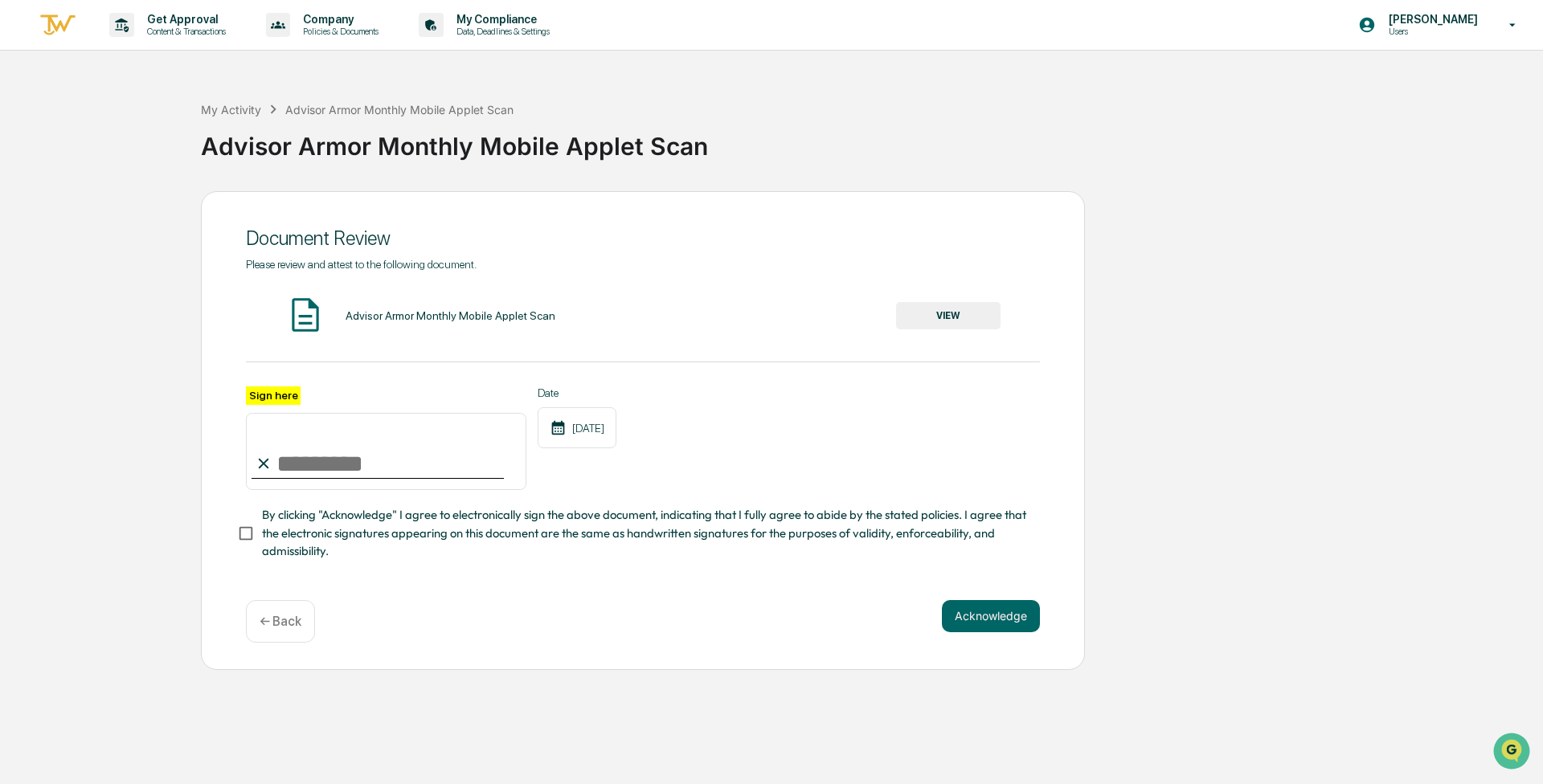
click at [769, 324] on button "VIEW" at bounding box center [949, 316] width 105 height 27
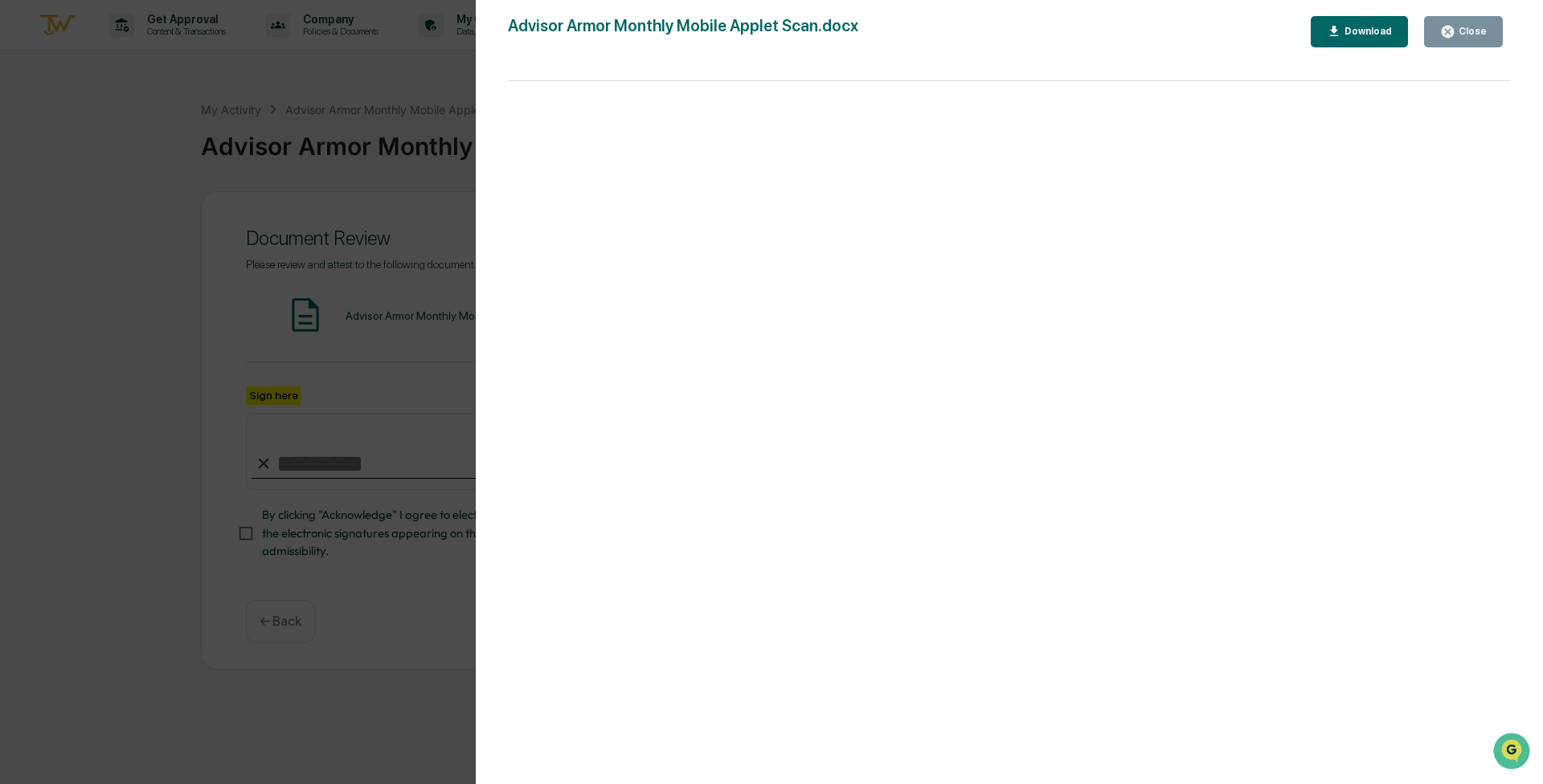
click at [769, 23] on button "Close" at bounding box center [1463, 32] width 79 height 32
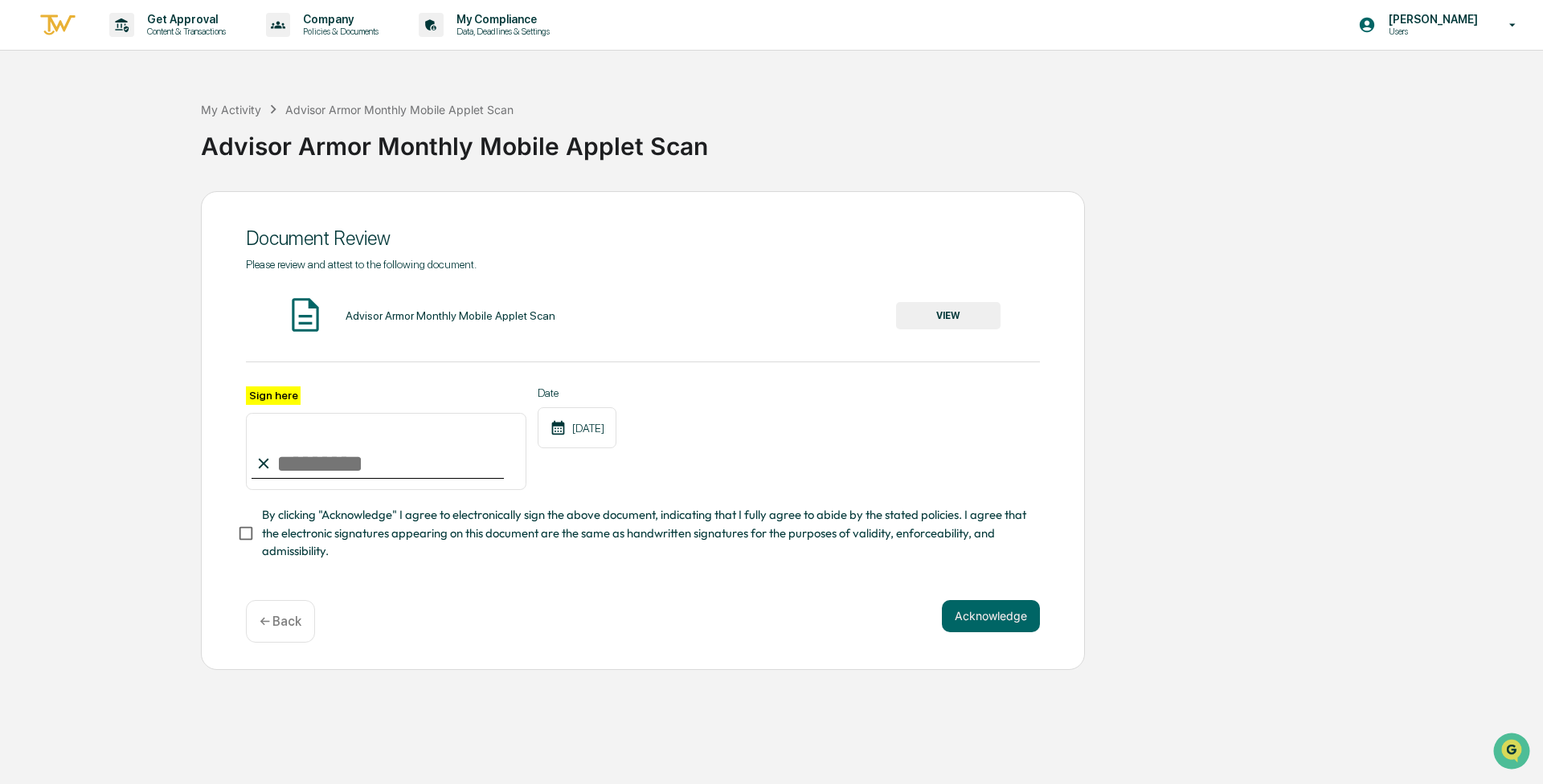
click at [395, 484] on input "Sign here" at bounding box center [386, 451] width 281 height 77
type input "**********"
click at [769, 615] on button "Acknowledge" at bounding box center [991, 616] width 98 height 32
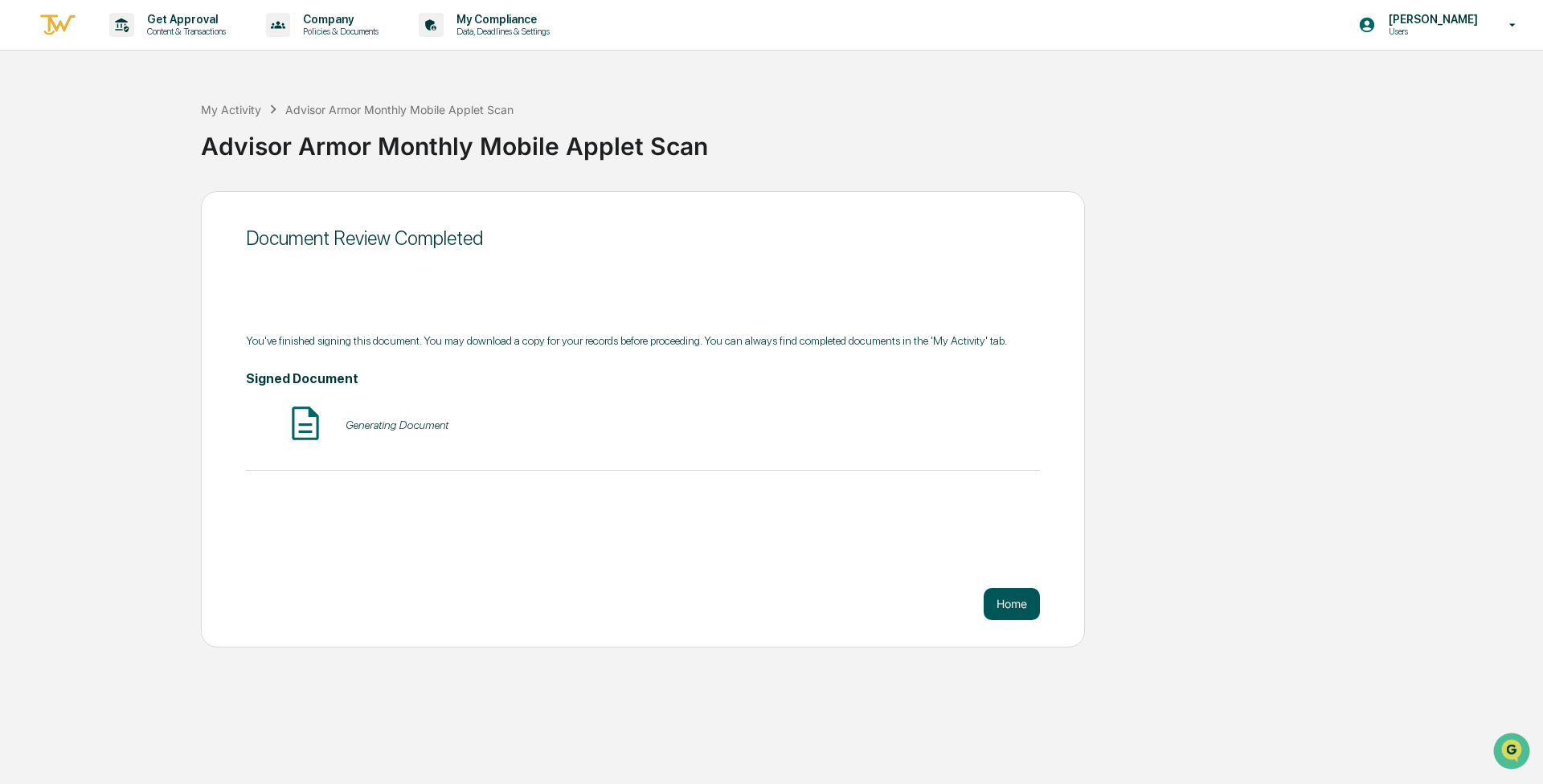
click at [769, 605] on button "Home" at bounding box center [1012, 604] width 57 height 32
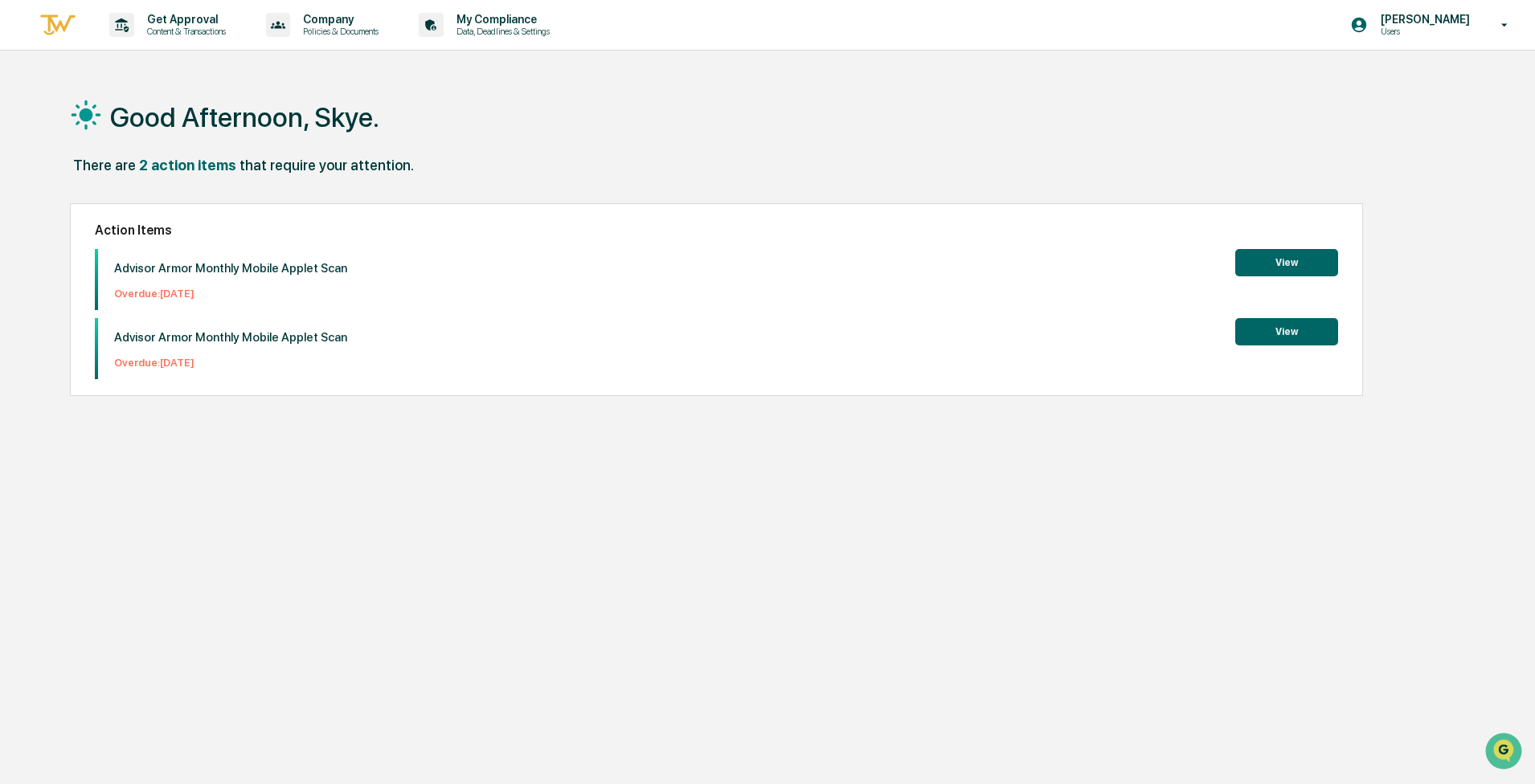
click at [769, 314] on div "Advisor Armor Monthly Mobile Applet Scan Overdue: 2025-05-22 View Advisor Armor…" at bounding box center [716, 314] width 1243 height 130
click at [769, 266] on button "View" at bounding box center [1287, 262] width 103 height 27
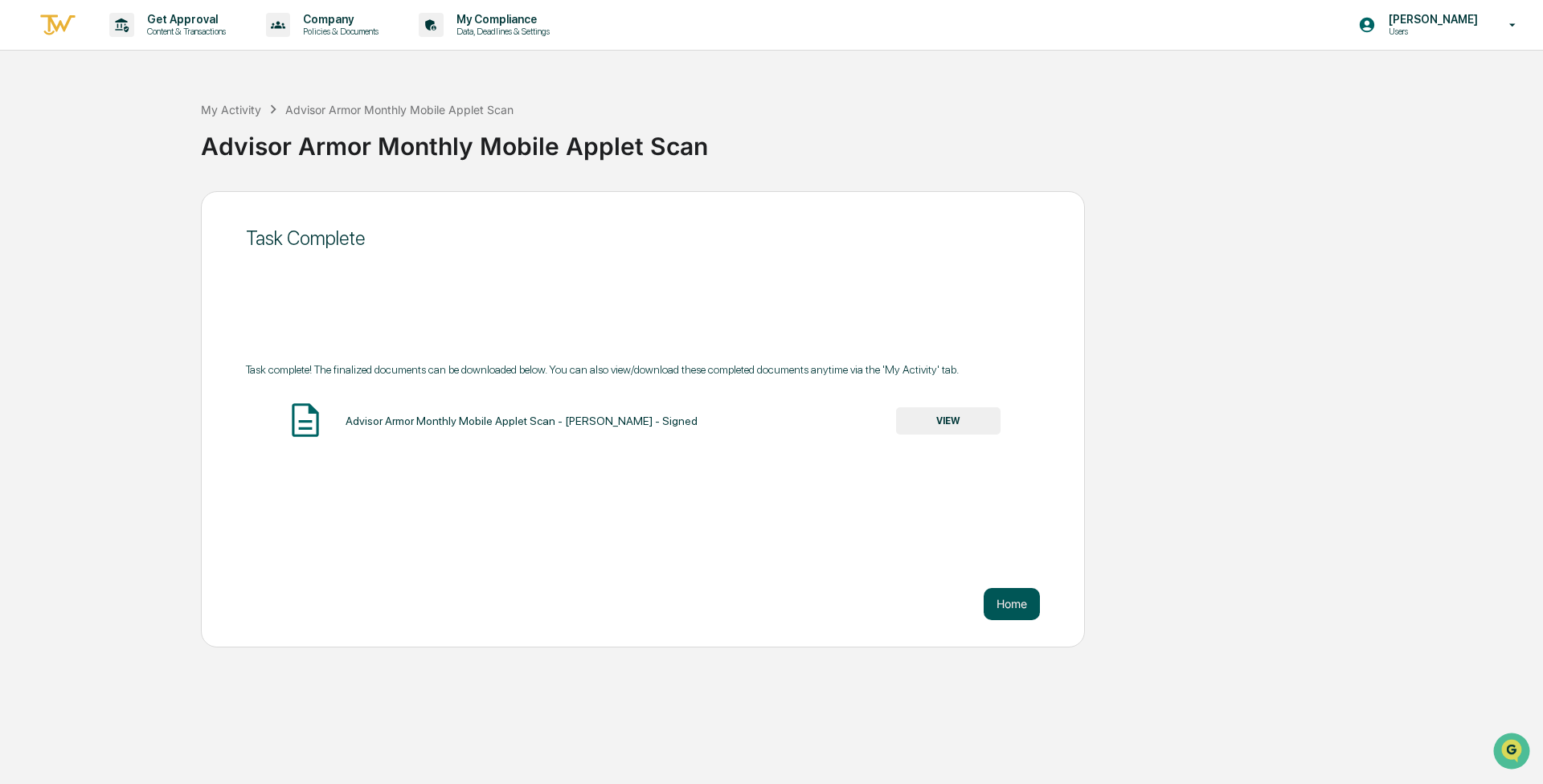
click at [769, 603] on button "Home" at bounding box center [1012, 604] width 57 height 32
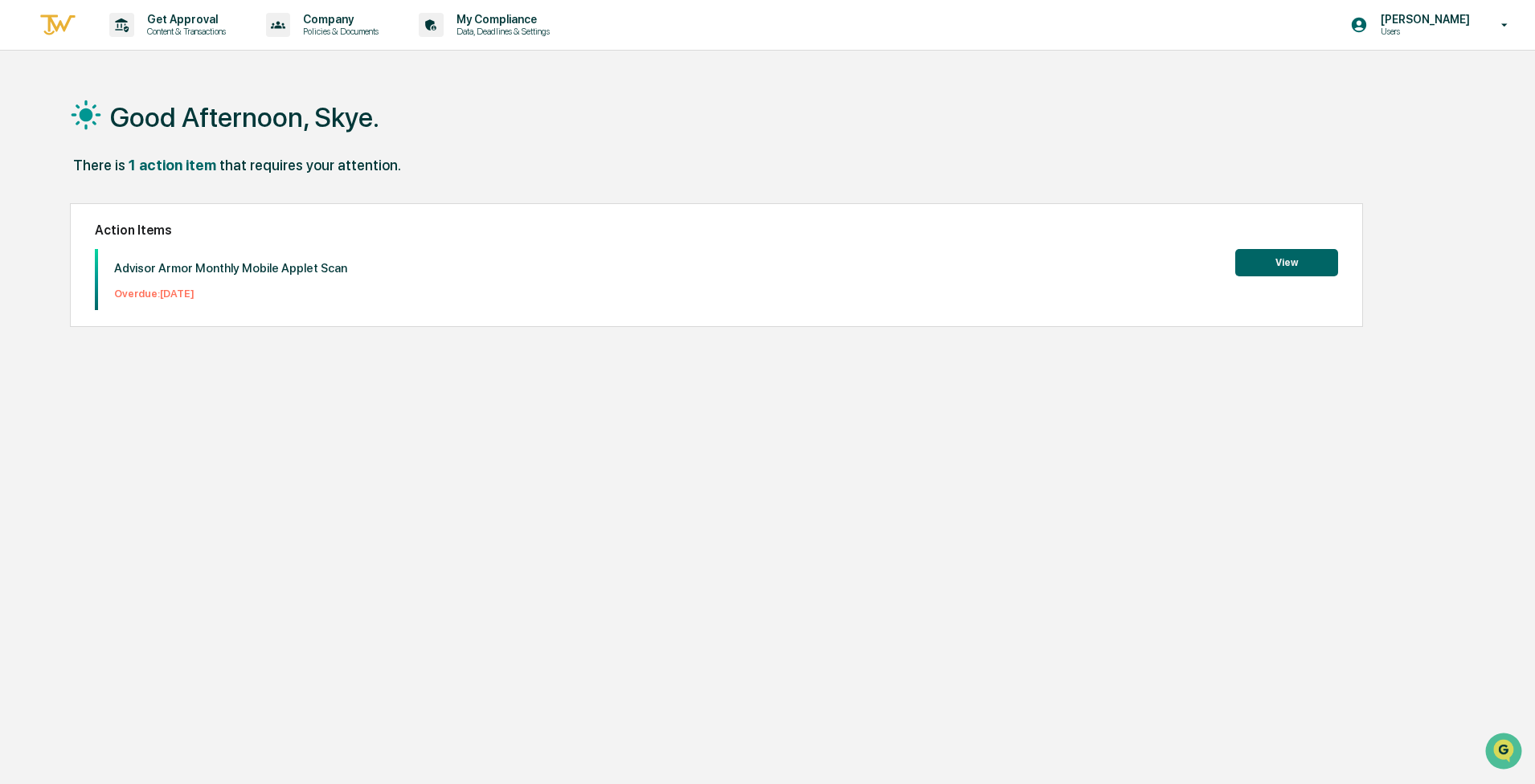
click at [769, 269] on button "View" at bounding box center [1287, 262] width 103 height 27
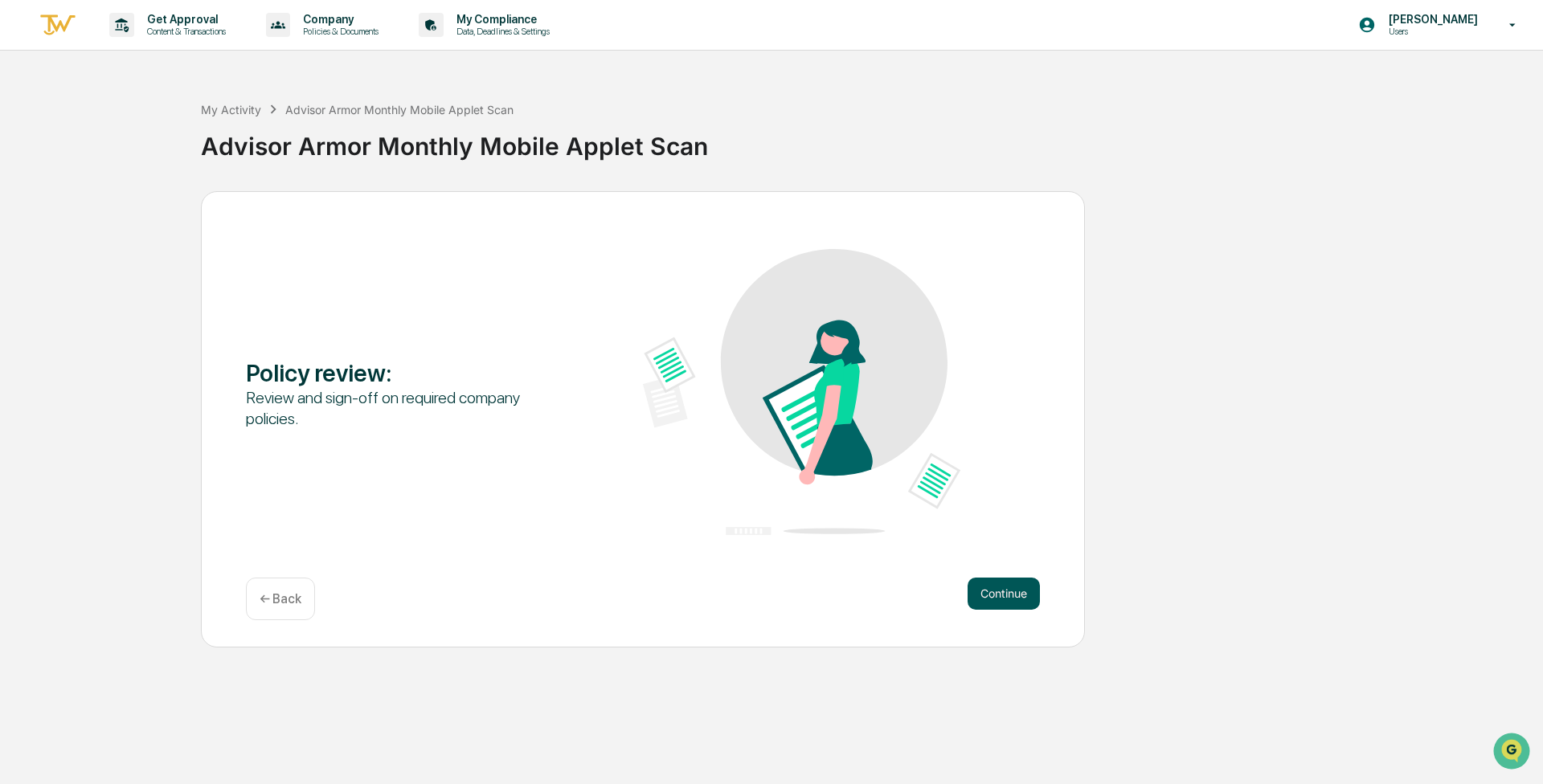
click at [769, 600] on button "Continue" at bounding box center [1004, 594] width 72 height 32
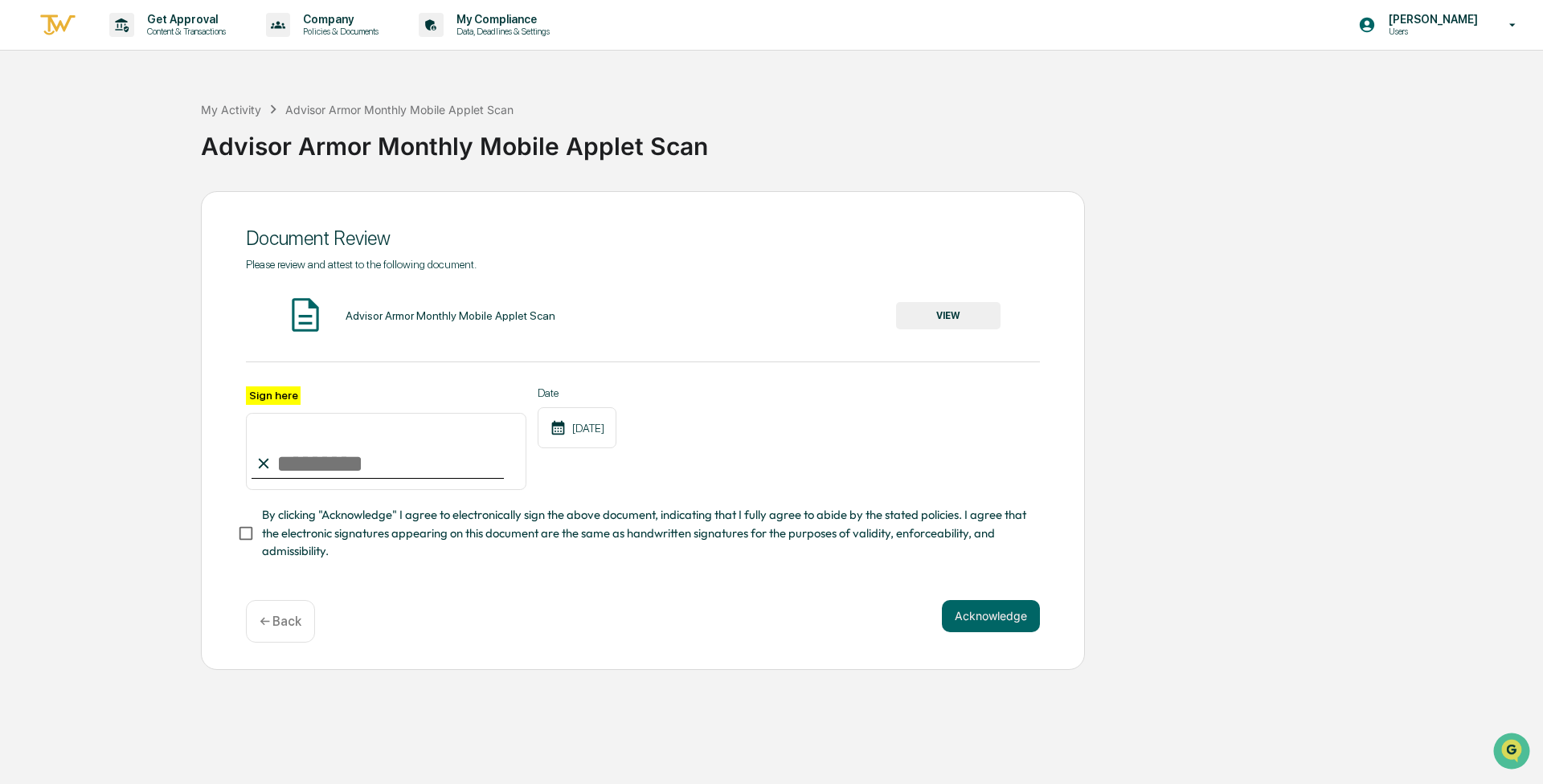
click at [396, 426] on input "Sign here" at bounding box center [386, 451] width 281 height 77
type input "**********"
click at [769, 610] on button "Acknowledge" at bounding box center [991, 616] width 98 height 32
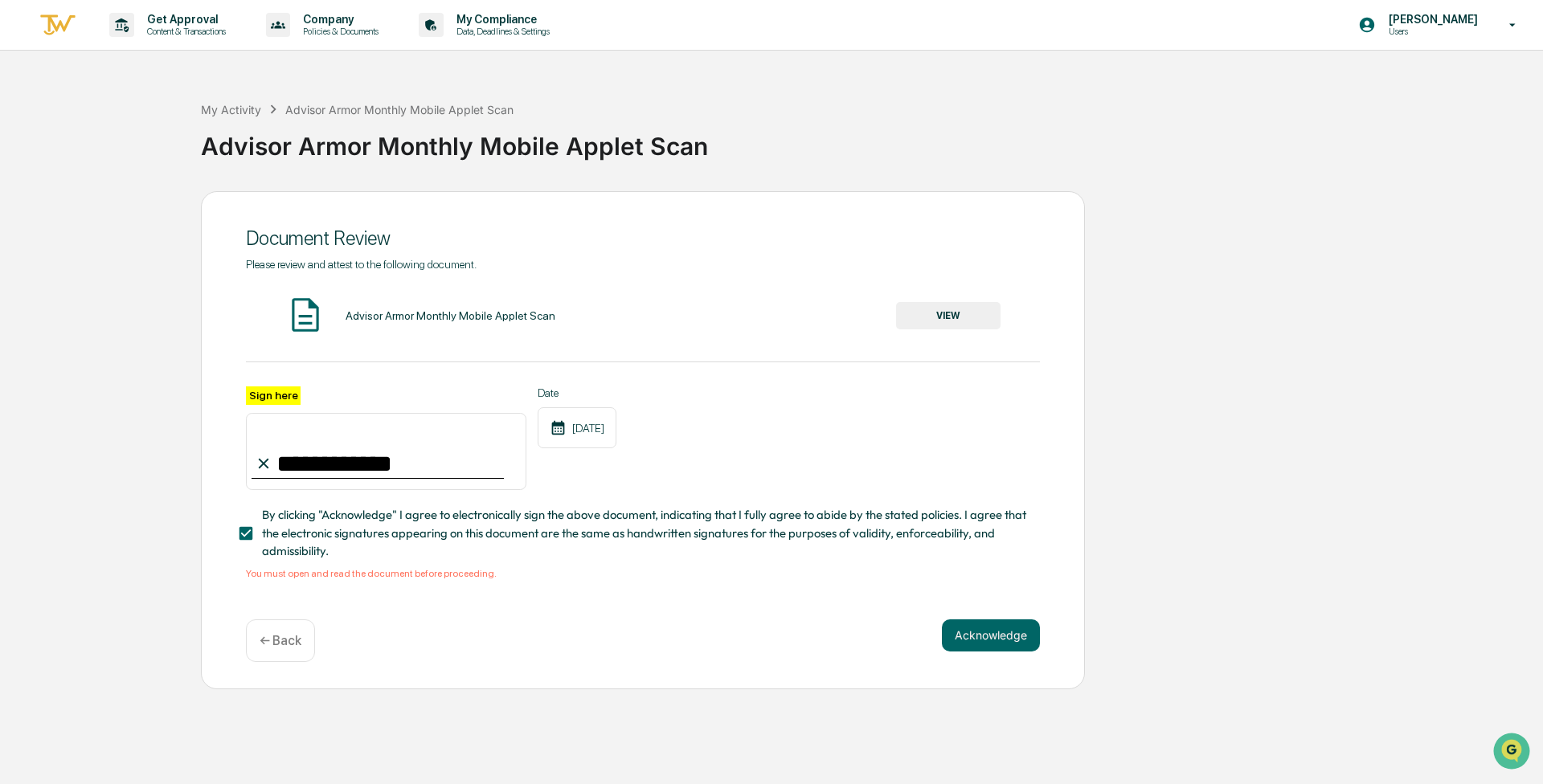
click at [769, 321] on button "VIEW" at bounding box center [949, 316] width 105 height 27
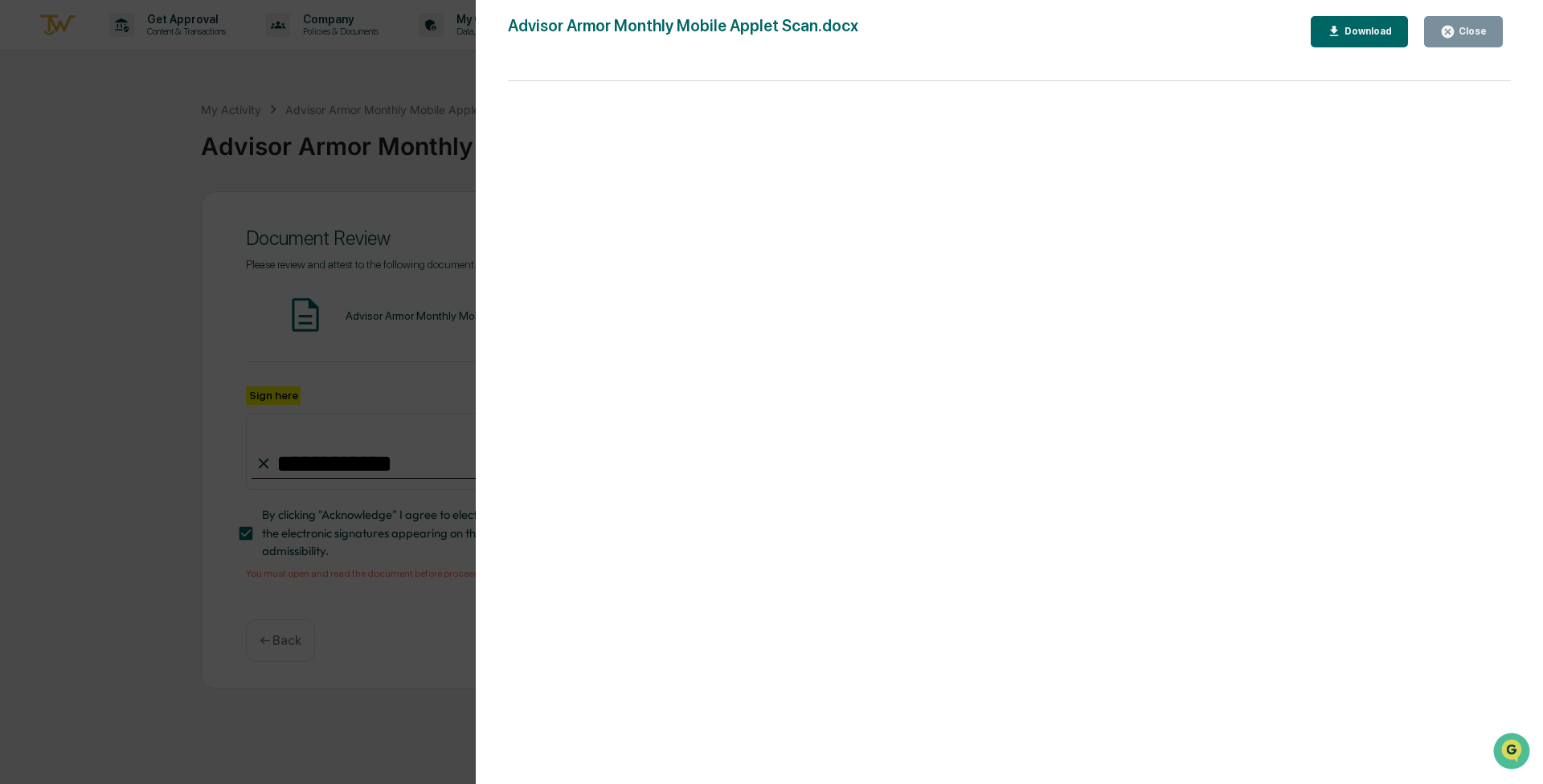
click at [769, 41] on button "Close" at bounding box center [1463, 32] width 79 height 32
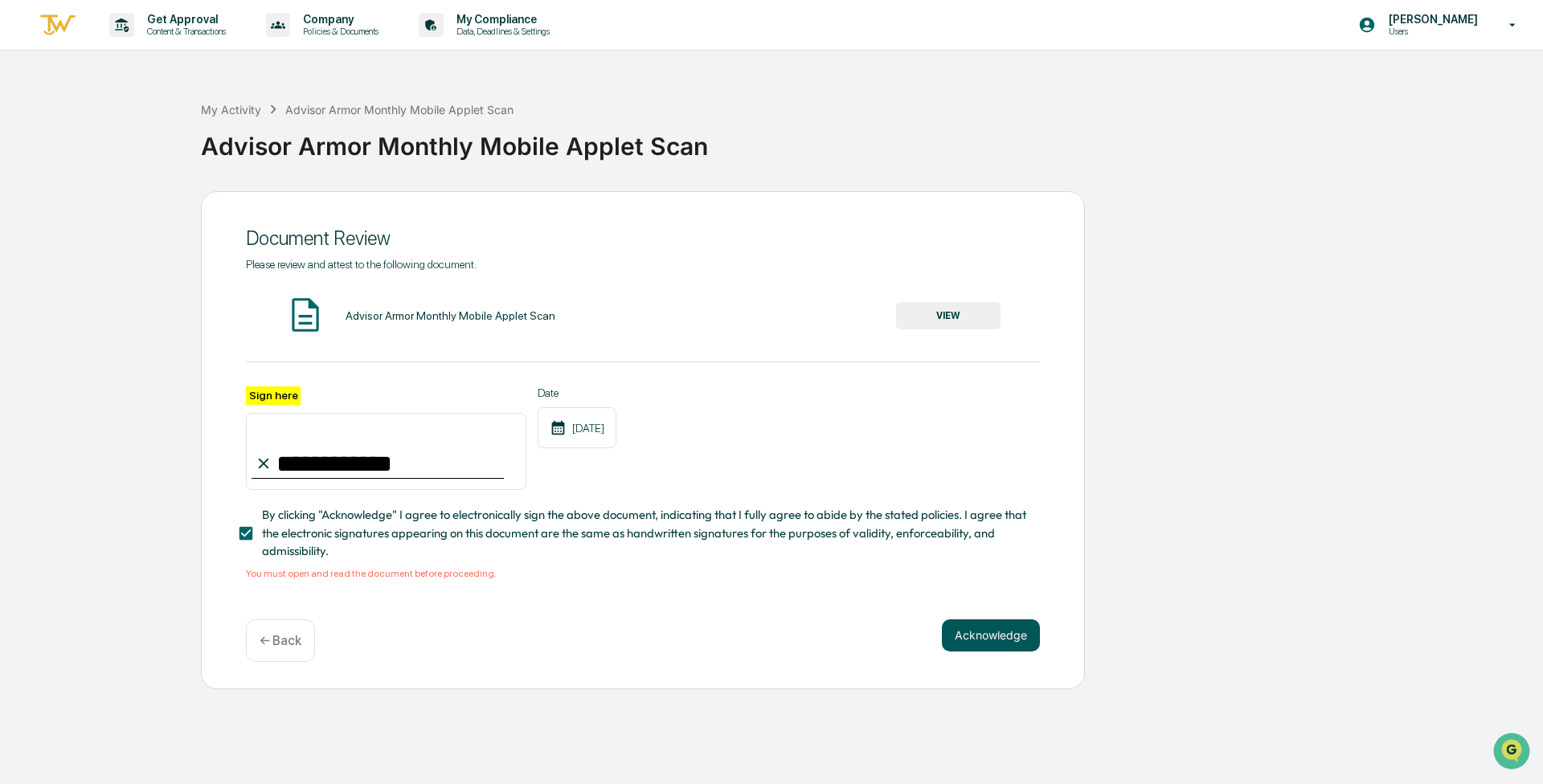
click at [769, 629] on button "Acknowledge" at bounding box center [991, 635] width 98 height 32
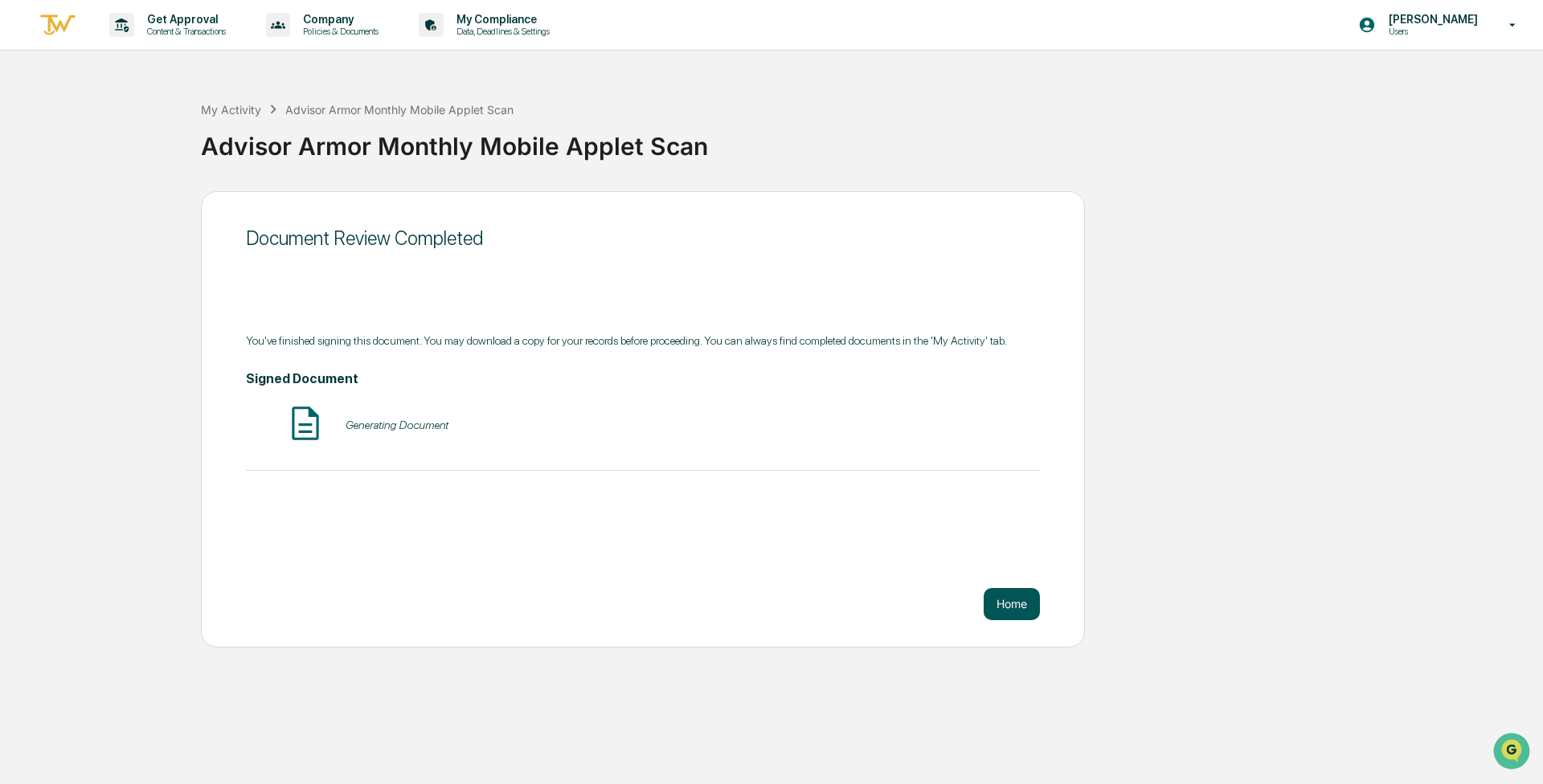
click at [769, 604] on button "Home" at bounding box center [1012, 604] width 57 height 32
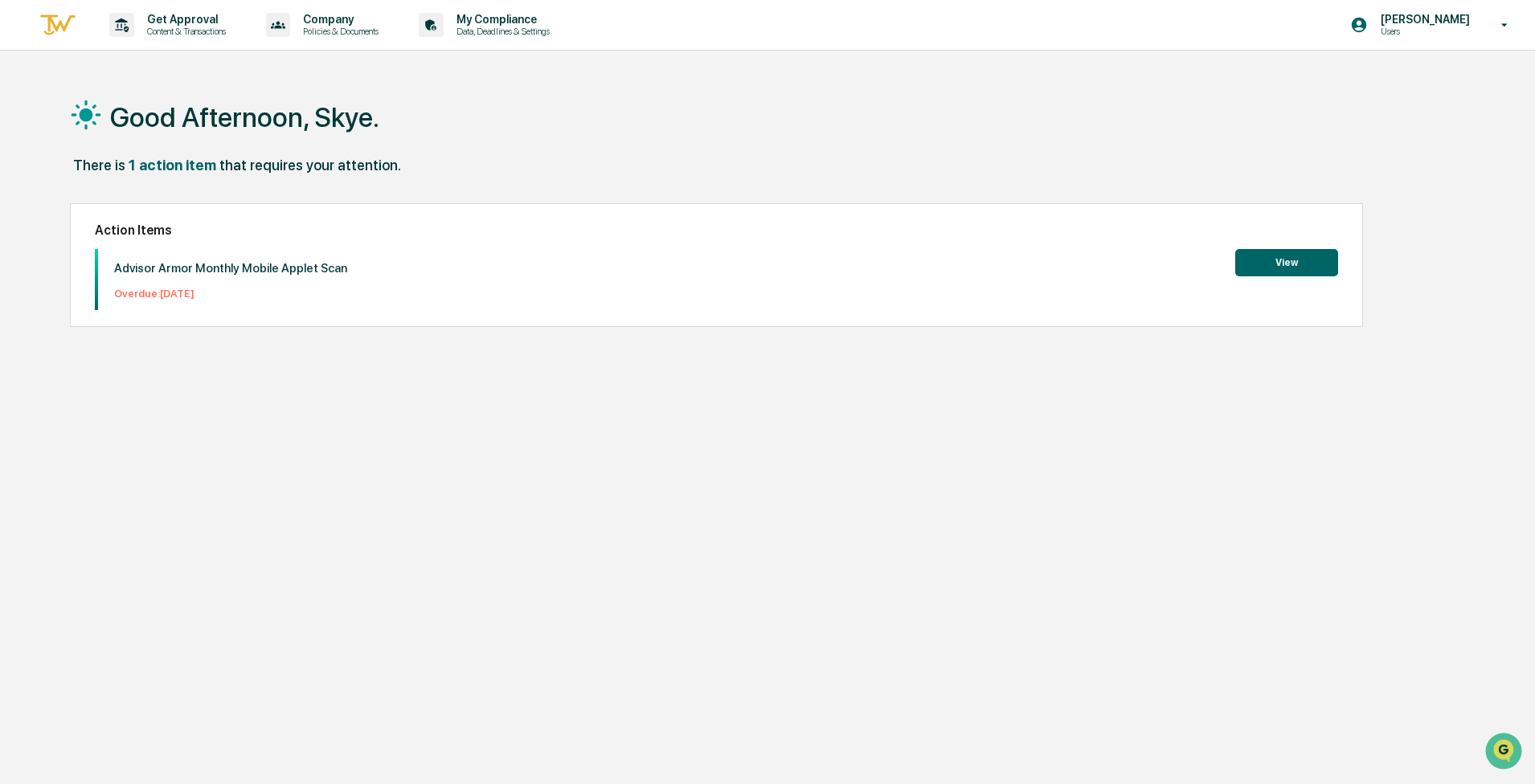
click at [174, 108] on h1 "Good Afternoon, Skye." at bounding box center [245, 117] width 269 height 32
click at [56, 32] on img at bounding box center [57, 26] width 38 height 27
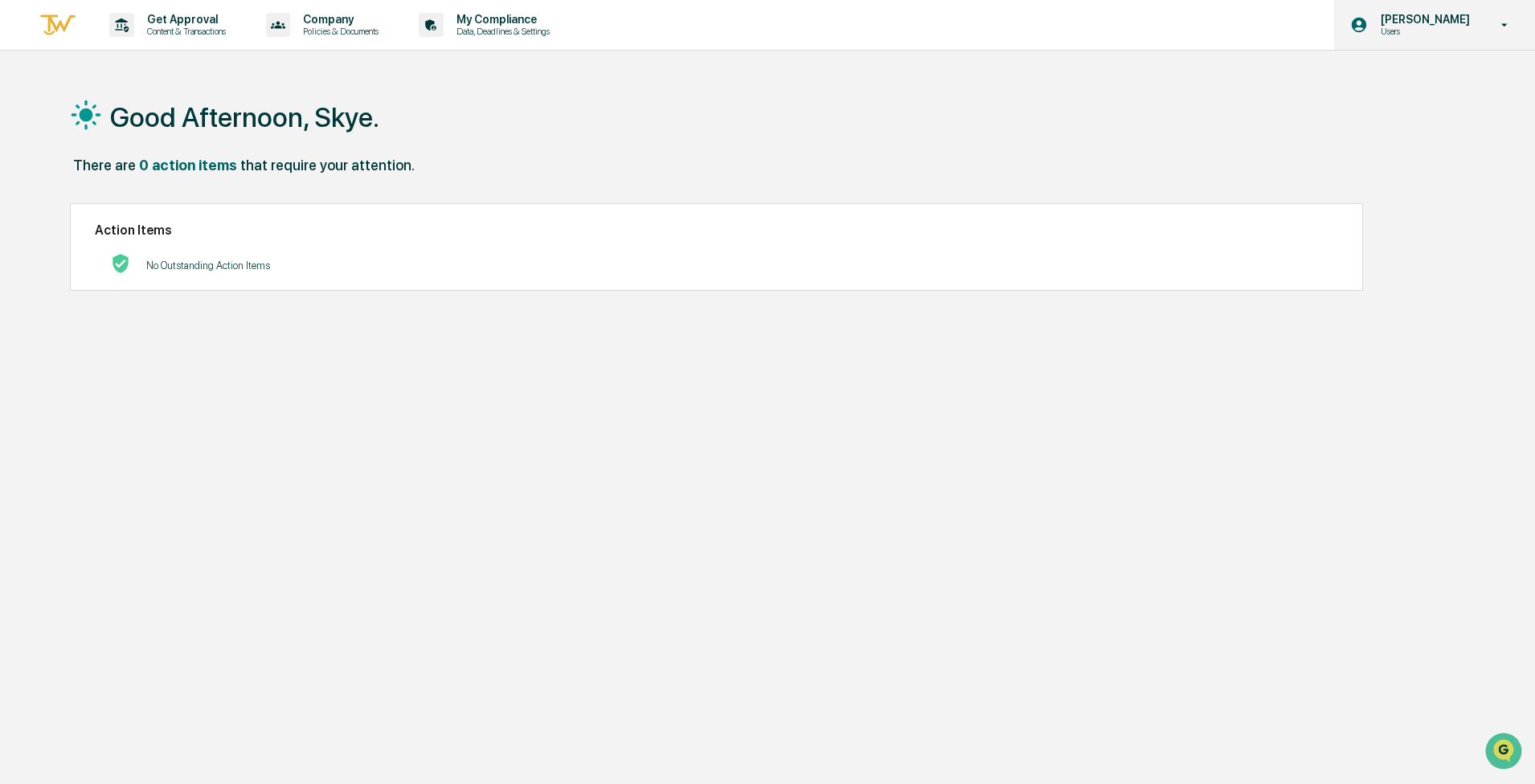
click at [769, 30] on p "Users" at bounding box center [1423, 32] width 110 height 12
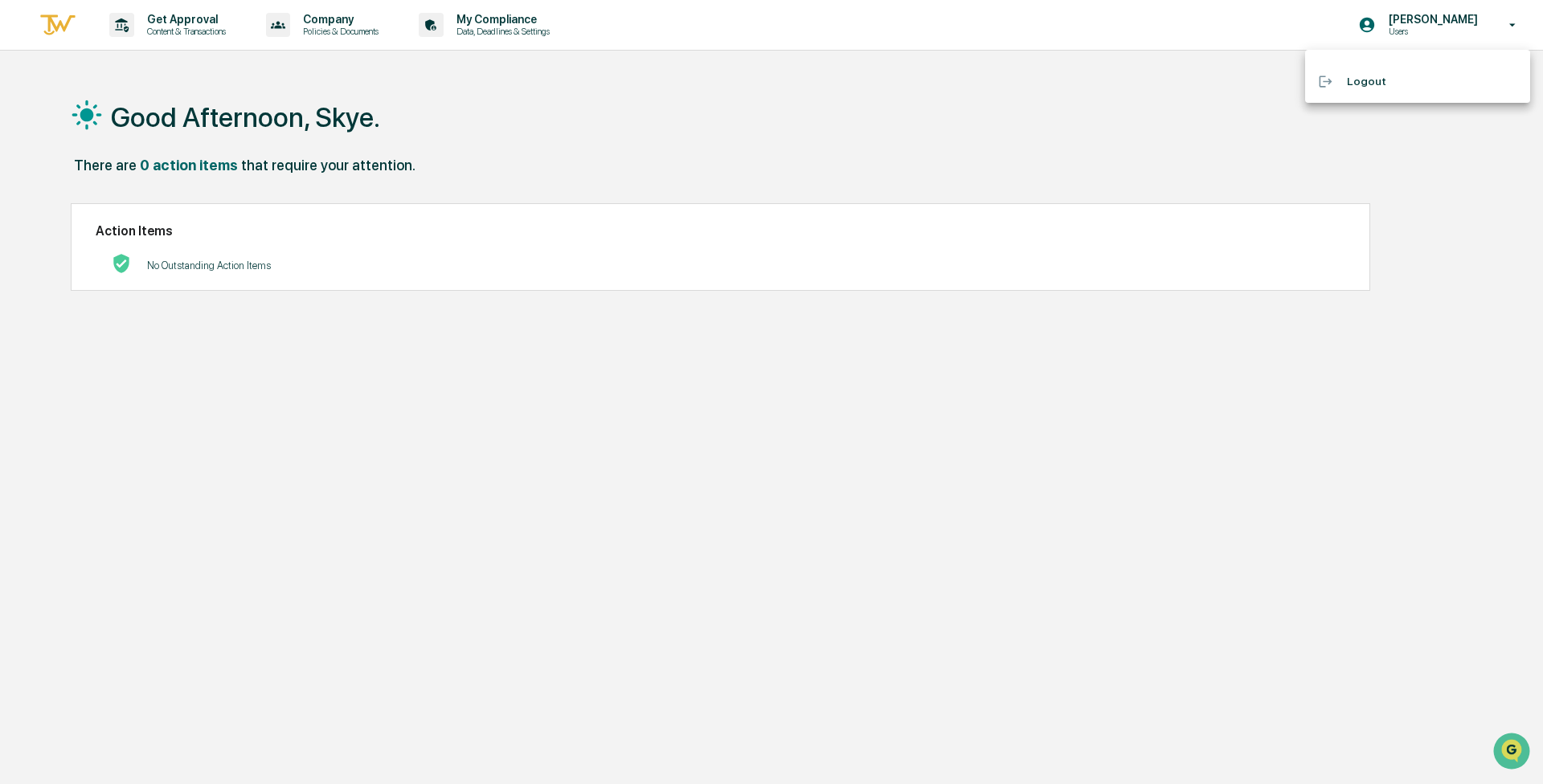
click at [45, 21] on div at bounding box center [771, 392] width 1543 height 784
click at [52, 21] on body "Get Approval Content & Transactions Company Policies & Documents My Compliance …" at bounding box center [768, 430] width 1536 height 860
click at [52, 21] on img at bounding box center [57, 26] width 38 height 27
